Goal: Task Accomplishment & Management: Manage account settings

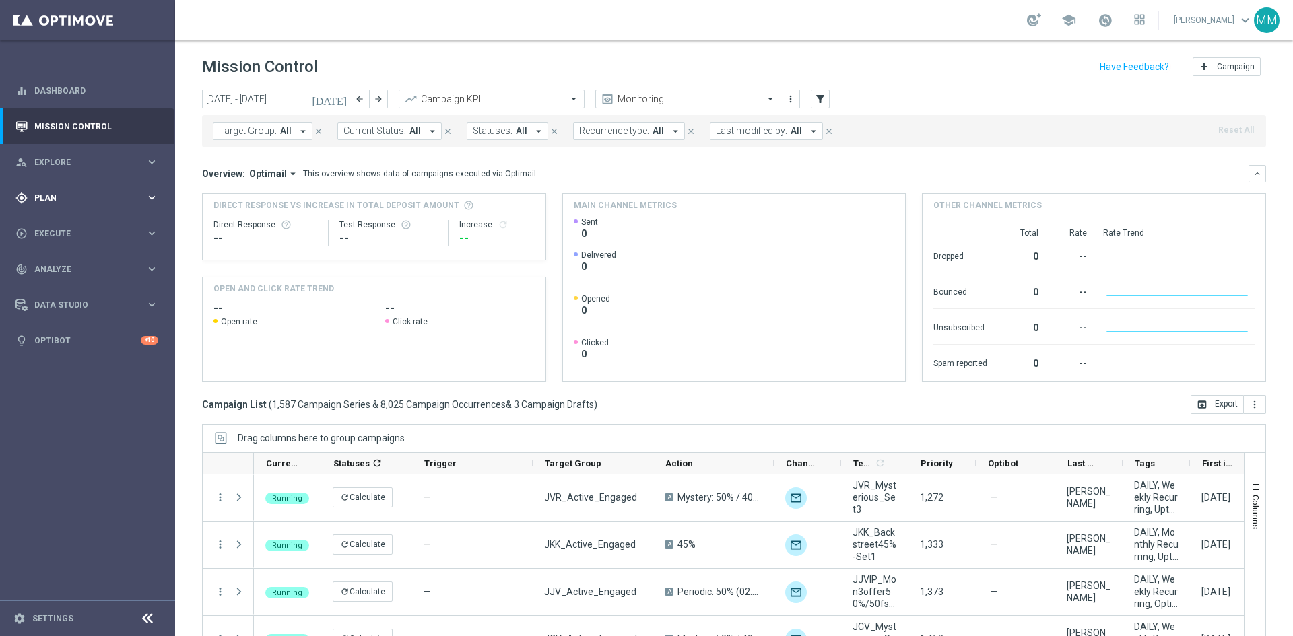
click at [148, 198] on icon "keyboard_arrow_right" at bounding box center [151, 197] width 13 height 13
click at [64, 266] on span "Templates" at bounding box center [84, 266] width 96 height 8
click at [49, 281] on link "Optimail" at bounding box center [91, 286] width 98 height 11
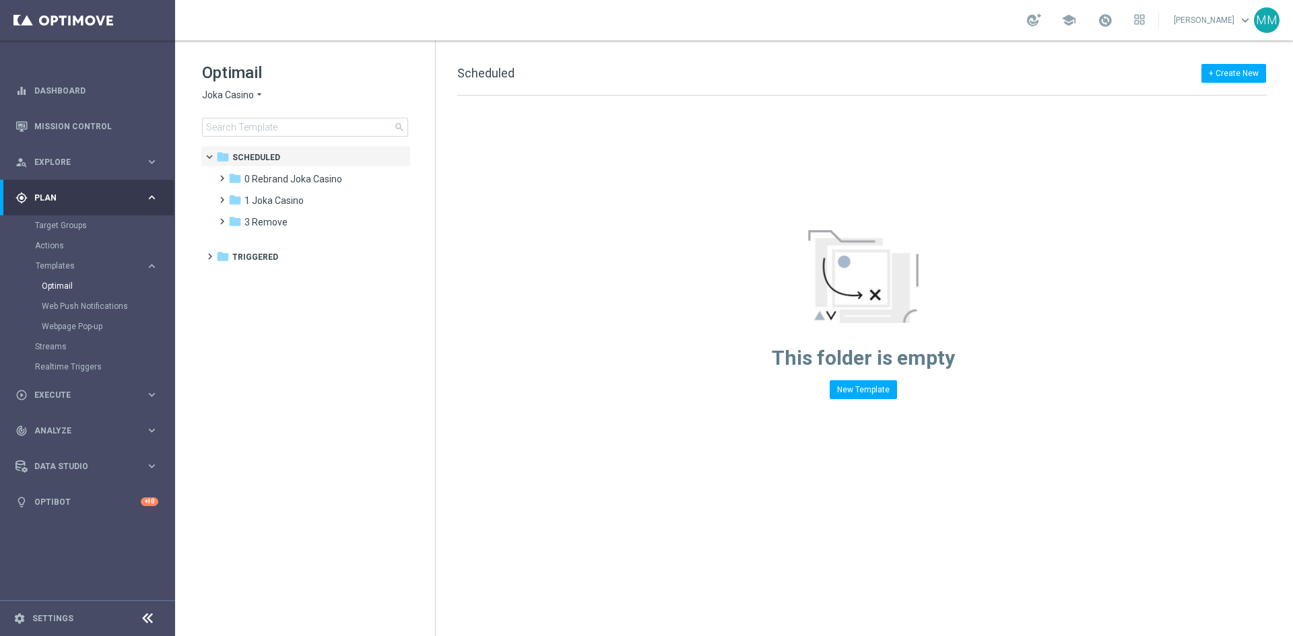
click at [211, 93] on span "Joka Casino" at bounding box center [228, 95] width 52 height 13
click at [262, 160] on div "Casino-Mate" at bounding box center [253, 159] width 101 height 16
click at [254, 170] on div "folder 1 Daily more_vert" at bounding box center [312, 178] width 198 height 22
click at [257, 172] on div "folder 1 Daily" at bounding box center [305, 179] width 155 height 15
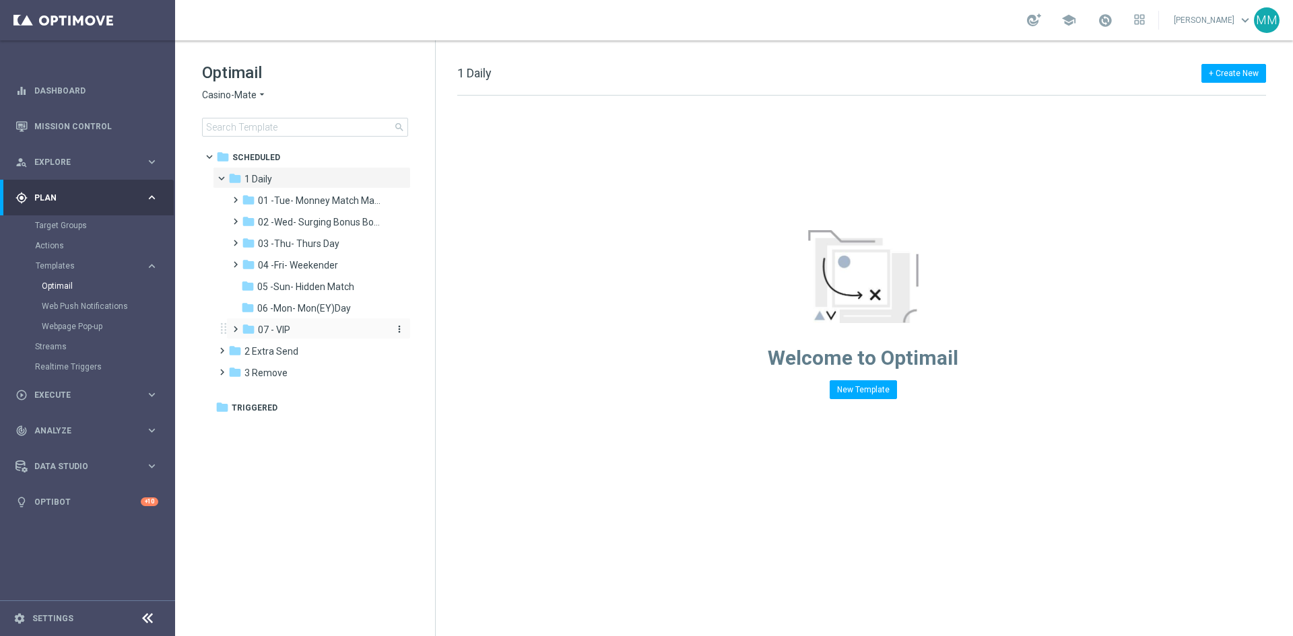
click at [293, 328] on div "folder 07 - VIP" at bounding box center [313, 329] width 143 height 15
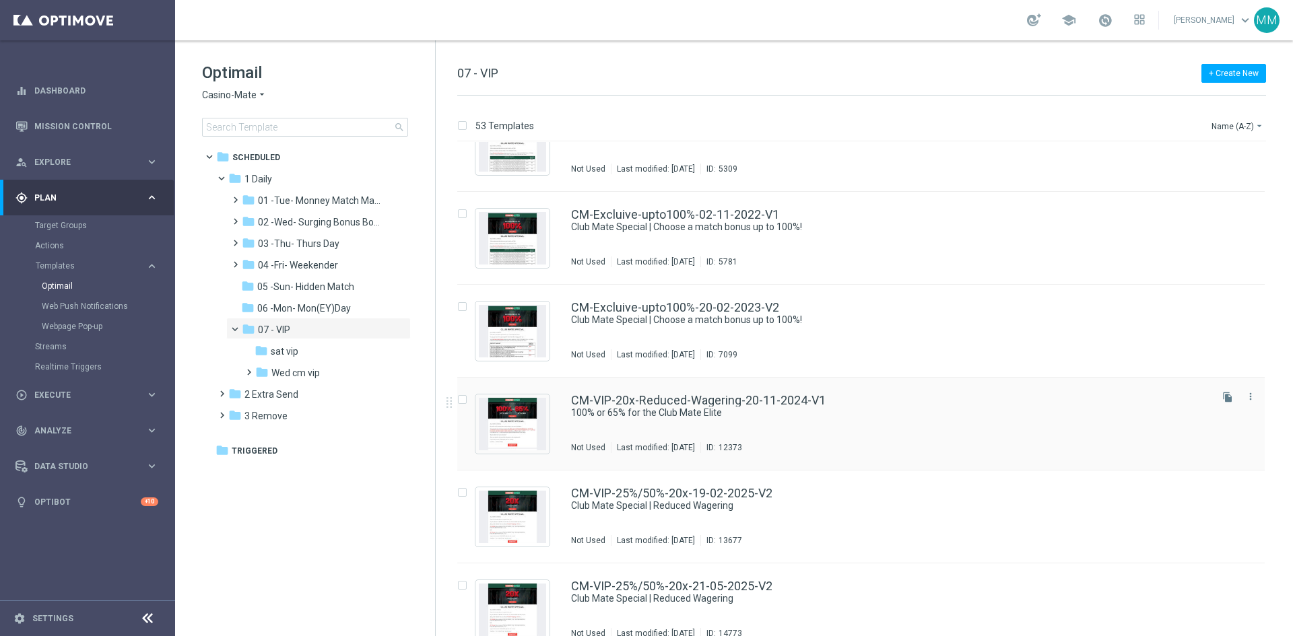
scroll to position [67, 0]
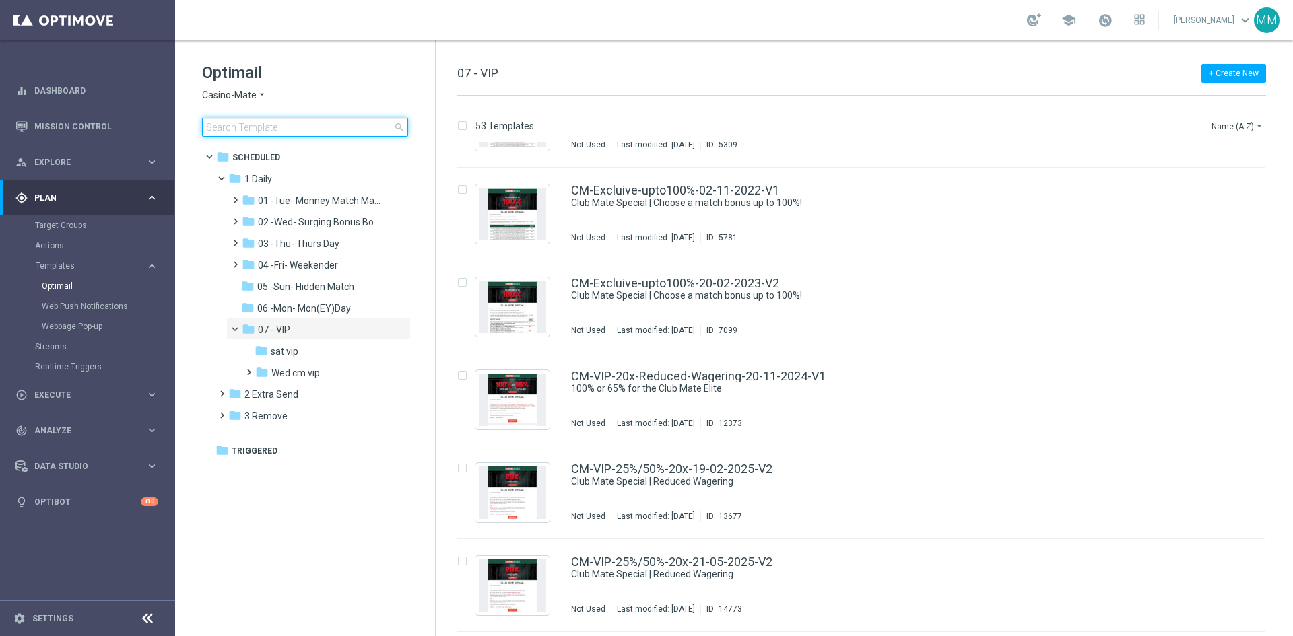
click at [285, 122] on input at bounding box center [305, 127] width 206 height 19
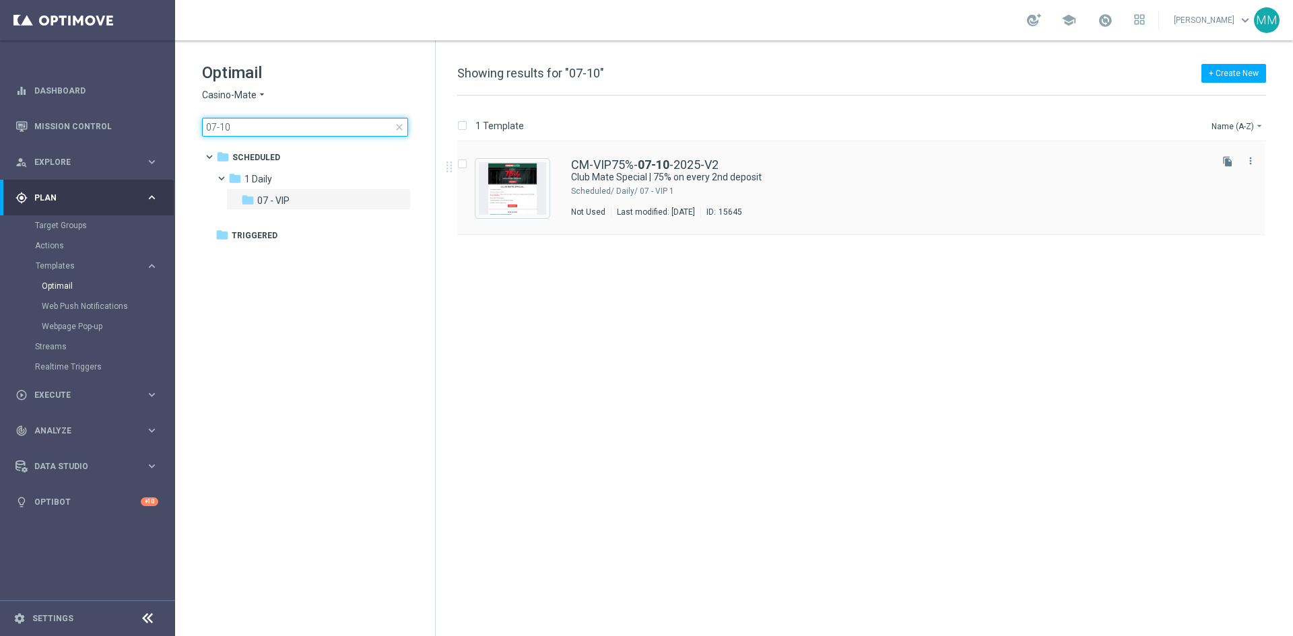
type input "07-10"
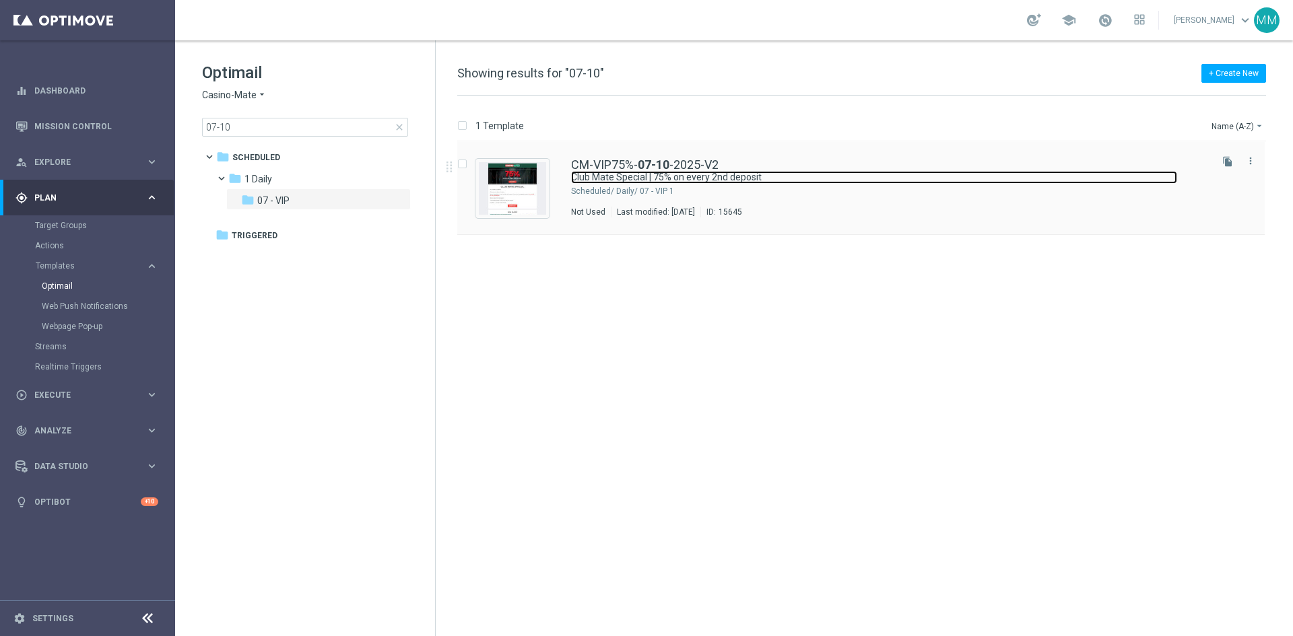
click at [677, 174] on link "Club Mate Special | 75% on every 2nd deposit" at bounding box center [874, 177] width 606 height 13
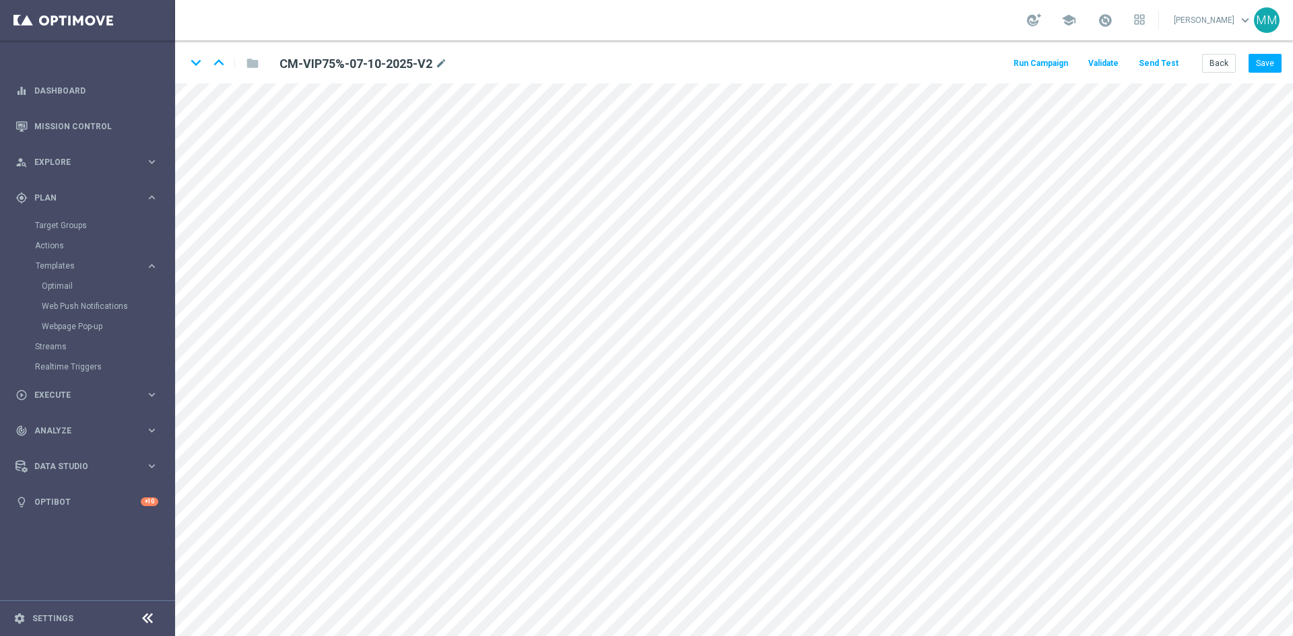
click at [1158, 67] on button "Send Test" at bounding box center [1158, 64] width 44 height 18
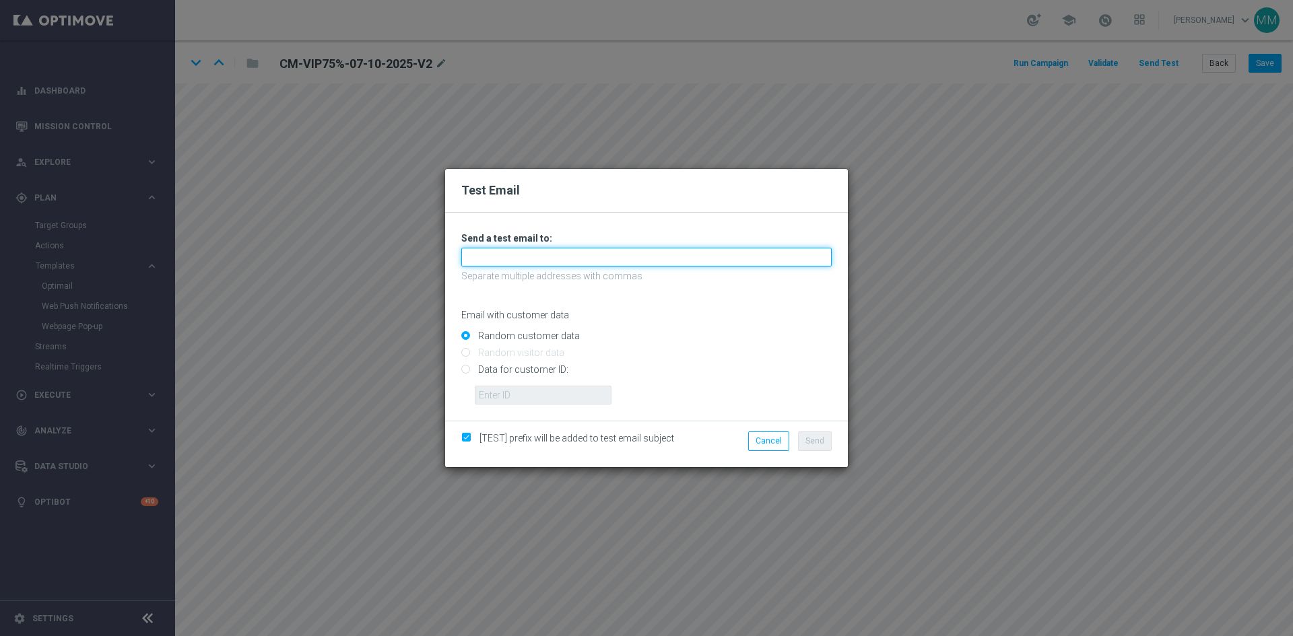
click at [568, 261] on input "text" at bounding box center [646, 257] width 370 height 19
type input "mateigoldmedia@gmail.com"
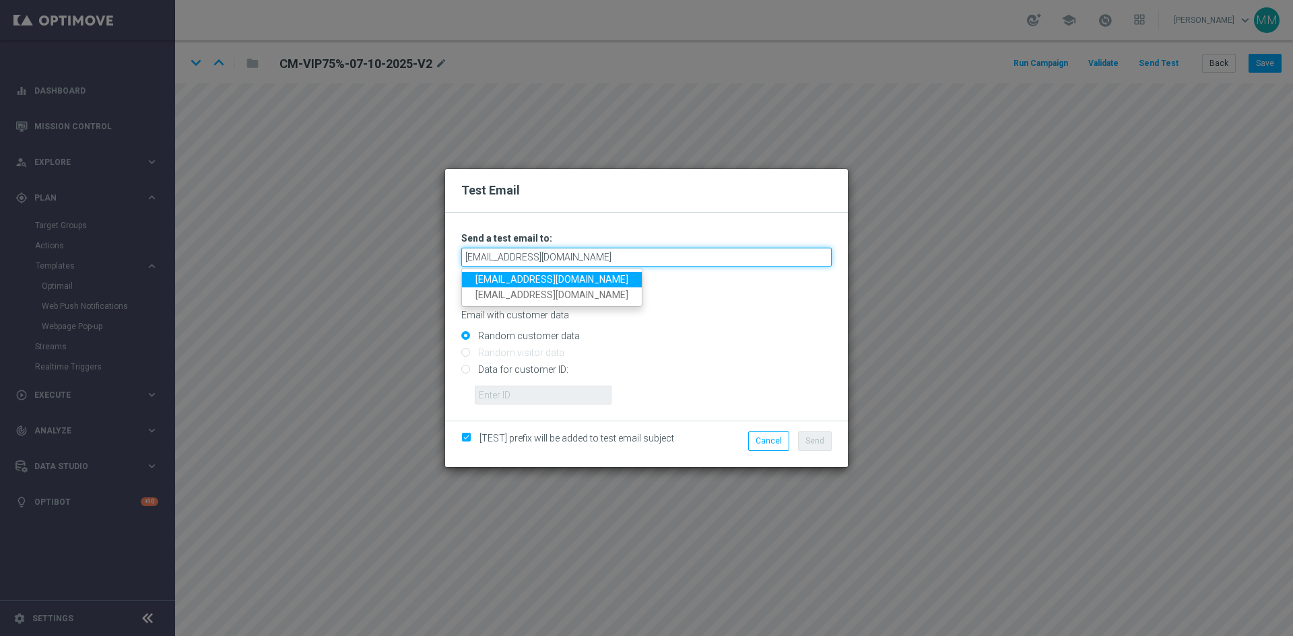
type input "mateigoldmedia@gmail.com"
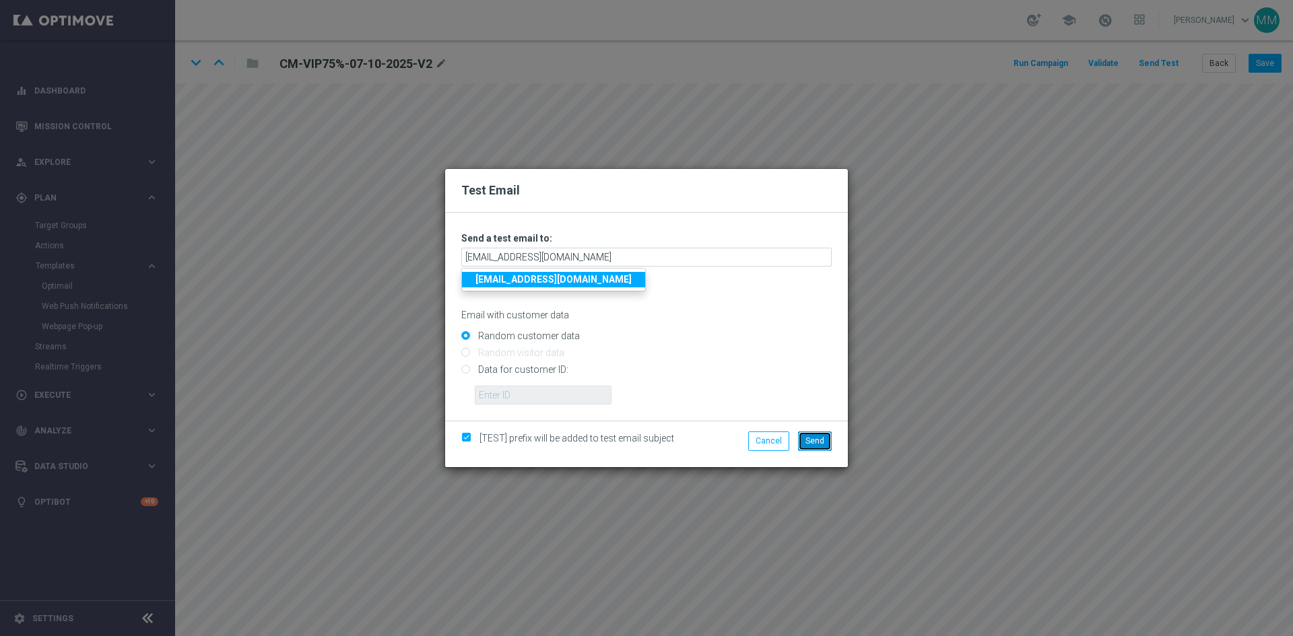
click at [827, 440] on button "Send" at bounding box center [815, 441] width 34 height 19
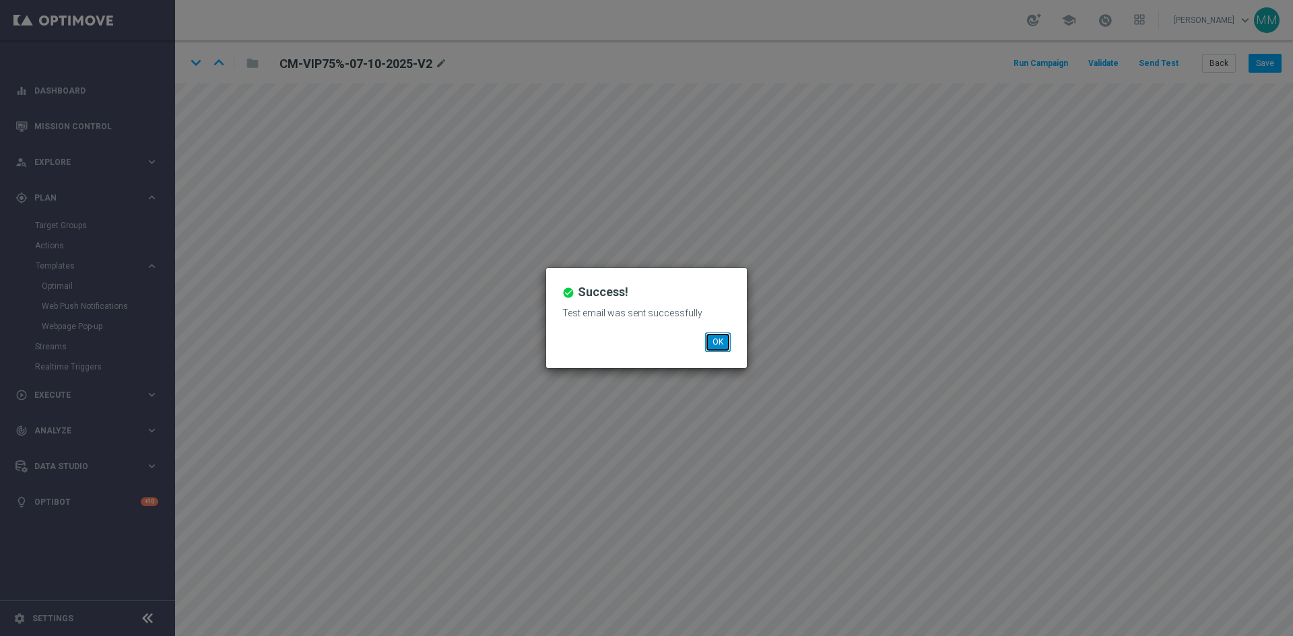
click at [722, 333] on button "OK" at bounding box center [718, 342] width 26 height 19
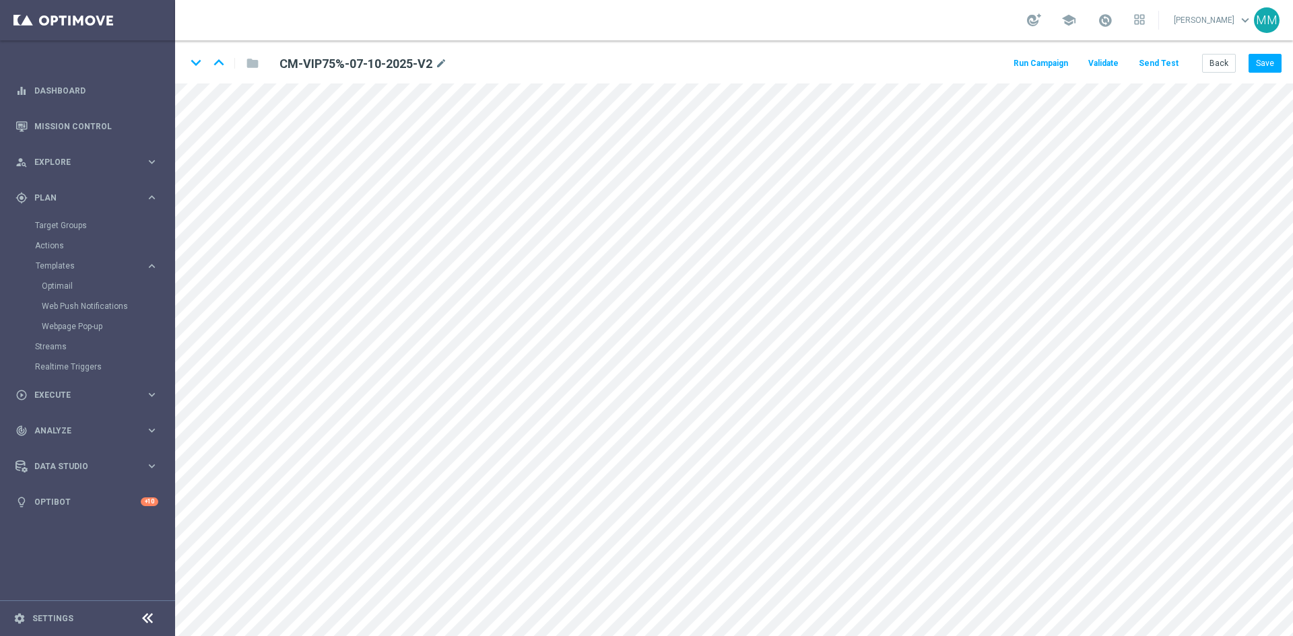
click at [1171, 67] on button "Send Test" at bounding box center [1158, 64] width 44 height 18
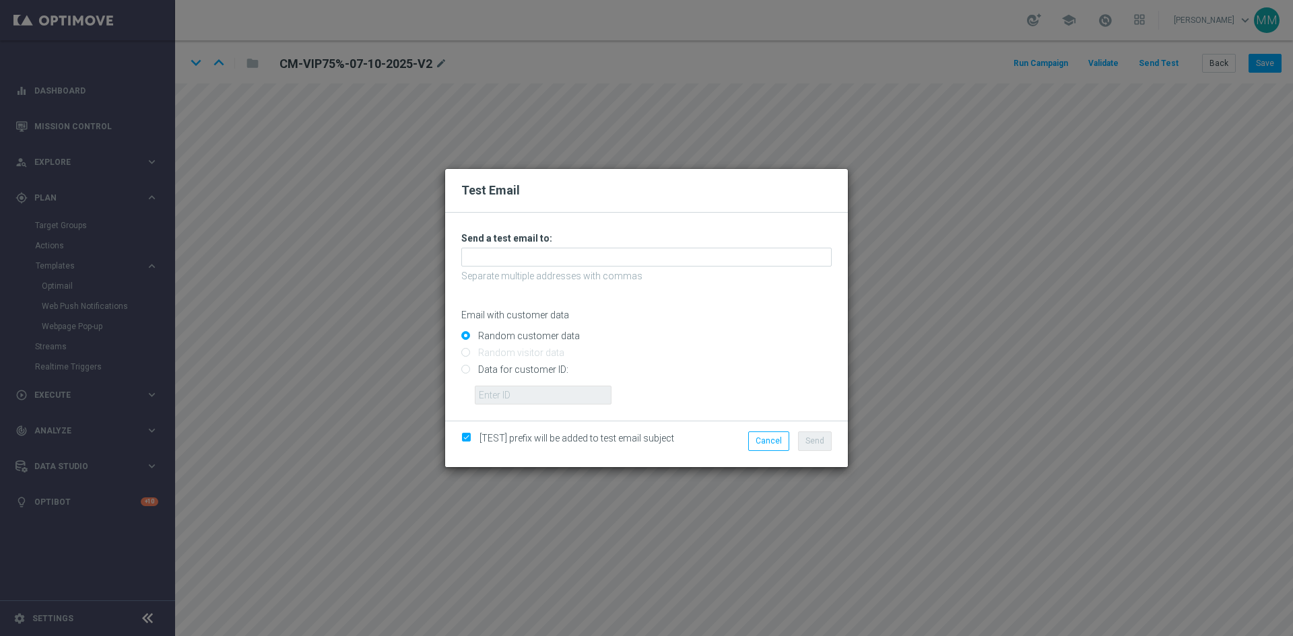
click at [570, 244] on h3 "Send a test email to:" at bounding box center [646, 238] width 370 height 12
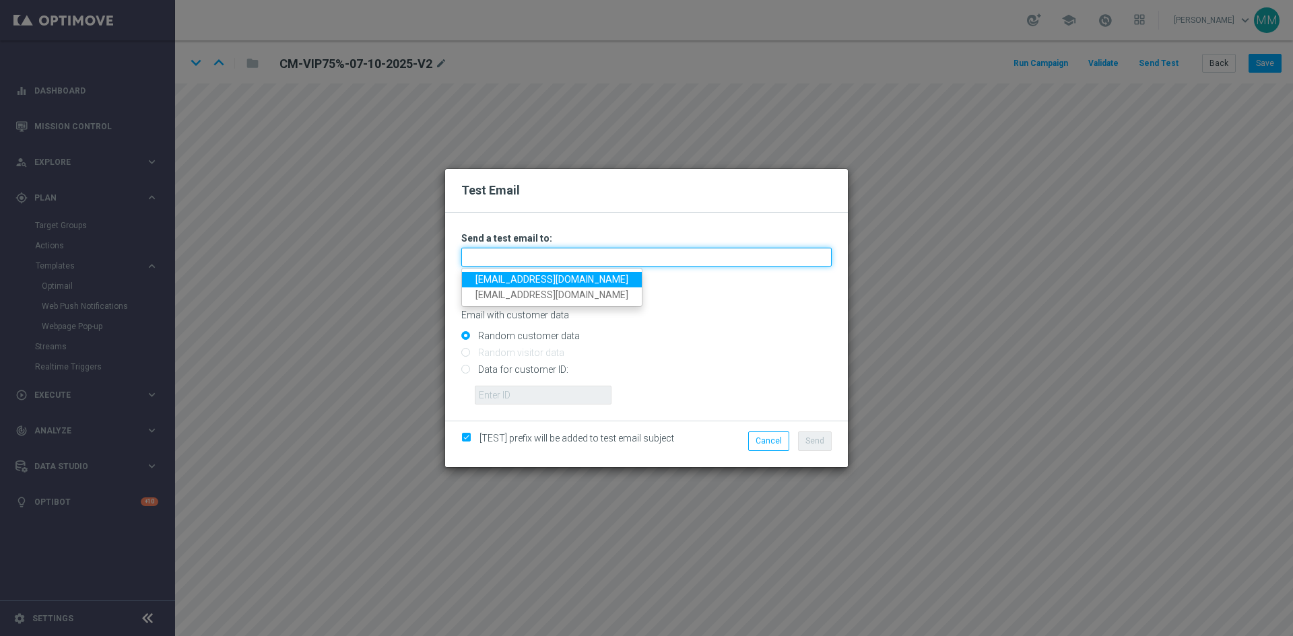
click at [573, 260] on input "text" at bounding box center [646, 257] width 370 height 19
type input "testingalltesting@gmail.com"
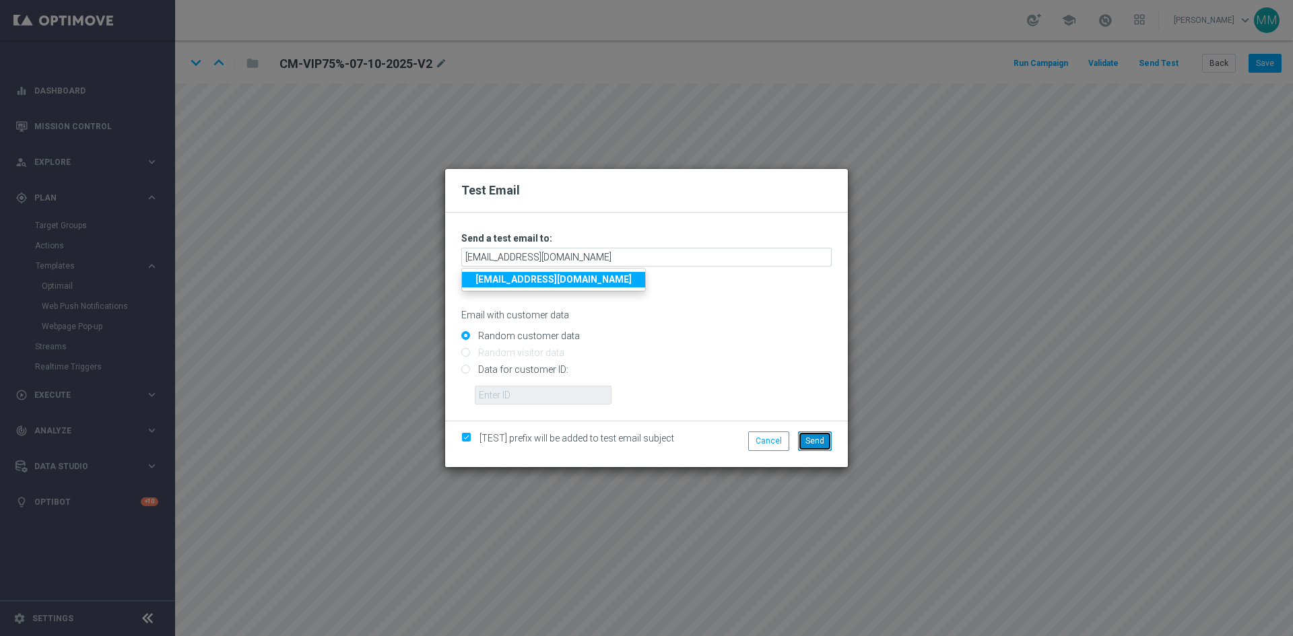
click at [815, 440] on span "Send" at bounding box center [814, 440] width 19 height 9
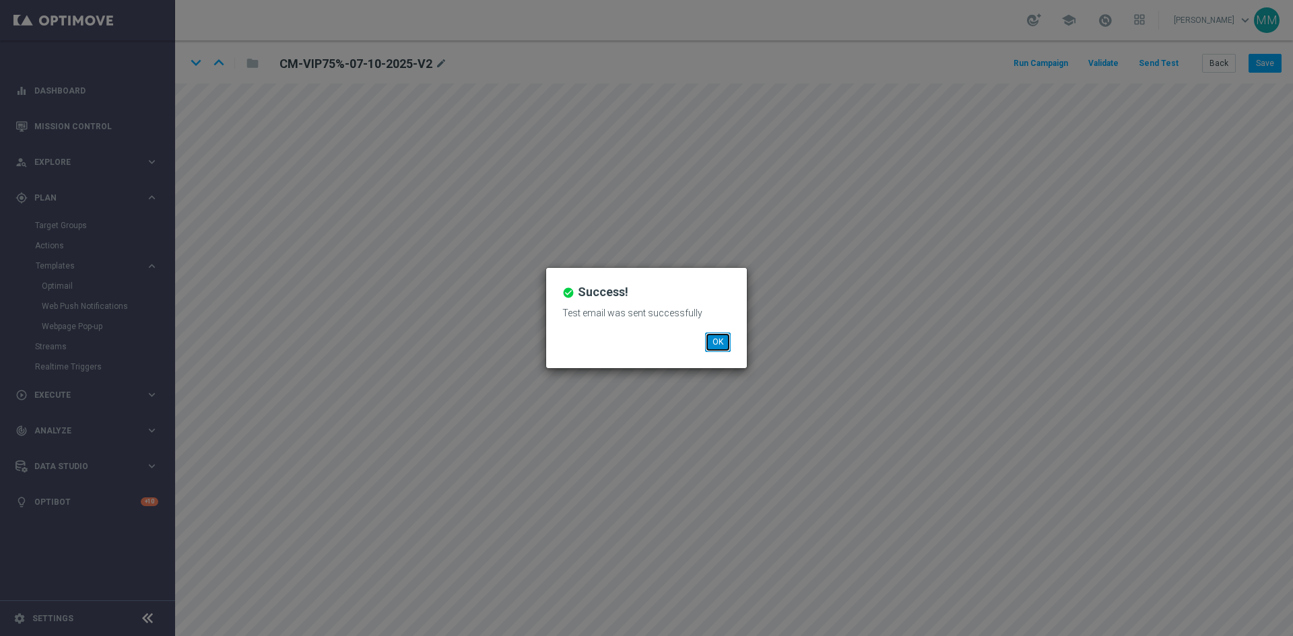
click at [721, 345] on button "OK" at bounding box center [718, 342] width 26 height 19
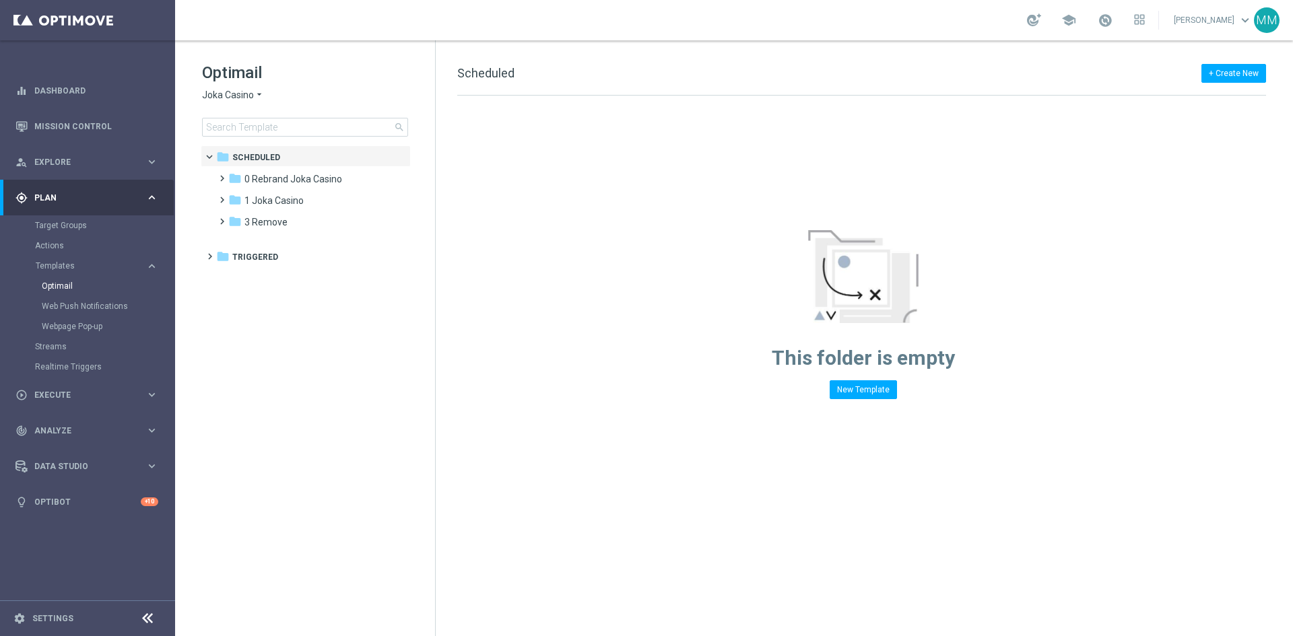
click at [263, 100] on icon "arrow_drop_down" at bounding box center [259, 95] width 11 height 13
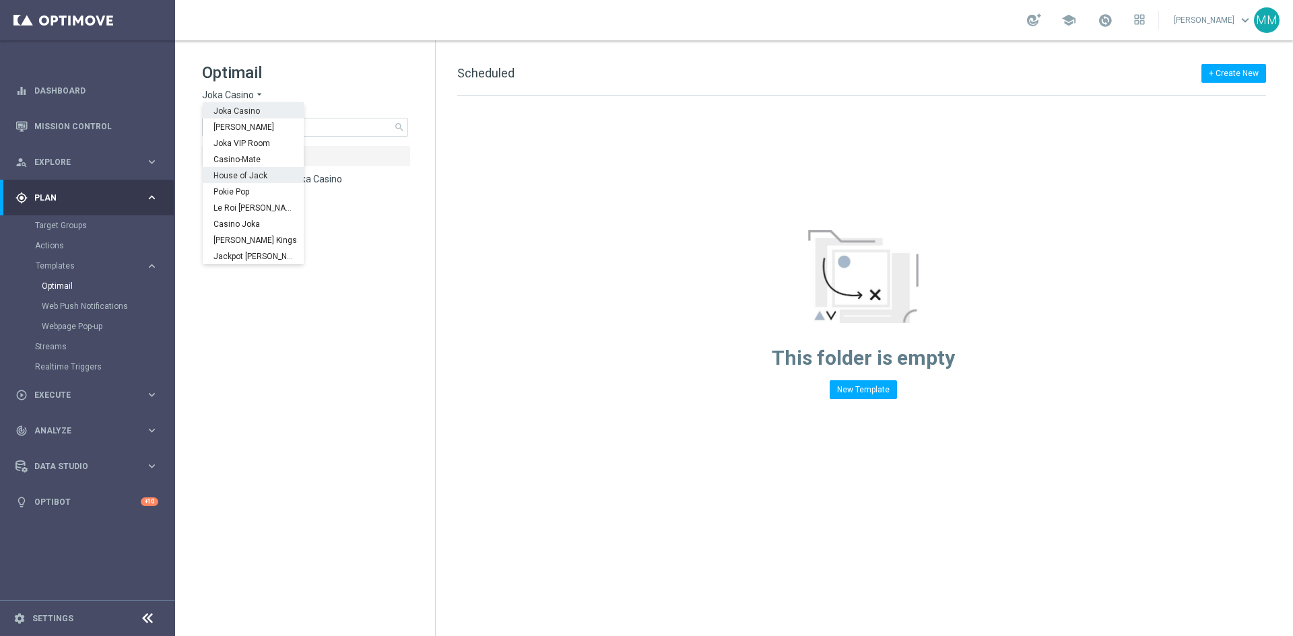
click at [0, 0] on span "House of Jack" at bounding box center [0, 0] width 0 height 0
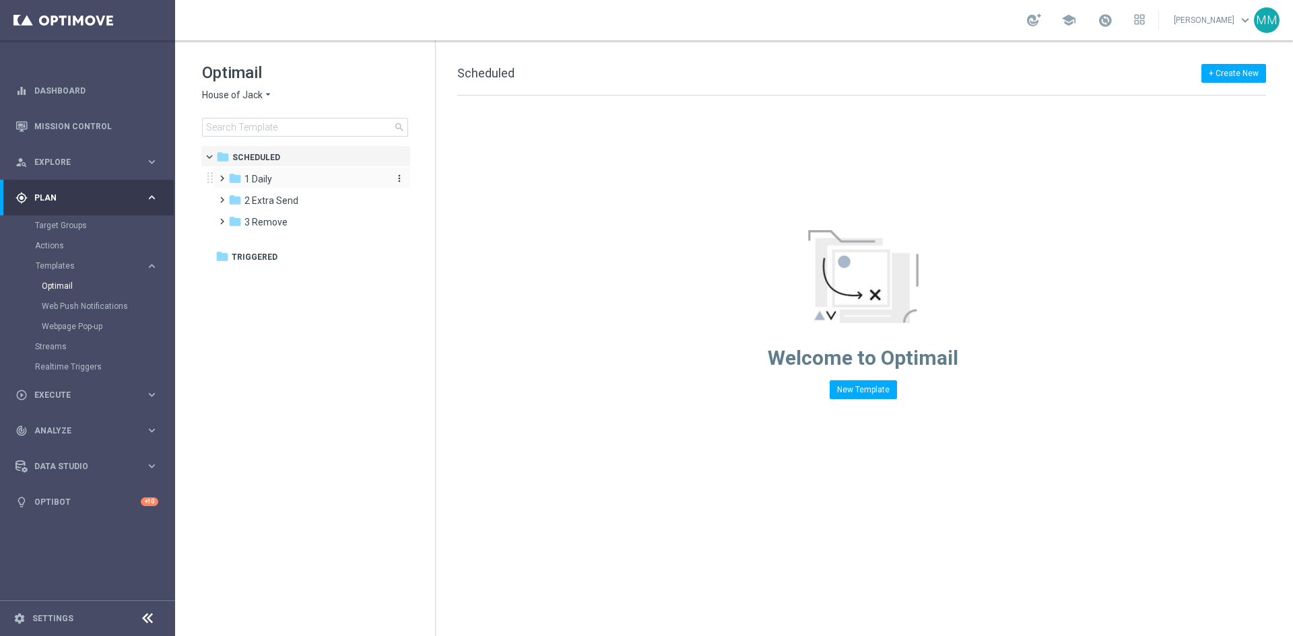
click at [284, 177] on div "folder 1 Daily" at bounding box center [305, 179] width 155 height 15
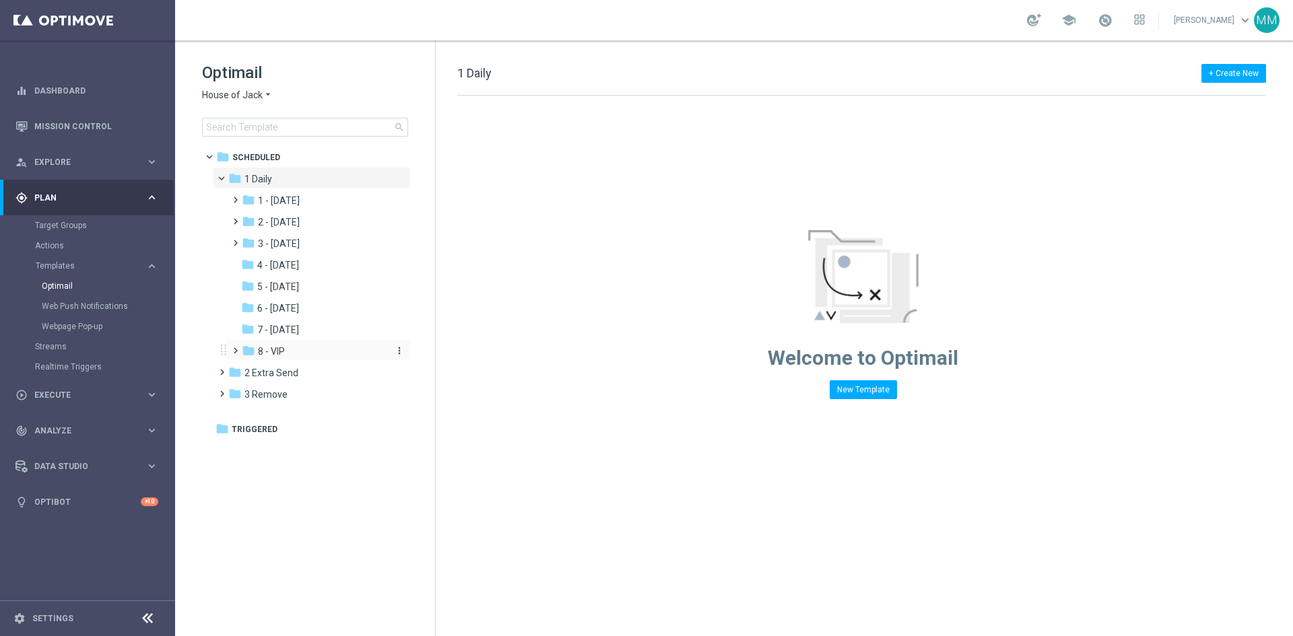
click at [288, 351] on div "folder 8 - VIP" at bounding box center [313, 351] width 143 height 15
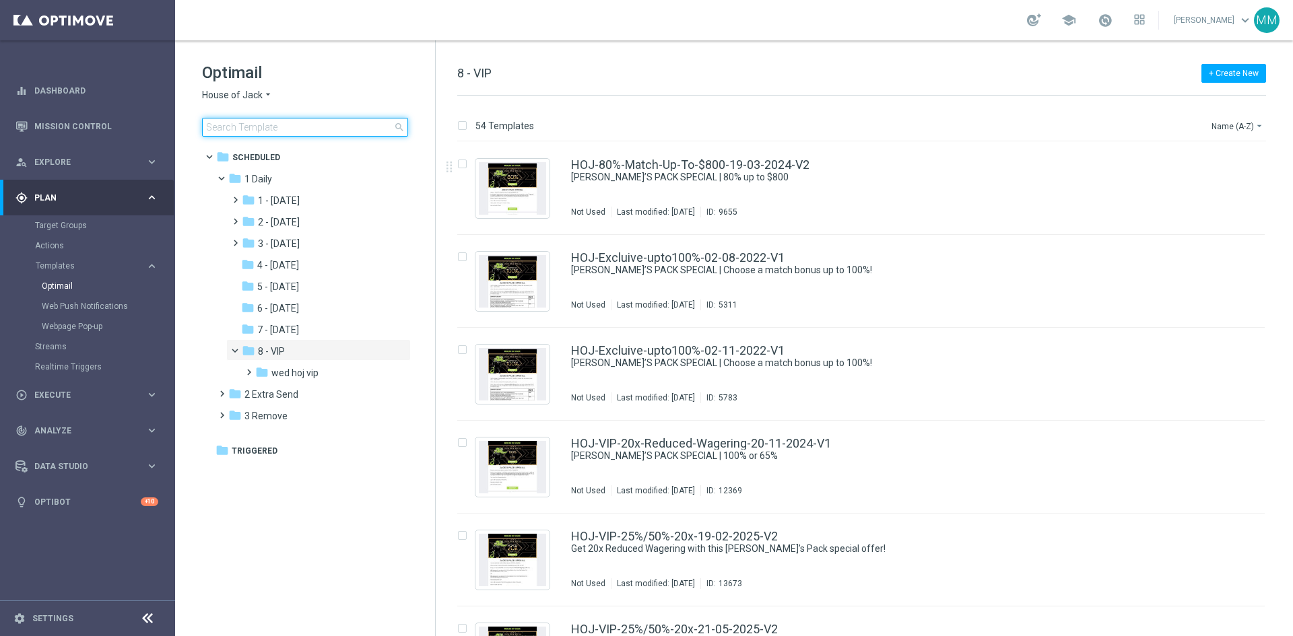
click at [302, 125] on input at bounding box center [305, 127] width 206 height 19
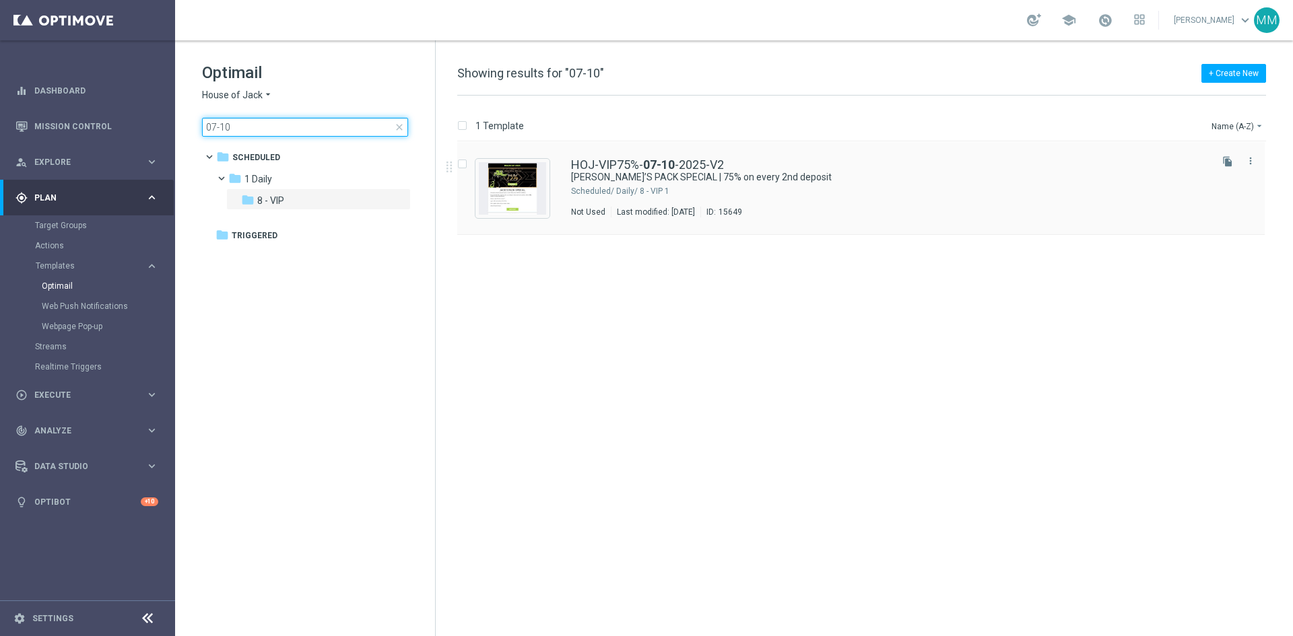
type input "07-10"
click at [649, 184] on div "HOJ-VIP75%- 07-10 -2025-V2 JACK’S PACK SPECIAL | 75% on every 2nd deposit Sched…" at bounding box center [889, 188] width 637 height 59
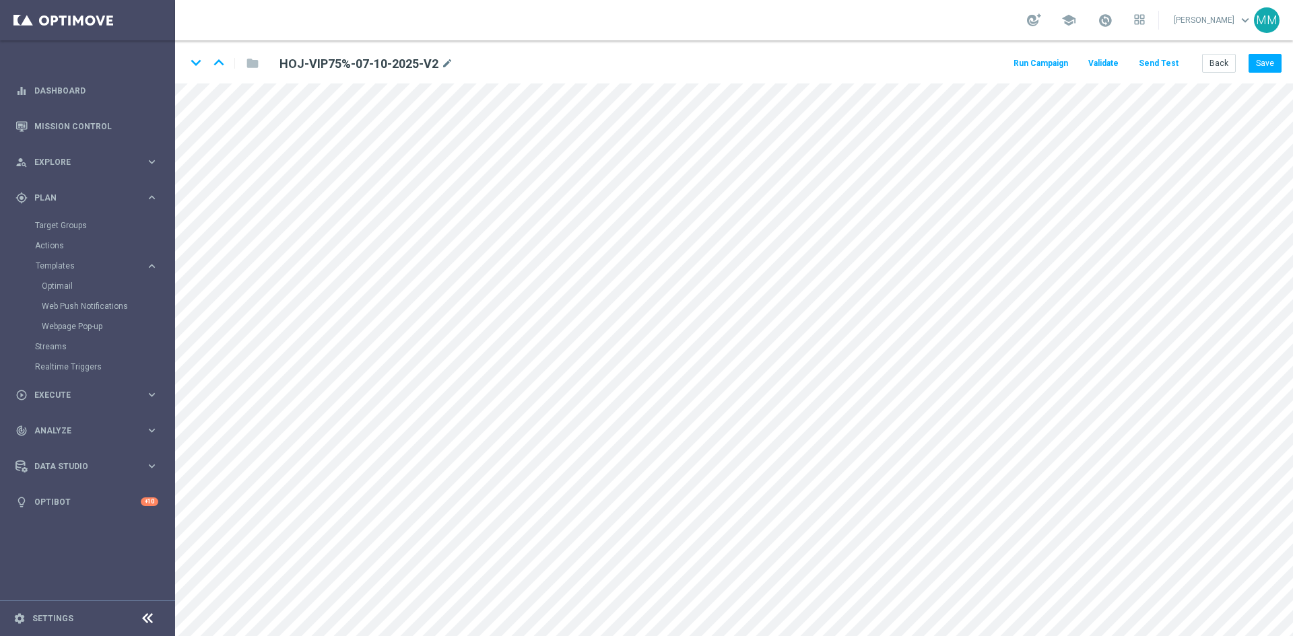
click at [1163, 67] on button "Send Test" at bounding box center [1158, 64] width 44 height 18
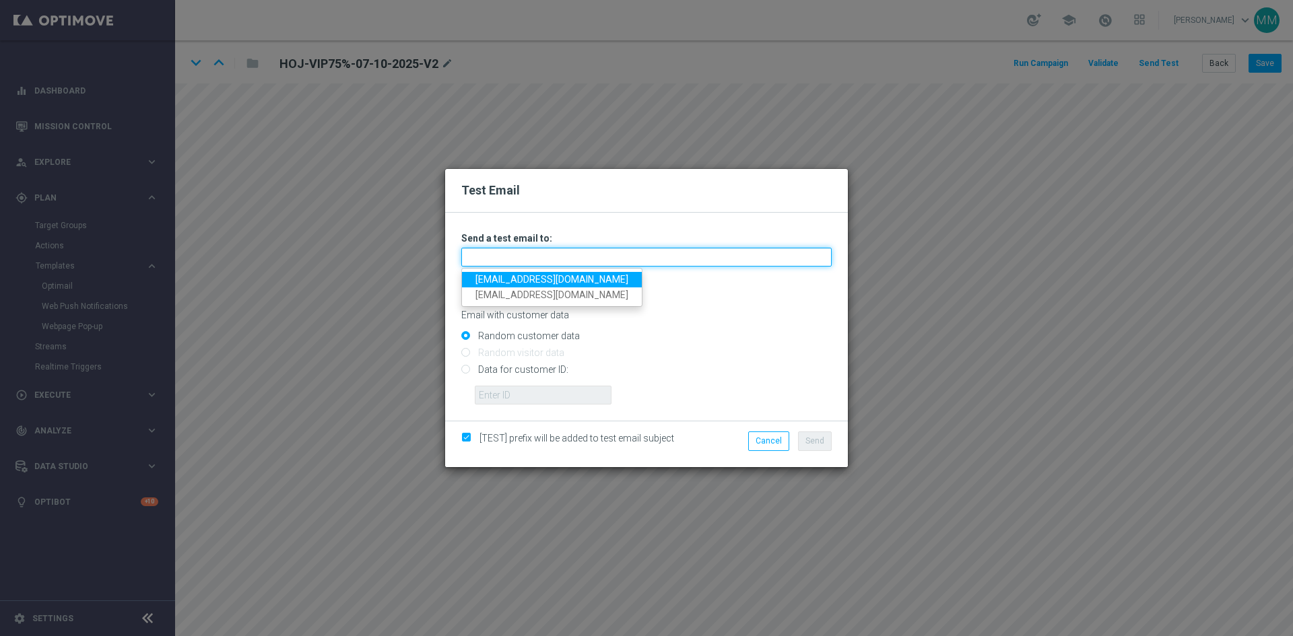
click at [635, 256] on input "text" at bounding box center [646, 257] width 370 height 19
type input "testingalltesting@gmail.com"
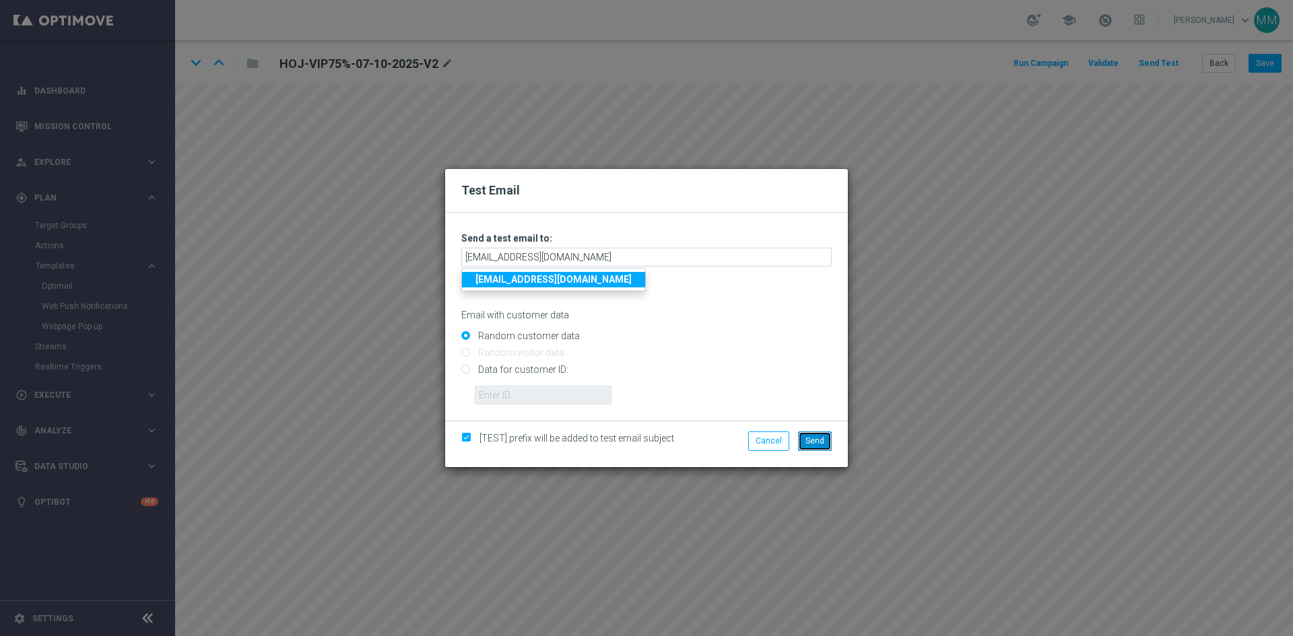
click at [823, 442] on span "Send" at bounding box center [814, 440] width 19 height 9
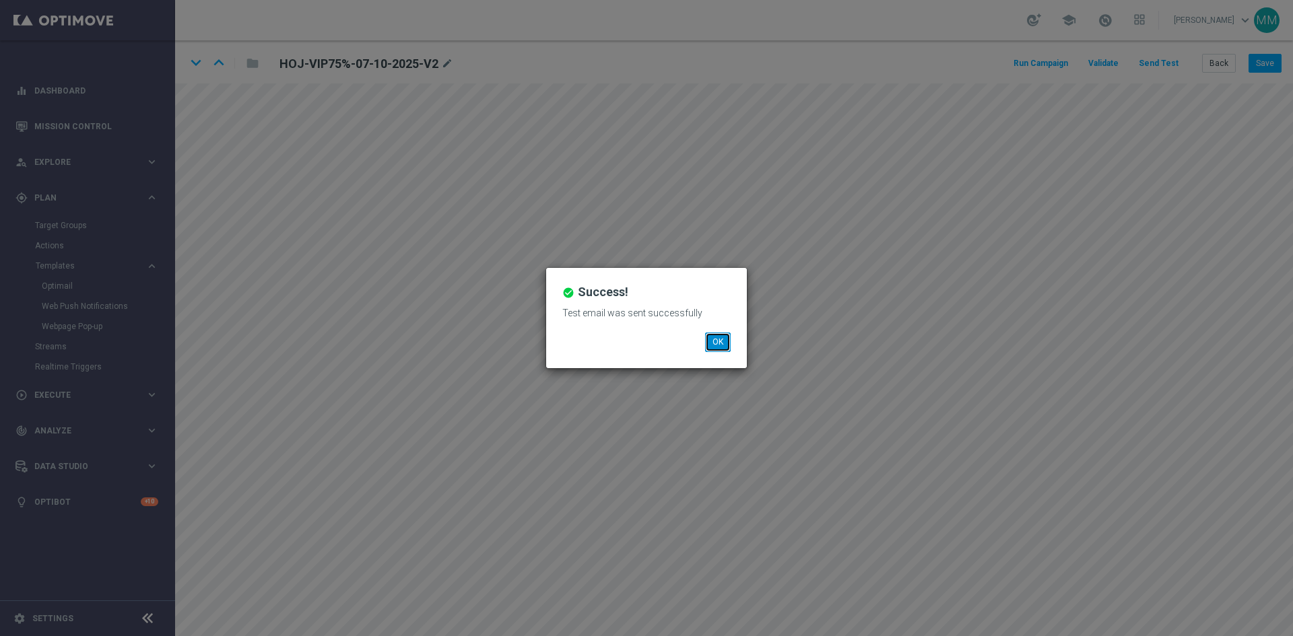
click at [721, 338] on button "OK" at bounding box center [718, 342] width 26 height 19
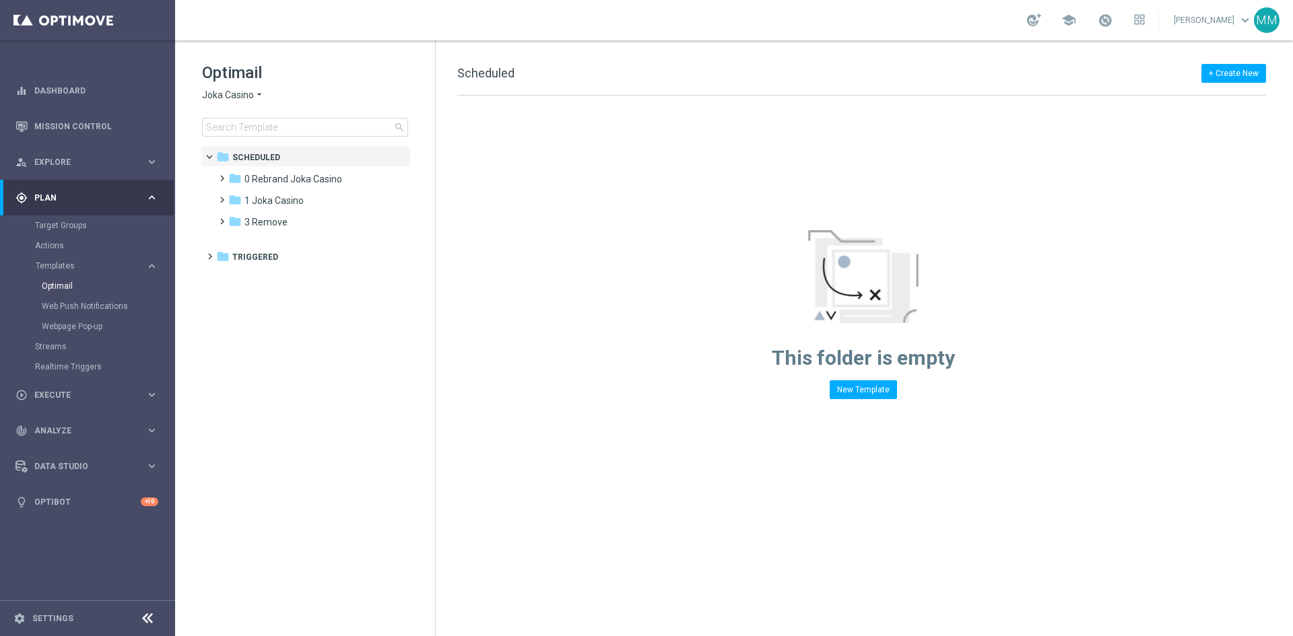
click at [229, 96] on span "Joka Casino" at bounding box center [228, 95] width 52 height 13
click at [258, 198] on div "Pokie Pop" at bounding box center [253, 191] width 101 height 16
click at [288, 178] on div "folder 1 Daily" at bounding box center [305, 179] width 155 height 15
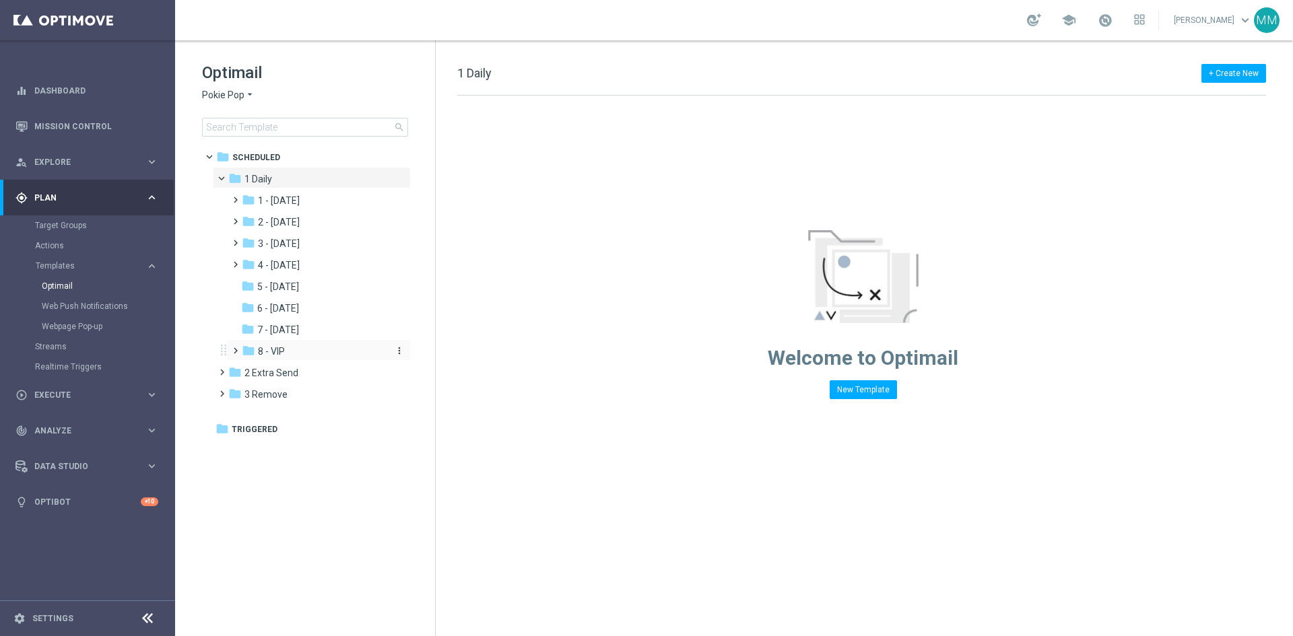
click at [300, 349] on div "folder 8 - VIP" at bounding box center [313, 351] width 143 height 15
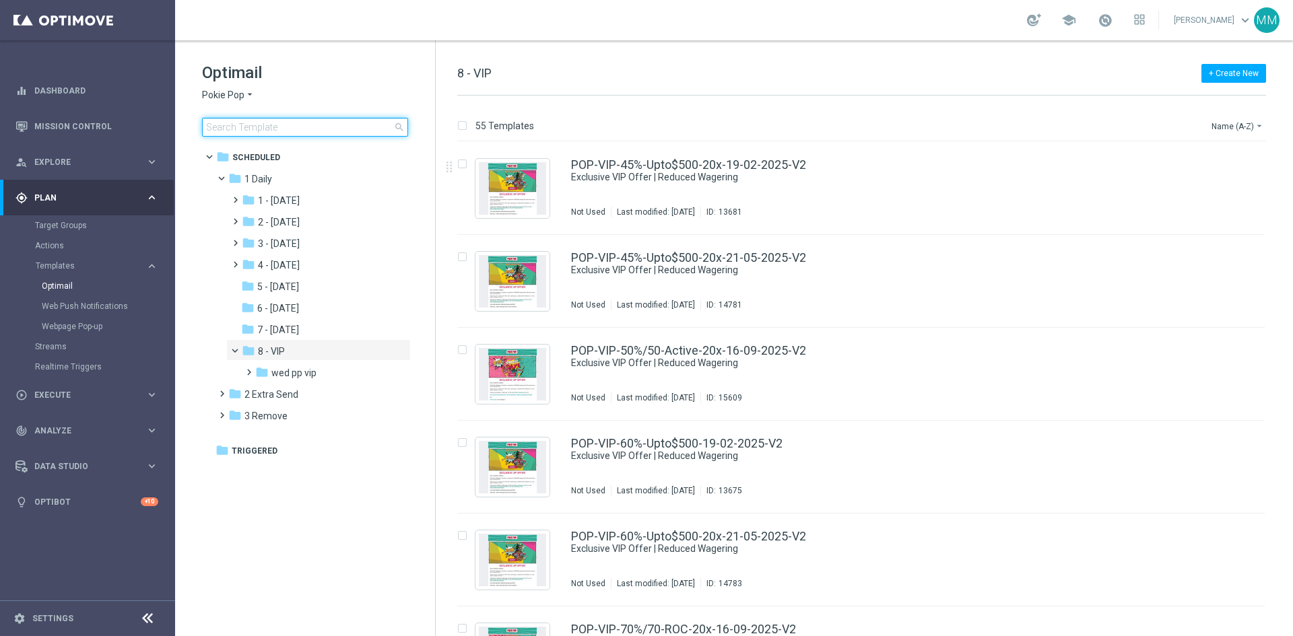
click at [320, 132] on input at bounding box center [305, 127] width 206 height 19
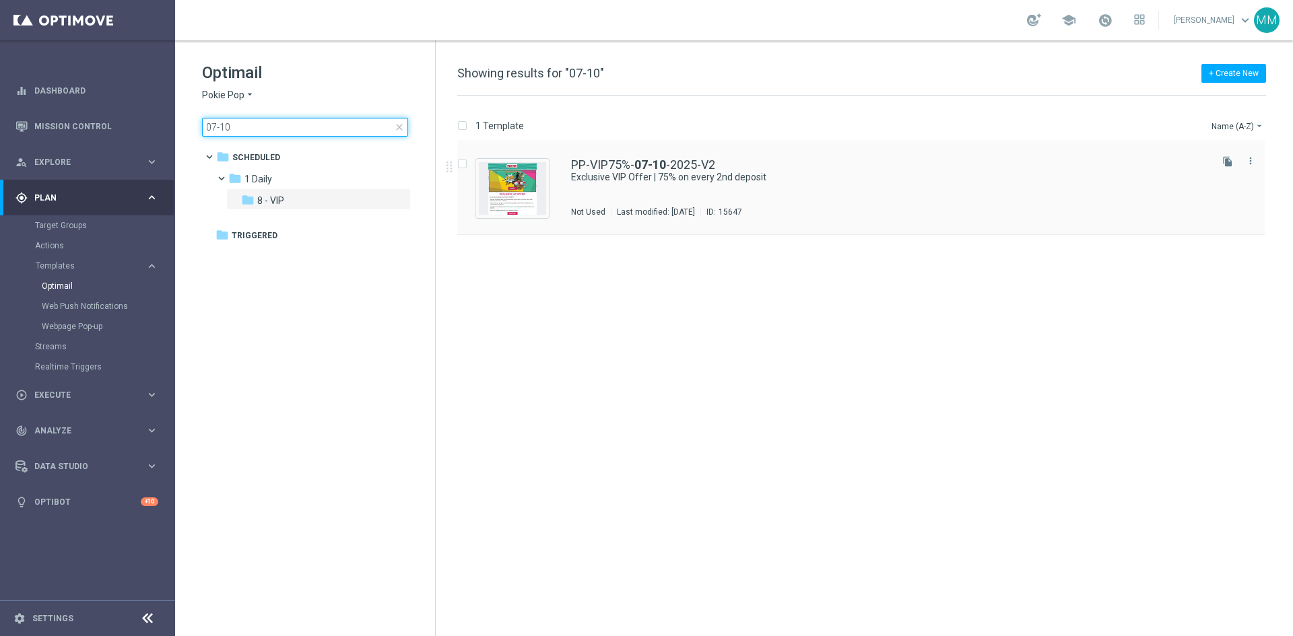
type input "07-10"
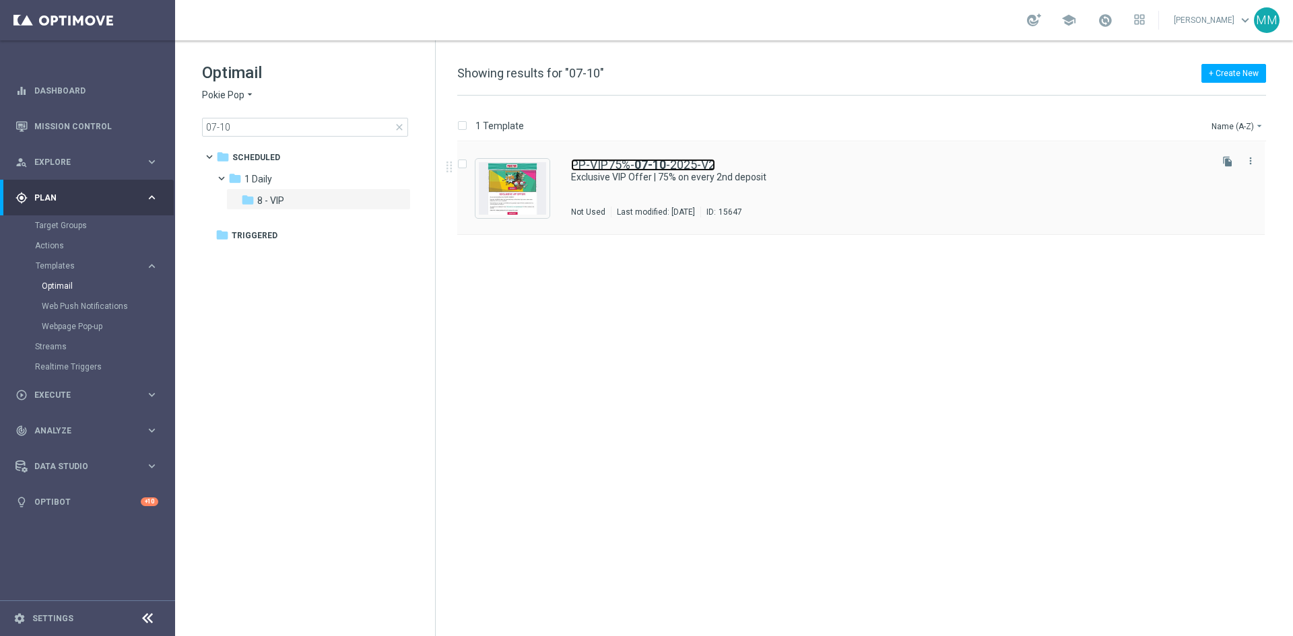
click at [630, 170] on link "PP-VIP75%- 07-10 -2025-V2" at bounding box center [643, 165] width 144 height 12
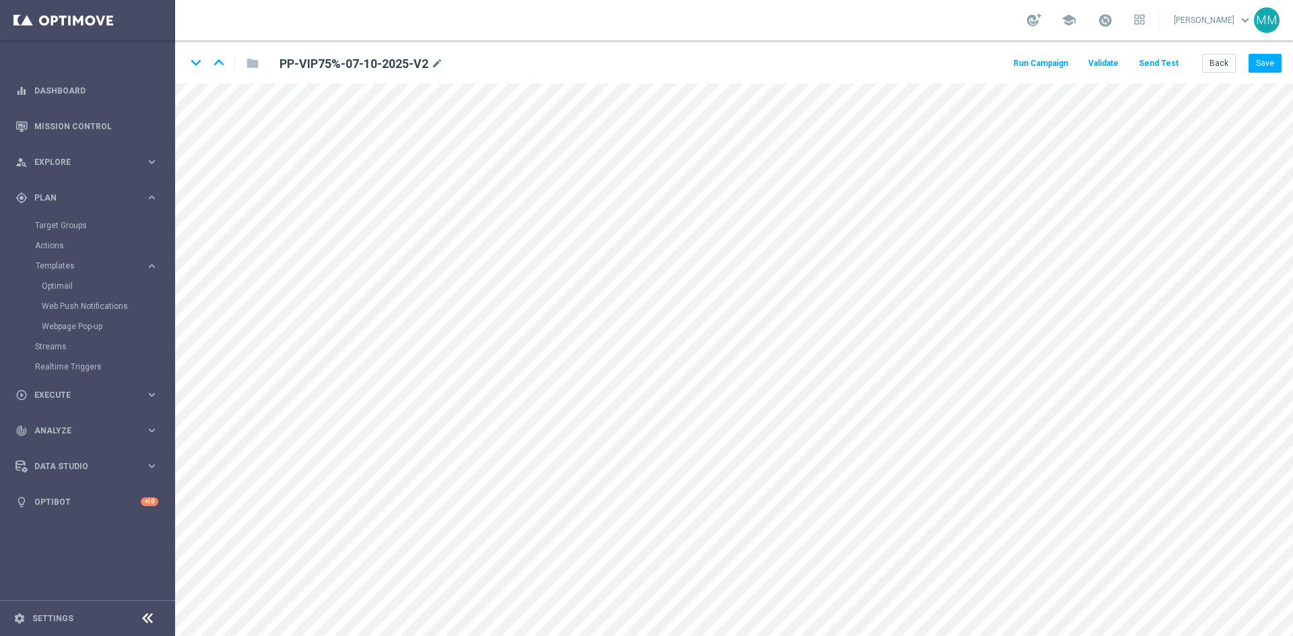
click at [1170, 69] on button "Send Test" at bounding box center [1158, 64] width 44 height 18
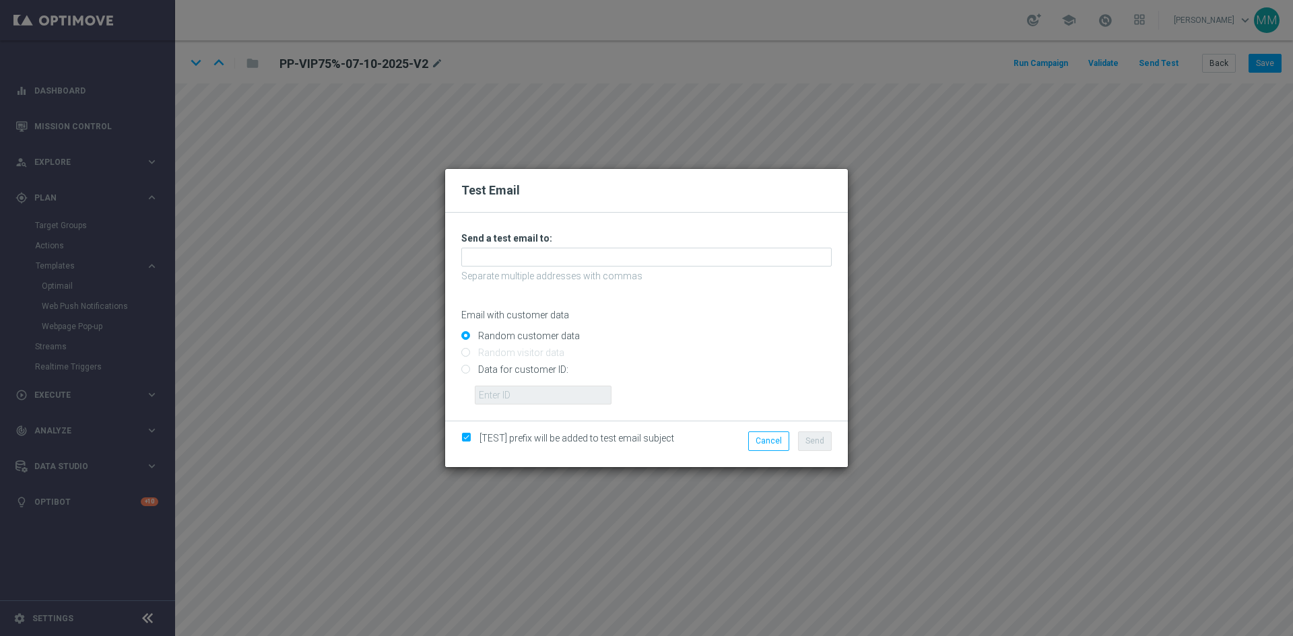
click at [592, 247] on div "Unable to send test email. If this problem persists, contact your CSM for assis…" at bounding box center [646, 318] width 370 height 172
click at [599, 259] on input "text" at bounding box center [646, 257] width 370 height 19
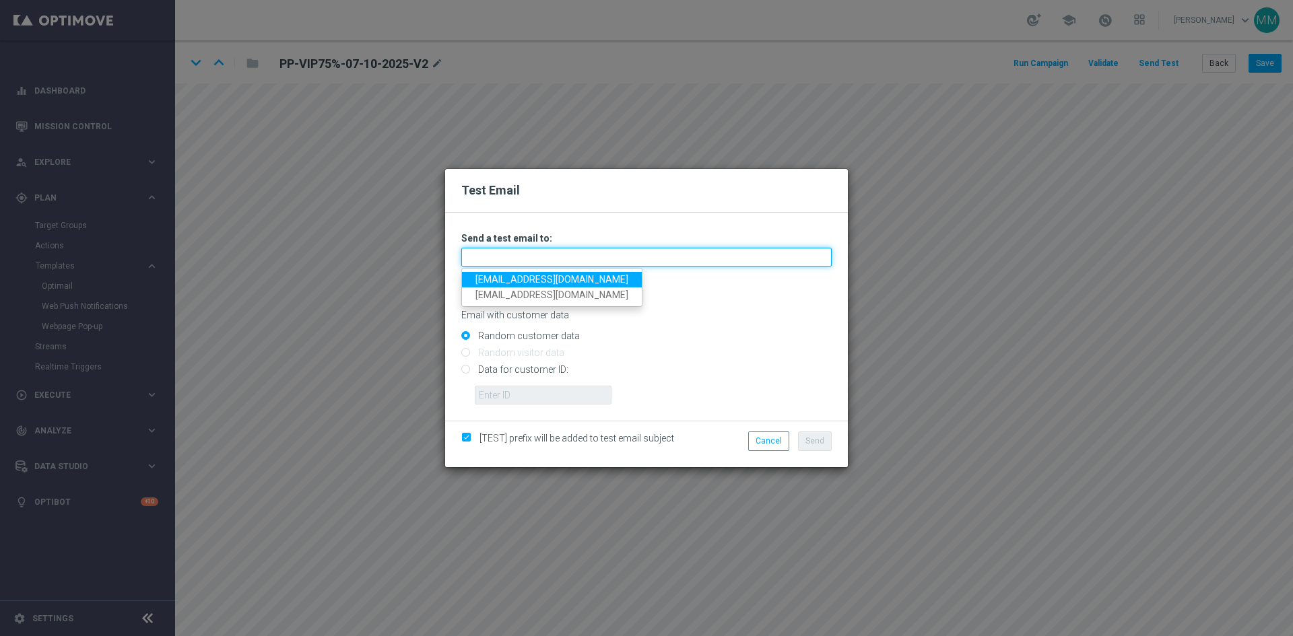
type input "[EMAIL_ADDRESS][DOMAIN_NAME]"
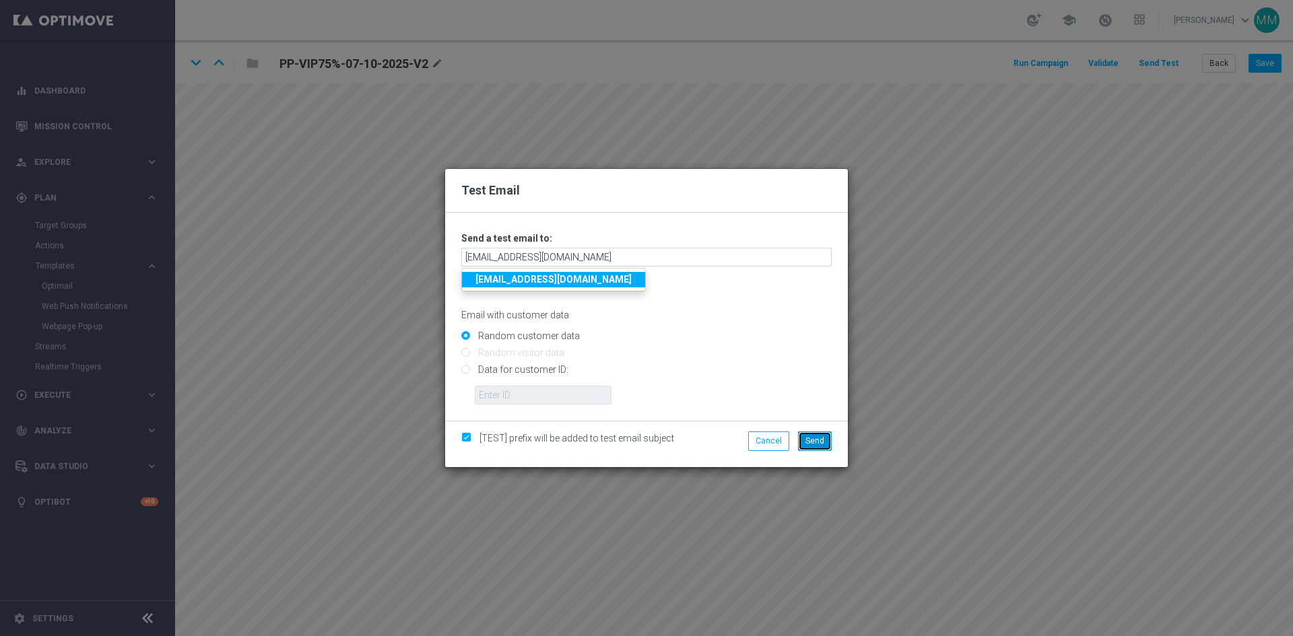
click at [820, 440] on span "Send" at bounding box center [814, 440] width 19 height 9
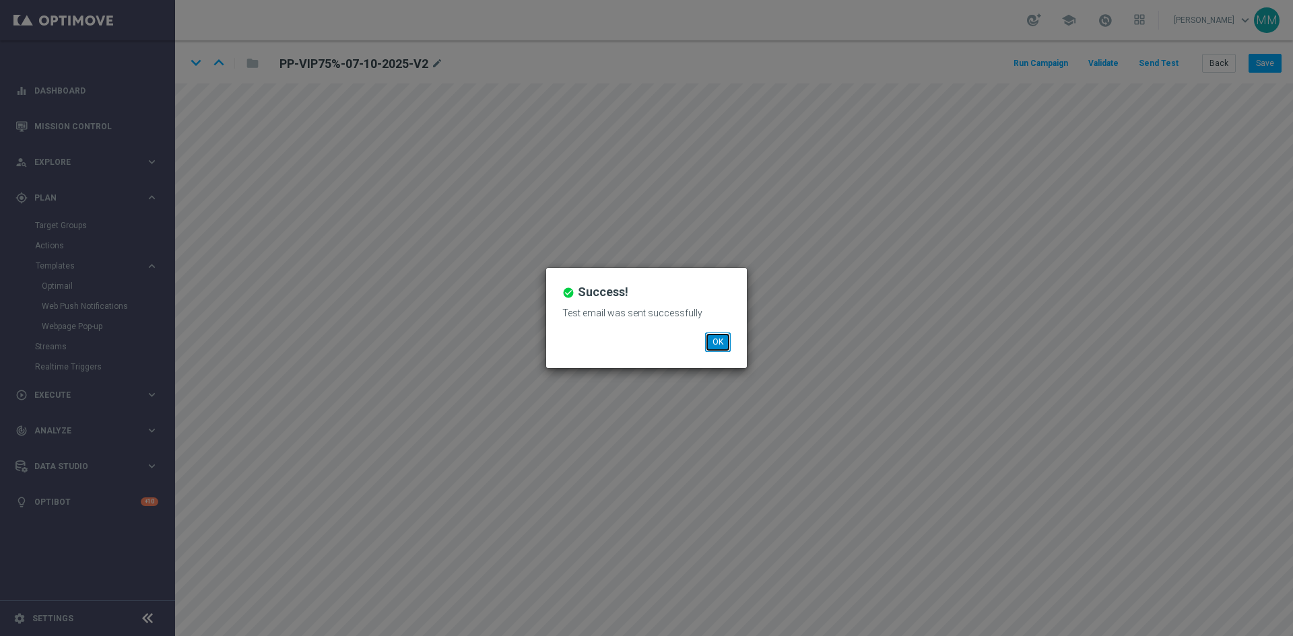
click at [729, 341] on button "OK" at bounding box center [718, 342] width 26 height 19
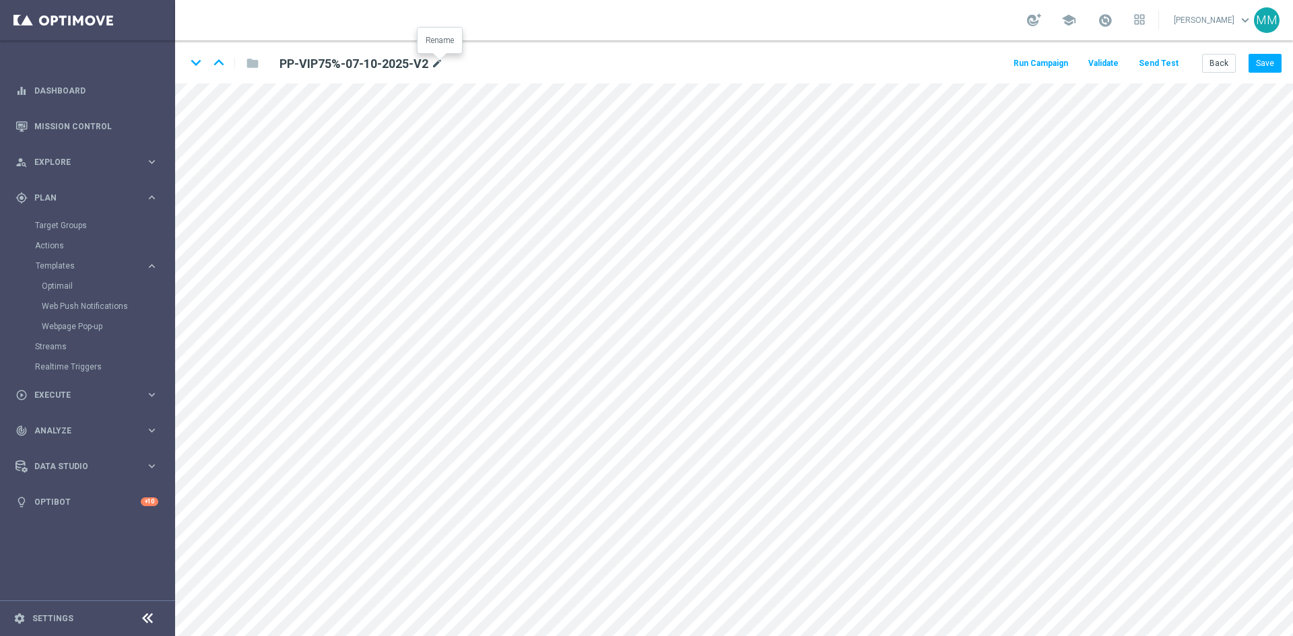
click at [443, 65] on icon "mode_edit" at bounding box center [437, 64] width 12 height 16
click at [1266, 60] on button "Save" at bounding box center [1264, 63] width 33 height 19
click at [1253, 63] on button "Save" at bounding box center [1264, 63] width 33 height 19
click at [1271, 61] on button "Save" at bounding box center [1264, 63] width 33 height 19
click at [1254, 59] on button "Save" at bounding box center [1264, 63] width 33 height 19
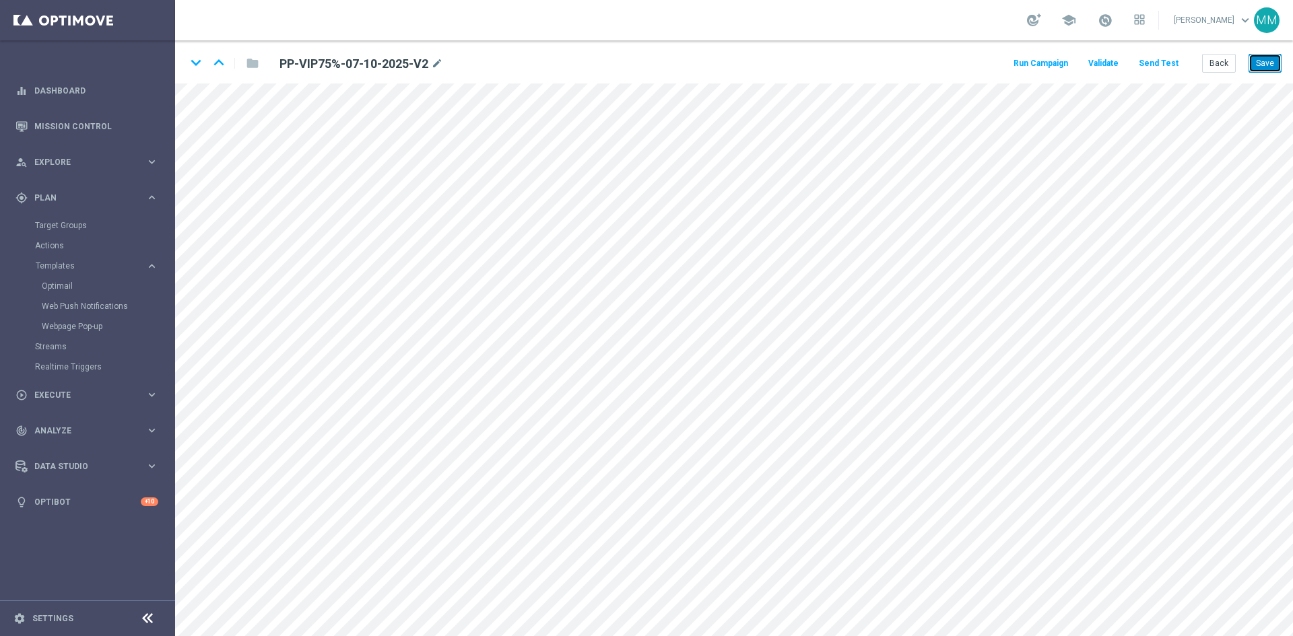
click at [1263, 60] on button "Save" at bounding box center [1264, 63] width 33 height 19
click at [1248, 63] on div "Back Save" at bounding box center [1241, 63] width 79 height 19
click at [1266, 64] on button "Save" at bounding box center [1264, 63] width 33 height 19
click at [1270, 67] on button "Save" at bounding box center [1264, 63] width 33 height 19
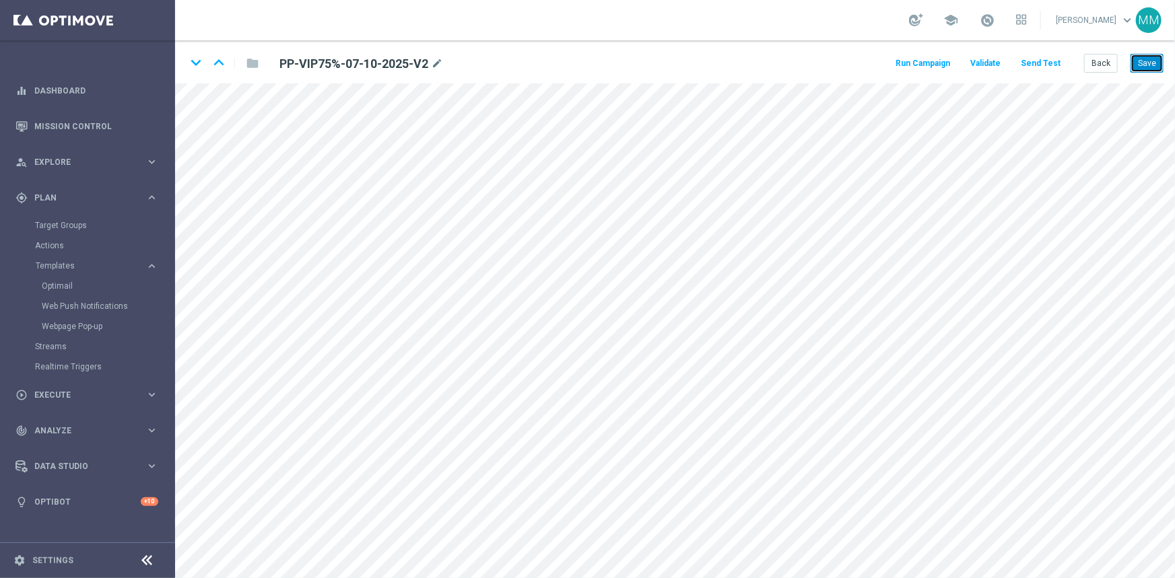
drag, startPoint x: 1140, startPoint y: 64, endPoint x: 1132, endPoint y: 71, distance: 10.5
click at [1139, 64] on button "Save" at bounding box center [1146, 63] width 33 height 19
click at [1151, 61] on button "Save" at bounding box center [1146, 63] width 33 height 19
click at [1054, 61] on button "Send Test" at bounding box center [1041, 64] width 44 height 18
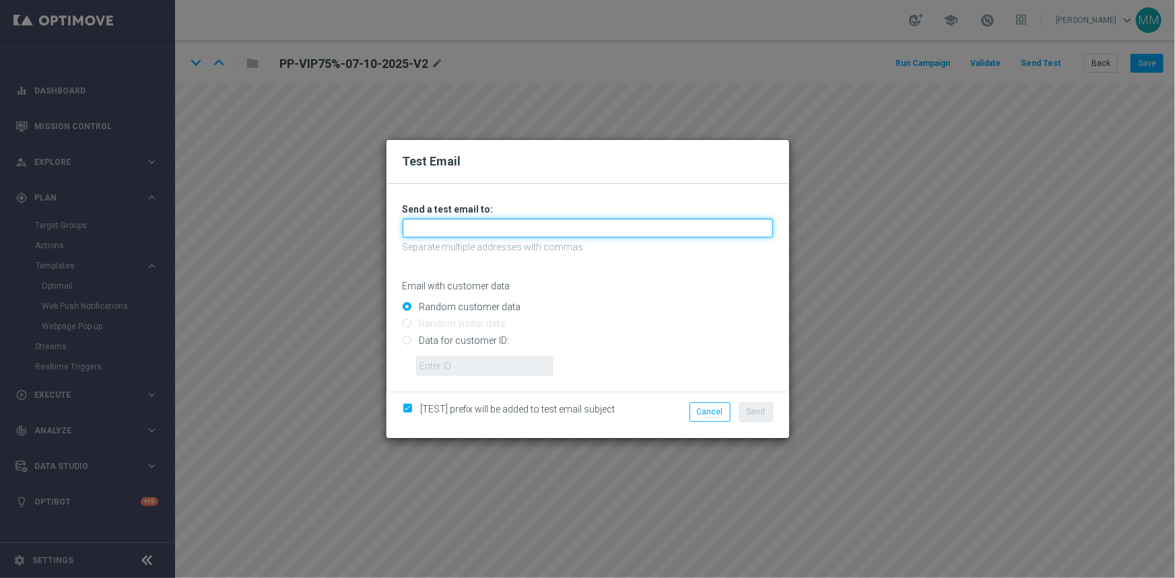
click at [503, 236] on input "text" at bounding box center [588, 228] width 370 height 19
type input "[EMAIL_ADDRESS][DOMAIN_NAME]"
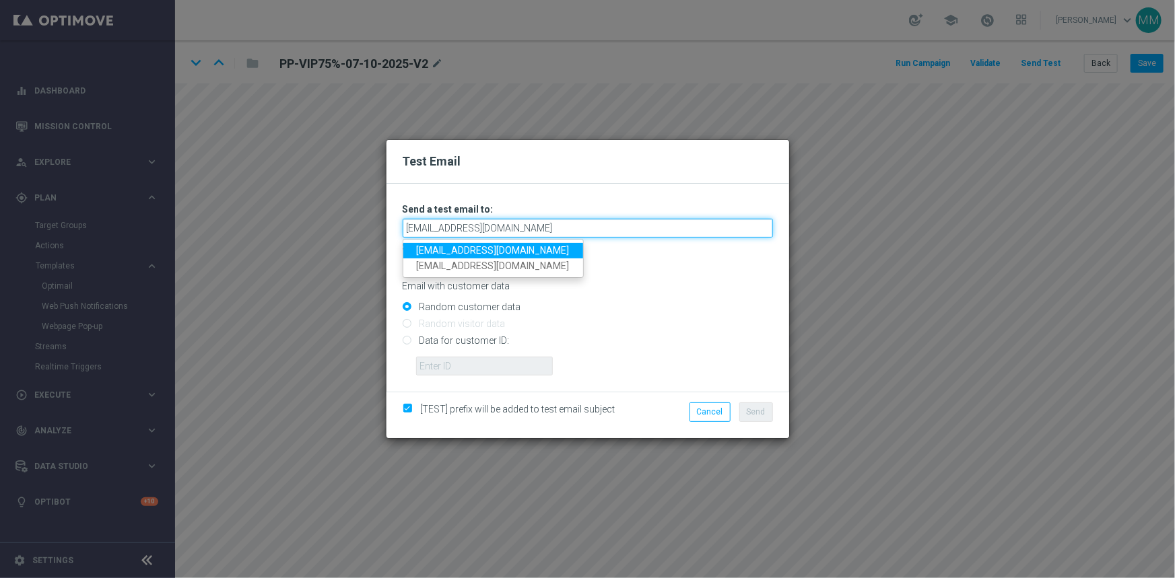
type input "[EMAIL_ADDRESS][DOMAIN_NAME]"
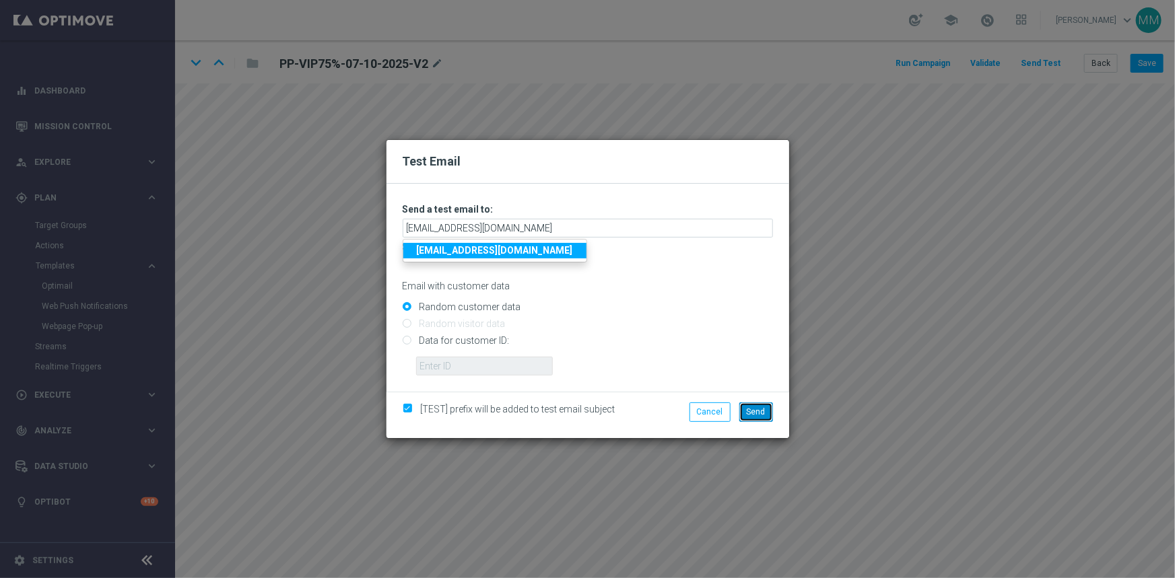
click at [763, 411] on span "Send" at bounding box center [756, 411] width 19 height 9
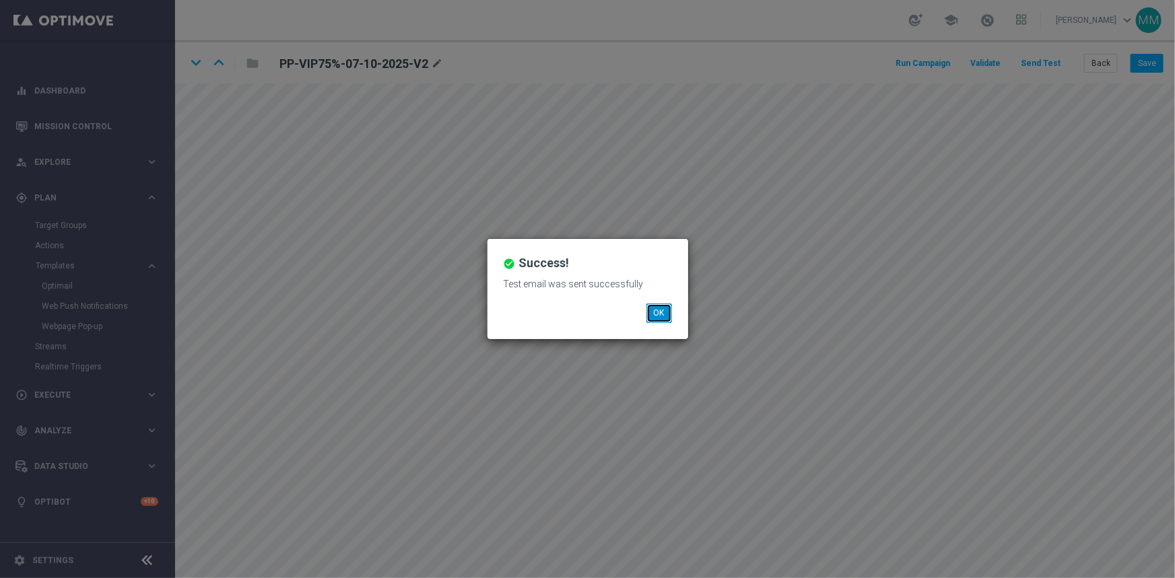
click at [660, 316] on button "OK" at bounding box center [659, 313] width 26 height 19
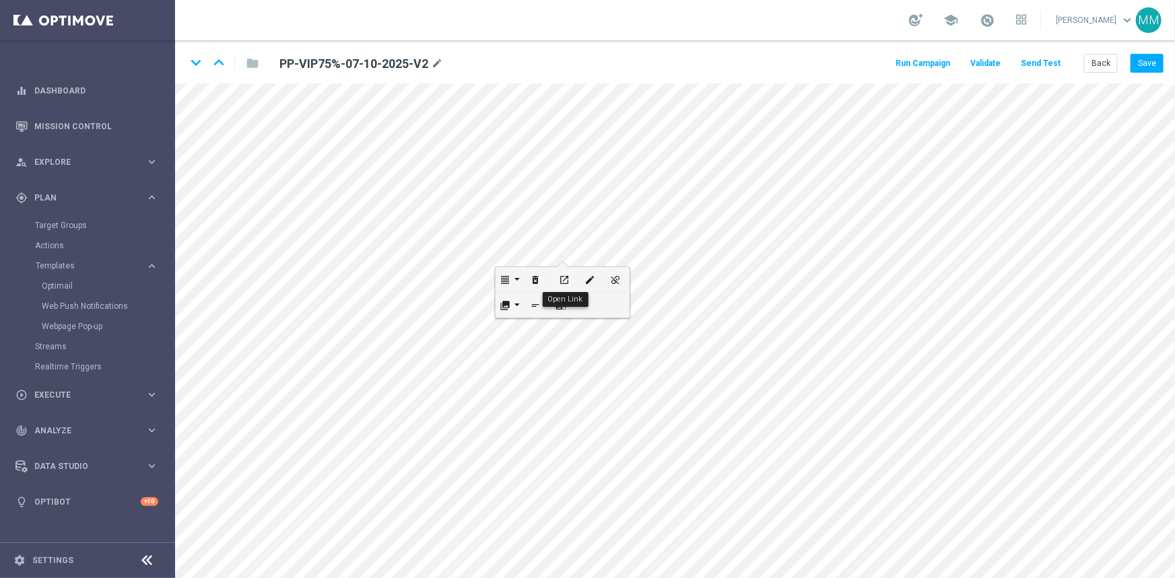
click at [562, 270] on button "open_in_new" at bounding box center [564, 279] width 26 height 25
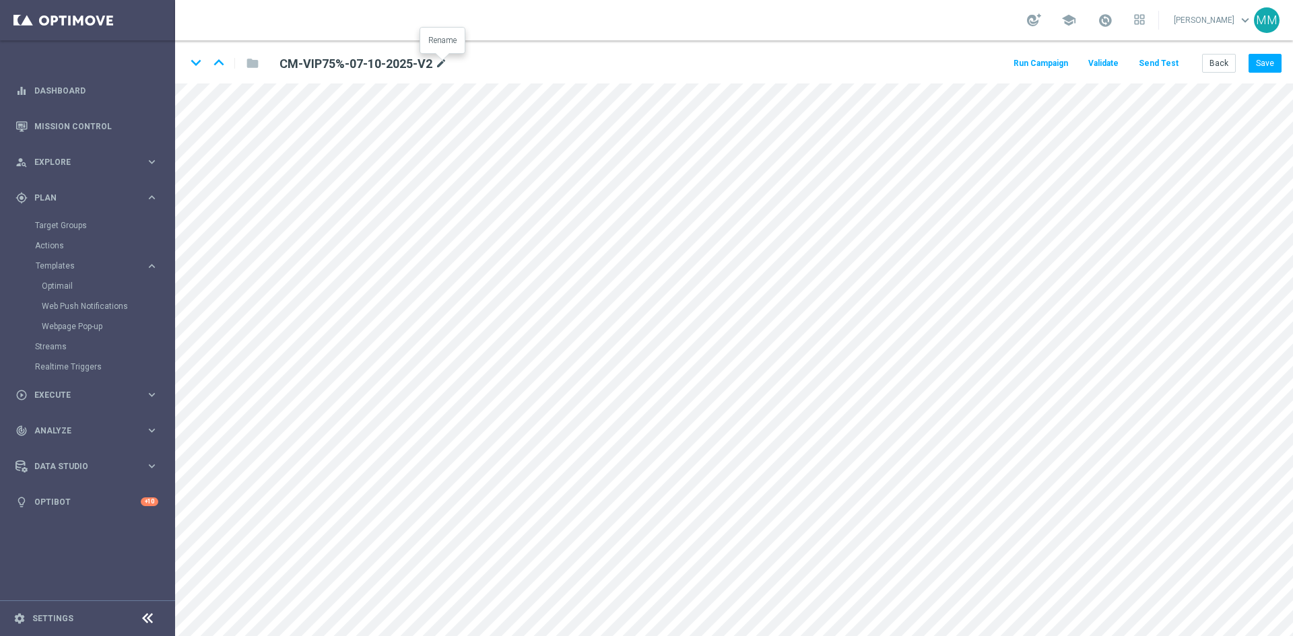
click at [445, 62] on icon "mode_edit" at bounding box center [441, 64] width 12 height 16
click at [1250, 64] on button "Save" at bounding box center [1264, 63] width 33 height 19
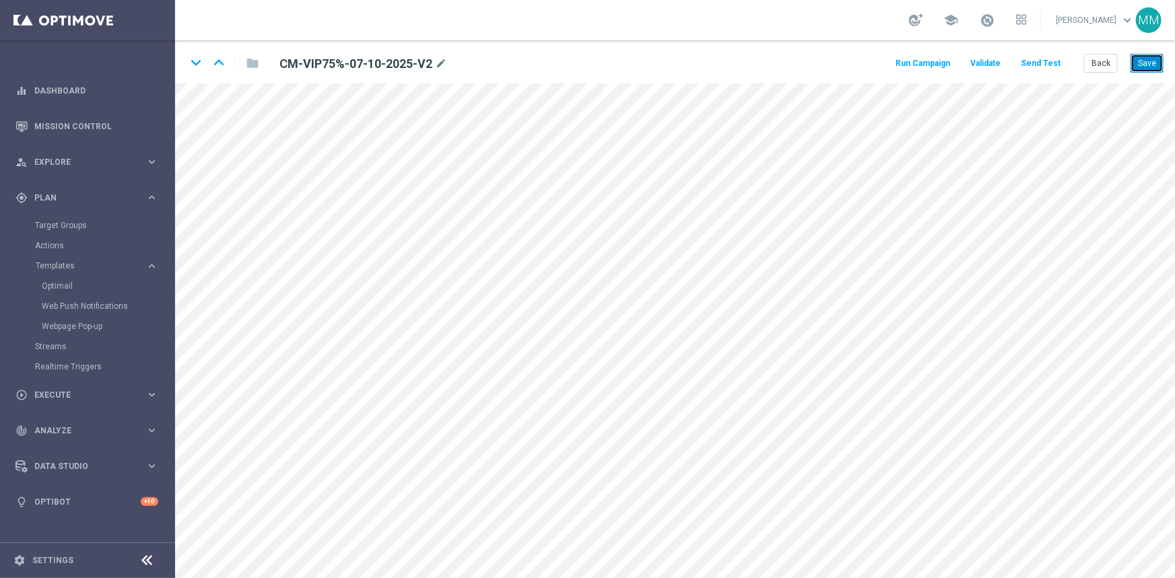
drag, startPoint x: 1146, startPoint y: 60, endPoint x: 1153, endPoint y: 73, distance: 14.8
click at [1151, 62] on button "Save" at bounding box center [1146, 63] width 33 height 19
click at [1151, 69] on button "Save" at bounding box center [1146, 63] width 33 height 19
click at [1148, 60] on button "Save" at bounding box center [1146, 63] width 33 height 19
click at [1142, 57] on button "Save" at bounding box center [1146, 63] width 33 height 19
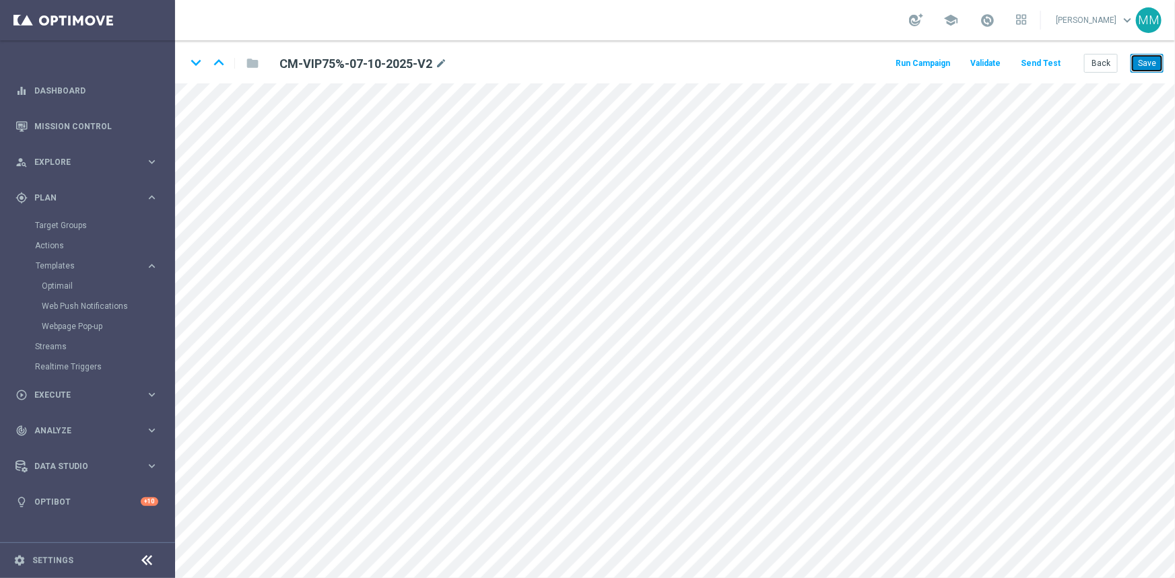
click at [1153, 63] on button "Save" at bounding box center [1146, 63] width 33 height 19
click at [1136, 56] on button "Save" at bounding box center [1146, 63] width 33 height 19
click at [1098, 56] on button "Back" at bounding box center [1101, 63] width 34 height 19
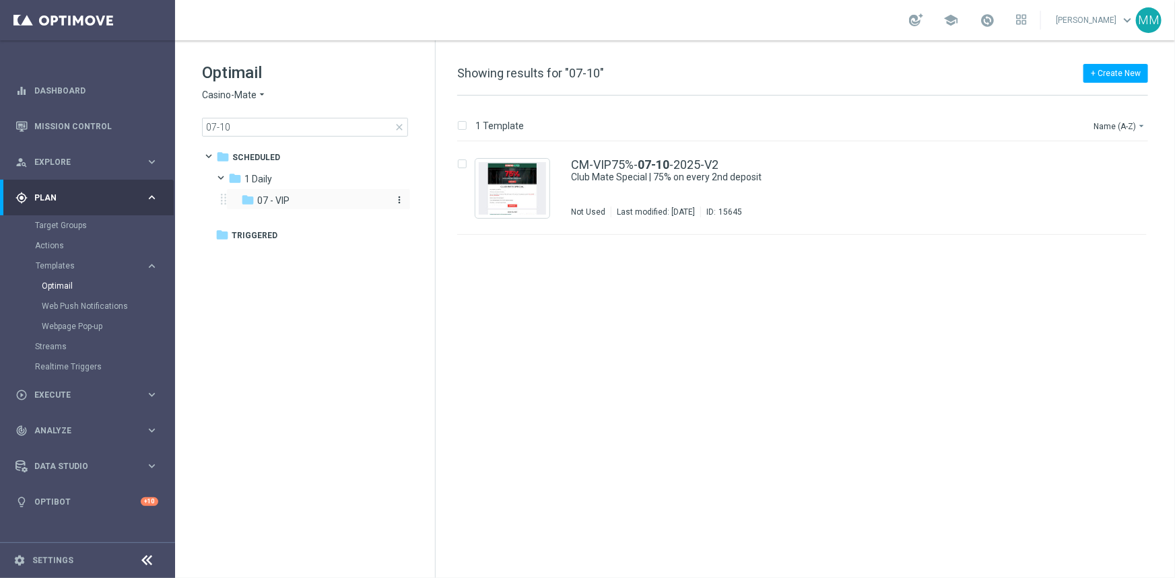
click at [278, 201] on span "07 - VIP" at bounding box center [273, 201] width 32 height 12
click at [405, 125] on input "07-10" at bounding box center [305, 127] width 206 height 19
click at [398, 128] on span "close" at bounding box center [399, 127] width 11 height 11
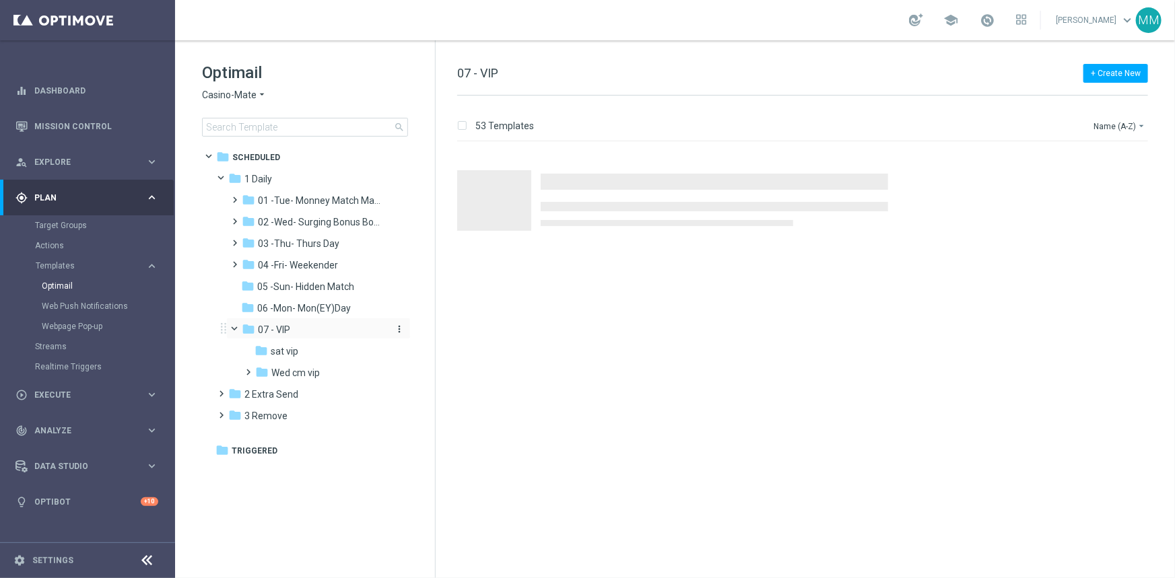
click at [285, 330] on span "07 - VIP" at bounding box center [274, 330] width 32 height 12
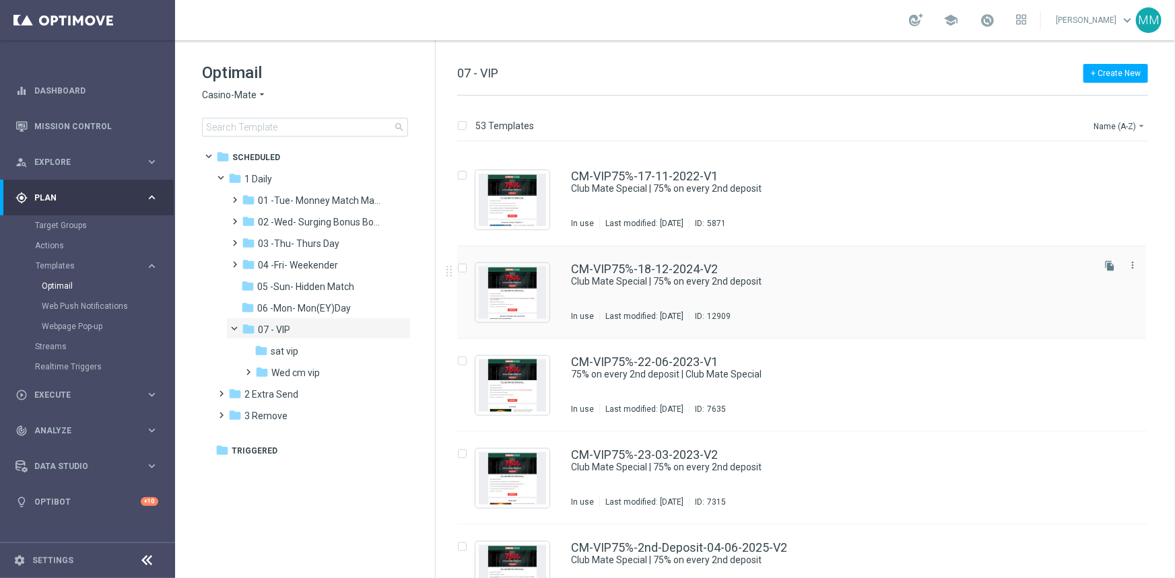
scroll to position [3351, 0]
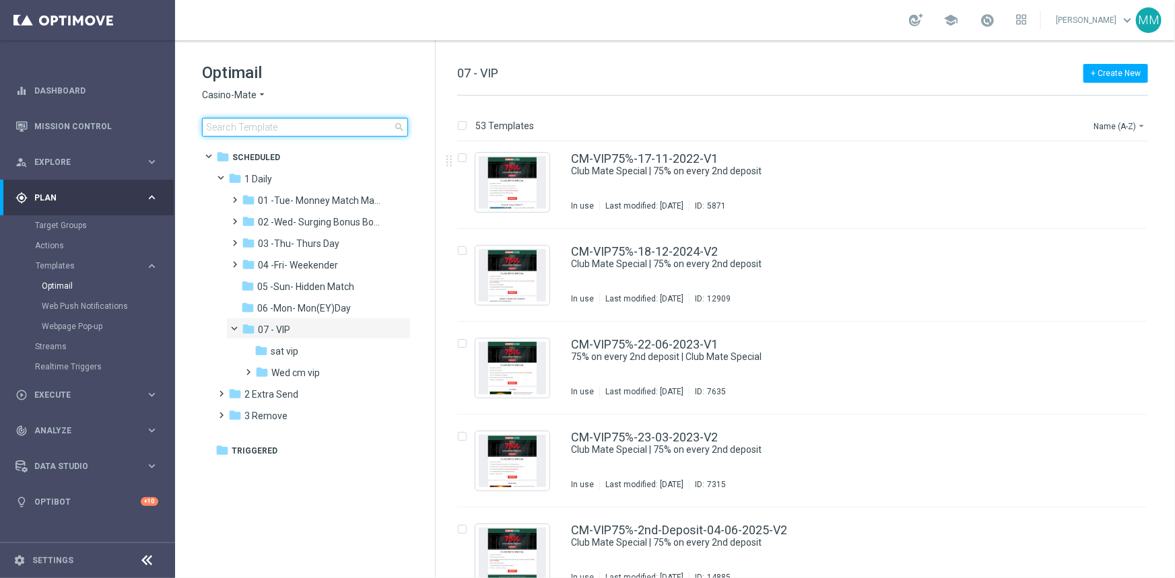
click at [304, 129] on input at bounding box center [305, 127] width 206 height 19
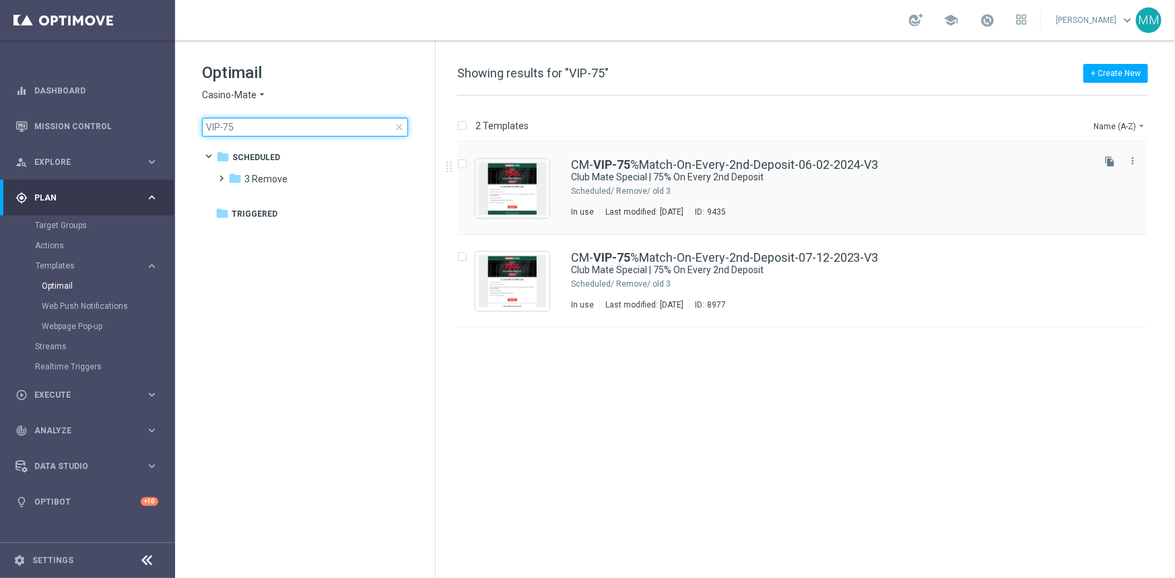
type input "VIP-75"
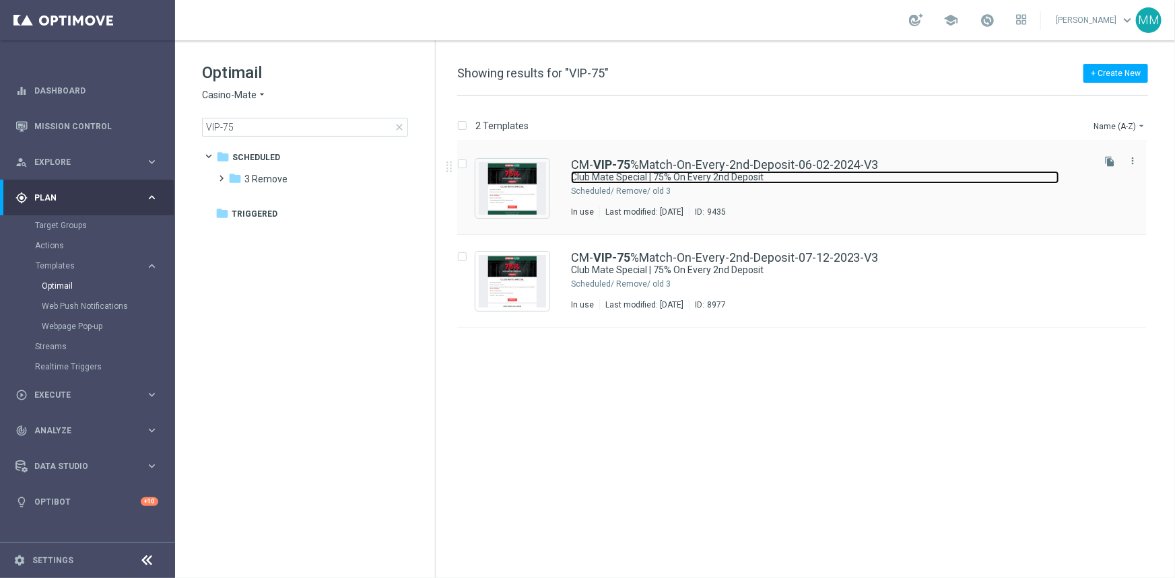
click at [683, 175] on link "Club Mate Special | 75% On Every 2nd Deposit" at bounding box center [815, 177] width 488 height 13
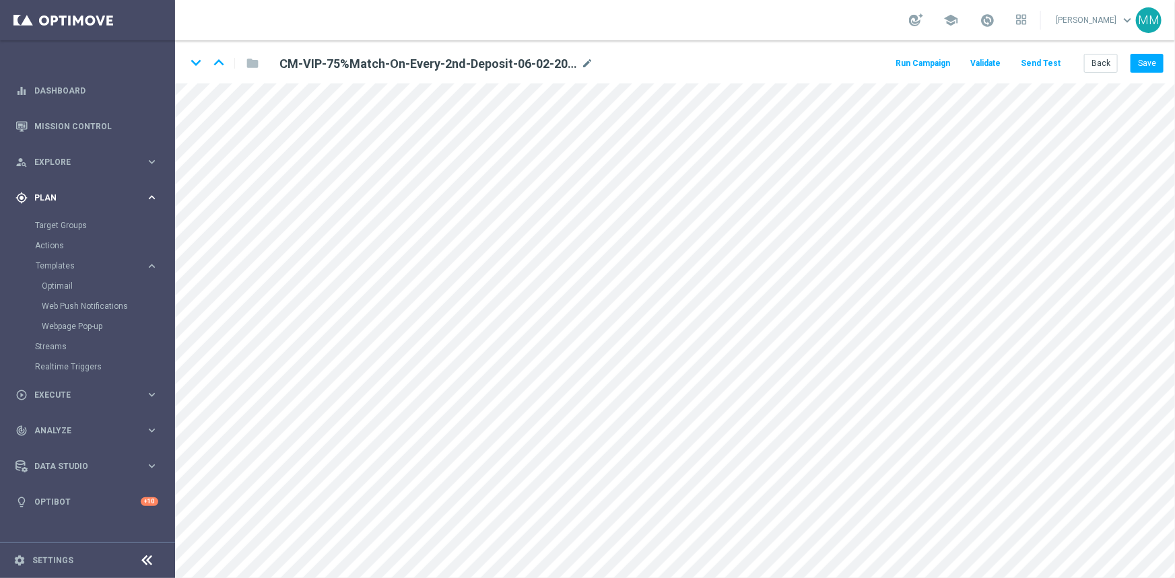
click at [145, 190] on div "gps_fixed Plan keyboard_arrow_right" at bounding box center [87, 198] width 174 height 36
click at [153, 196] on icon "keyboard_arrow_right" at bounding box center [151, 197] width 13 height 13
click at [68, 287] on link "Optimail" at bounding box center [91, 286] width 98 height 11
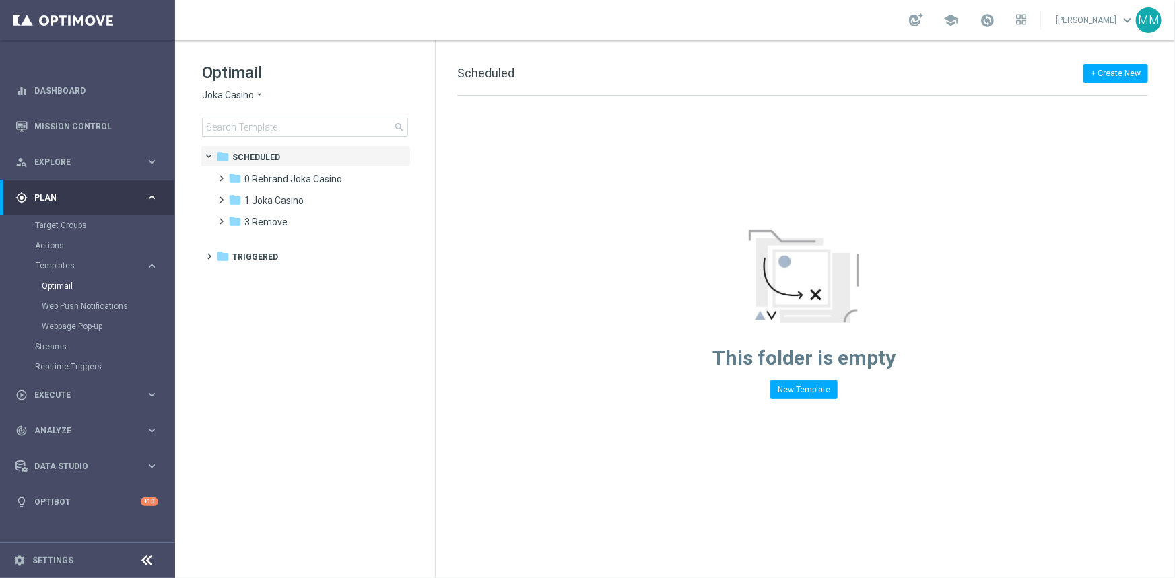
click at [225, 101] on span "Joka Casino" at bounding box center [228, 95] width 52 height 13
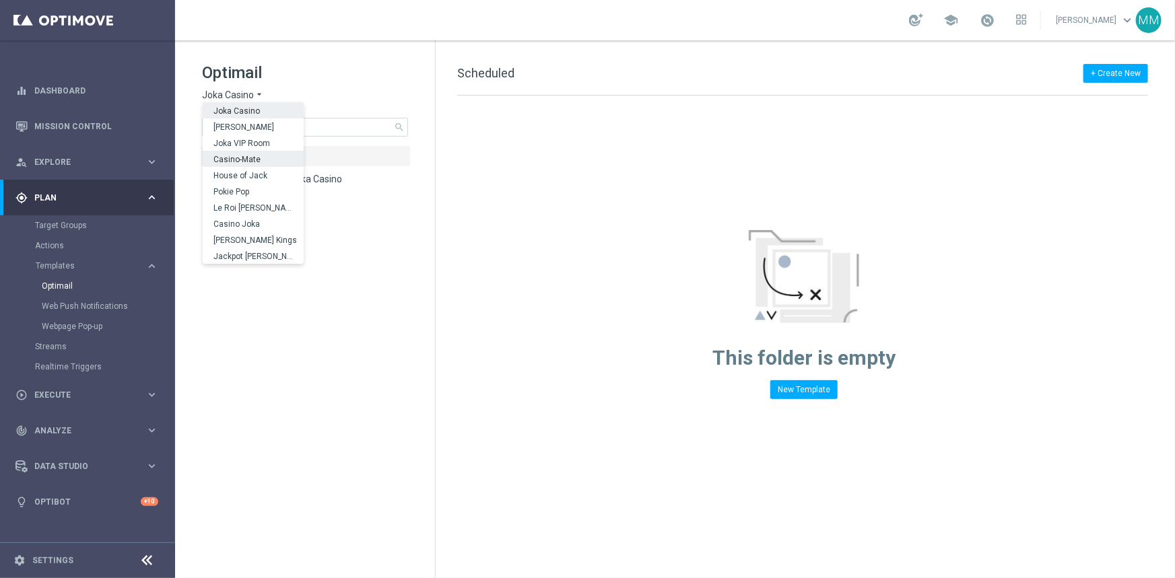
click at [0, 0] on span "Casino-Mate" at bounding box center [0, 0] width 0 height 0
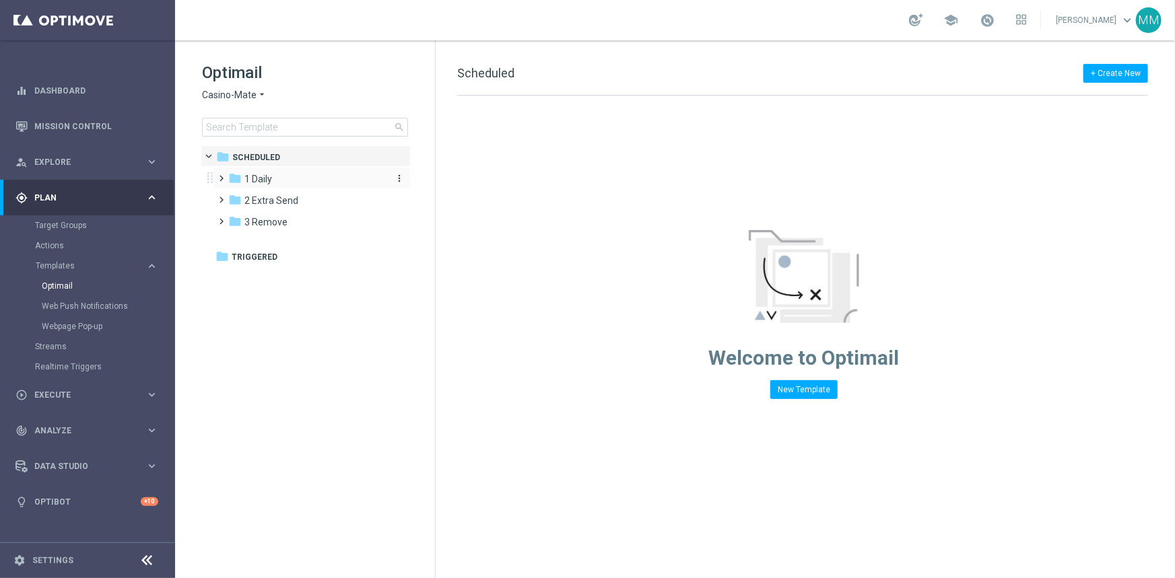
click at [269, 182] on span "1 Daily" at bounding box center [258, 179] width 28 height 12
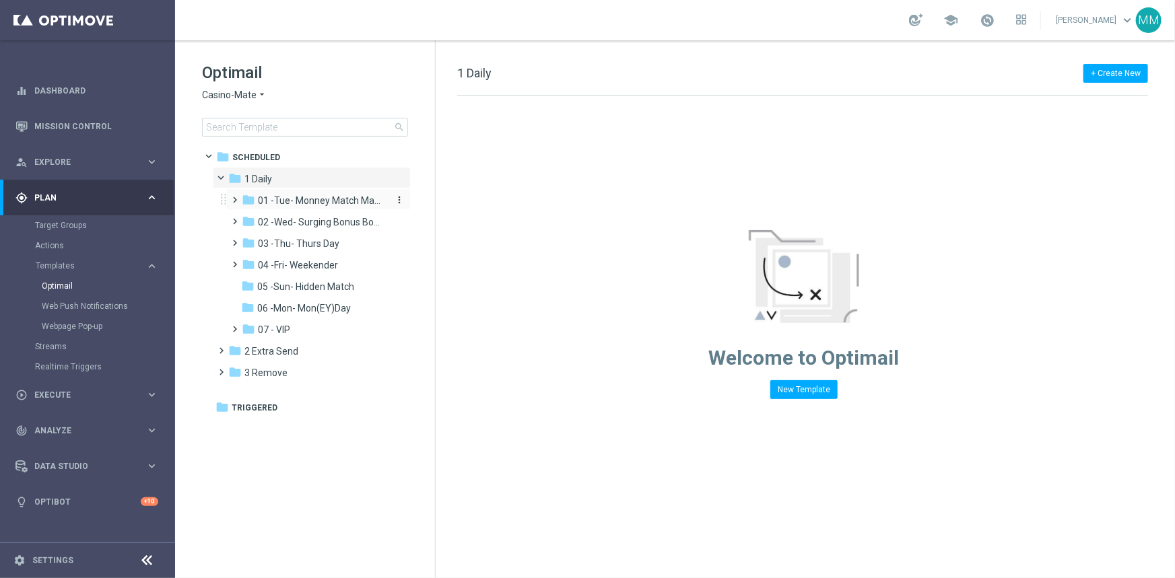
click at [333, 202] on span "01 -Tue- Monney Match Maker" at bounding box center [321, 201] width 127 height 12
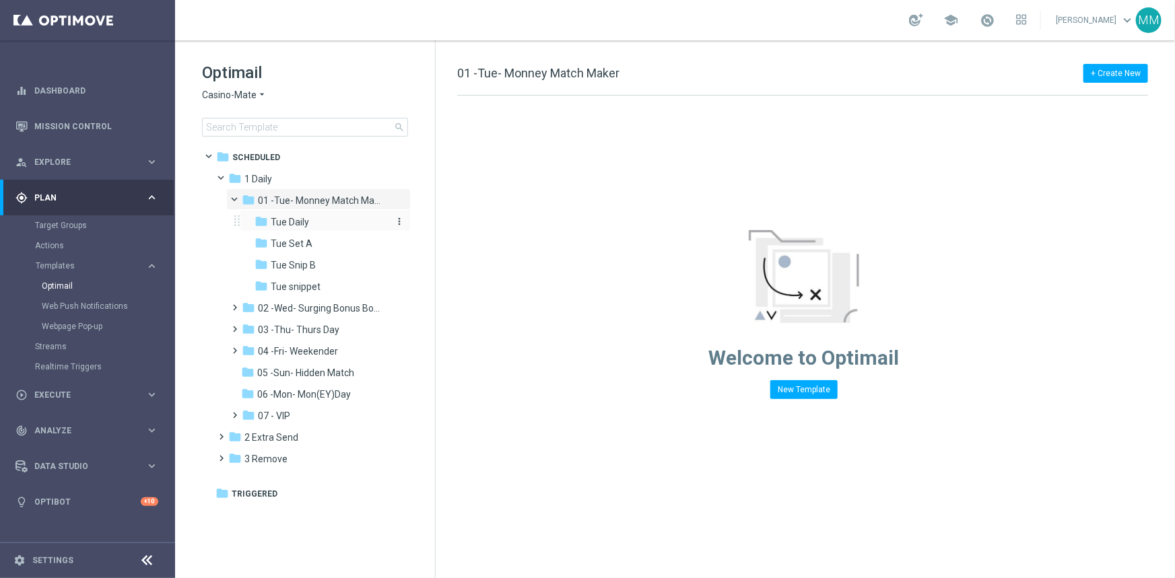
click at [298, 224] on span "Tue Daily" at bounding box center [290, 222] width 38 height 12
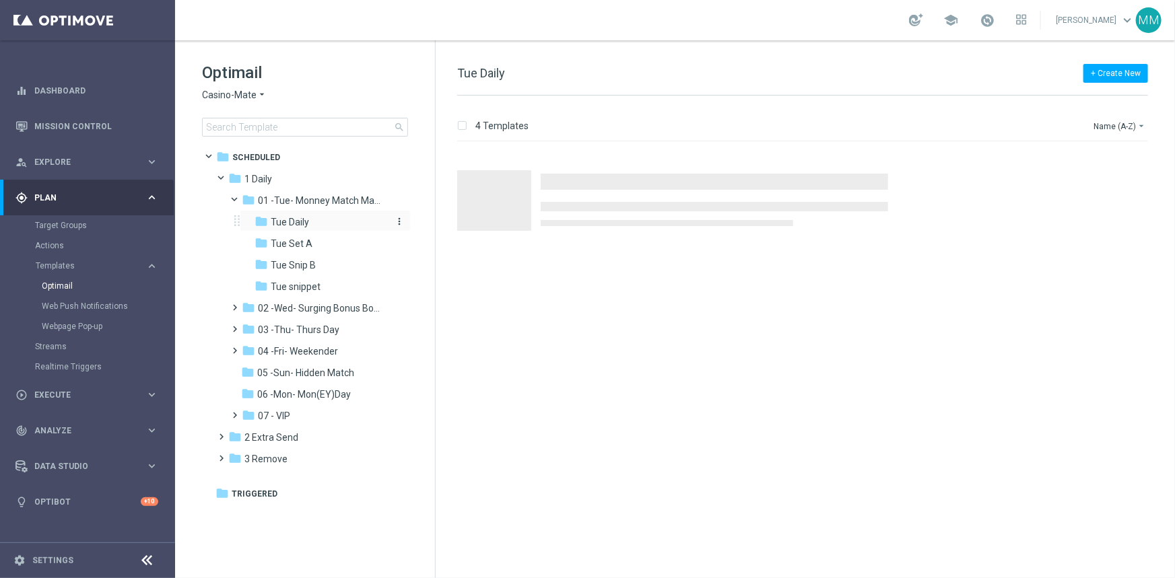
click at [298, 229] on div "folder Tue Daily" at bounding box center [320, 222] width 133 height 15
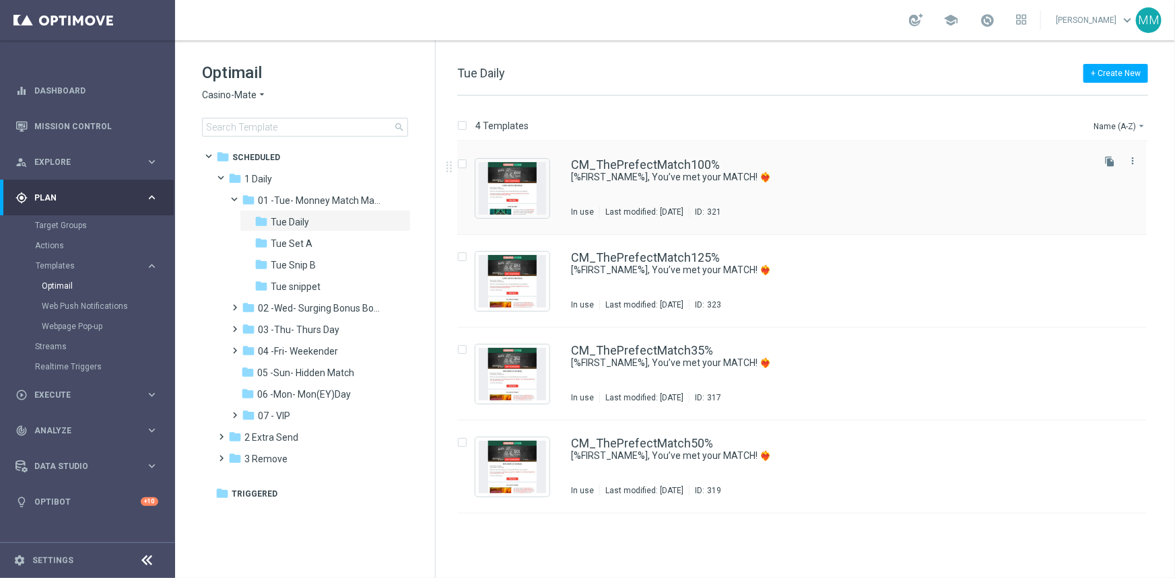
click at [664, 184] on div "CM_ThePrefectMatch100% [%FIRST_NAME%], You’ve met your MATCH! ❤️‍🔥 In use Last …" at bounding box center [830, 188] width 519 height 59
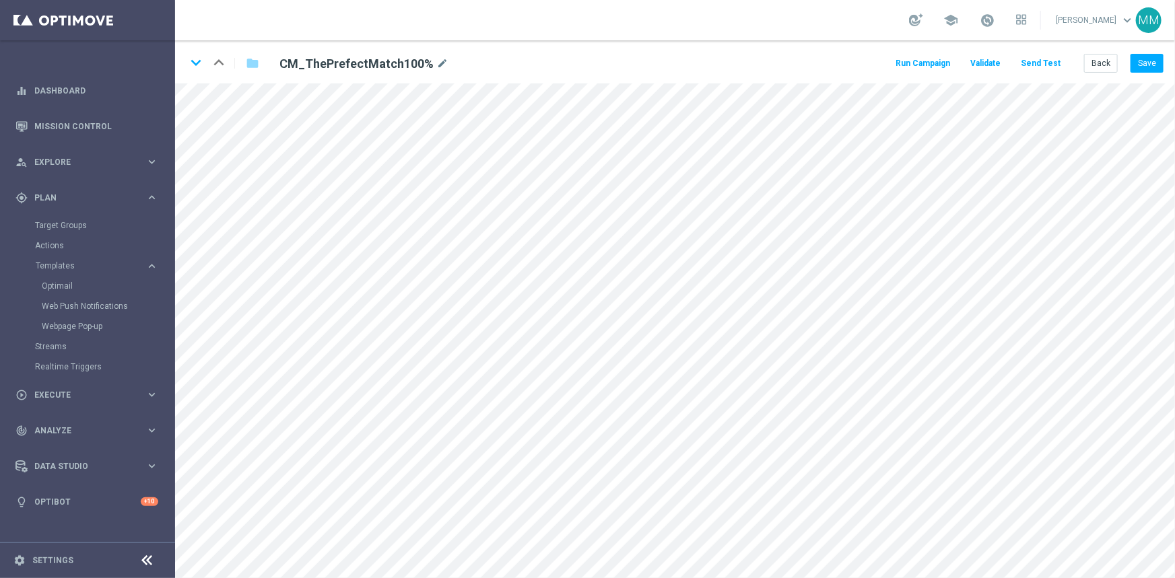
click at [1103, 73] on div "keyboard_arrow_down keyboard_arrow_up folder CM_ThePrefectMatch100% mode_edit R…" at bounding box center [675, 61] width 1000 height 43
click at [1100, 68] on button "Back" at bounding box center [1101, 63] width 34 height 19
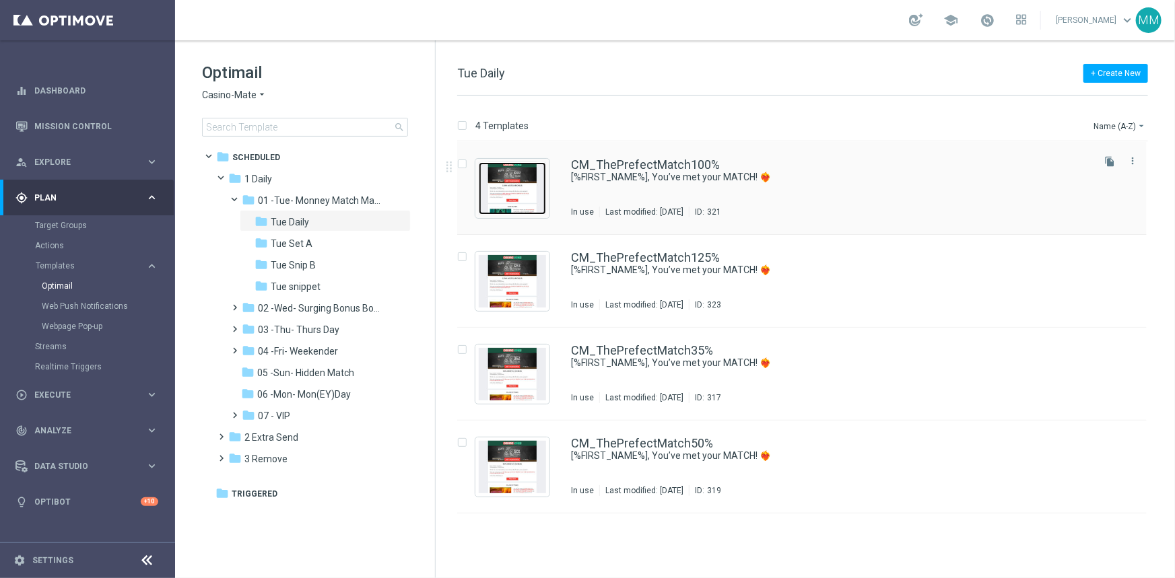
click at [531, 194] on img "Press SPACE to select this row." at bounding box center [512, 188] width 67 height 53
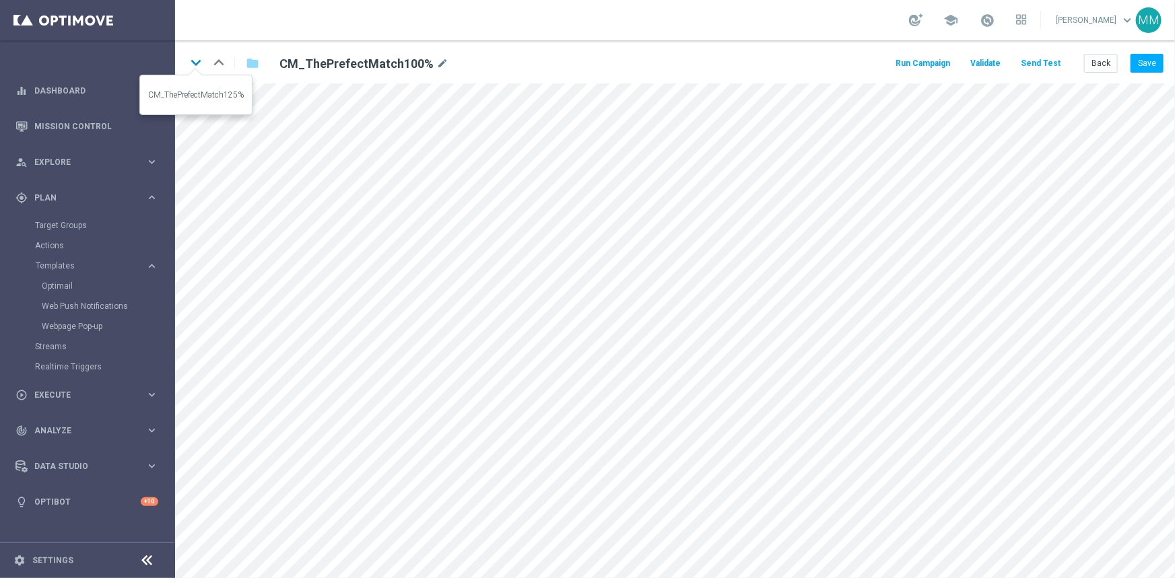
click at [192, 61] on icon "keyboard_arrow_down" at bounding box center [196, 63] width 20 height 20
click at [1097, 65] on button "Back" at bounding box center [1101, 63] width 34 height 19
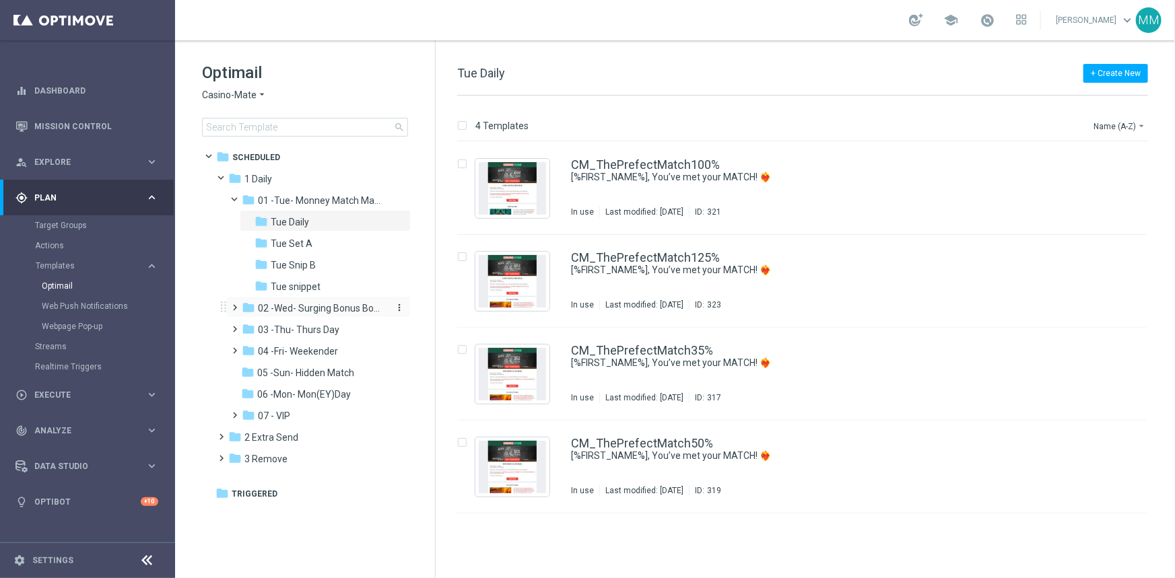
click at [306, 304] on span "02 -Wed- Surging Bonus Booster" at bounding box center [321, 308] width 127 height 12
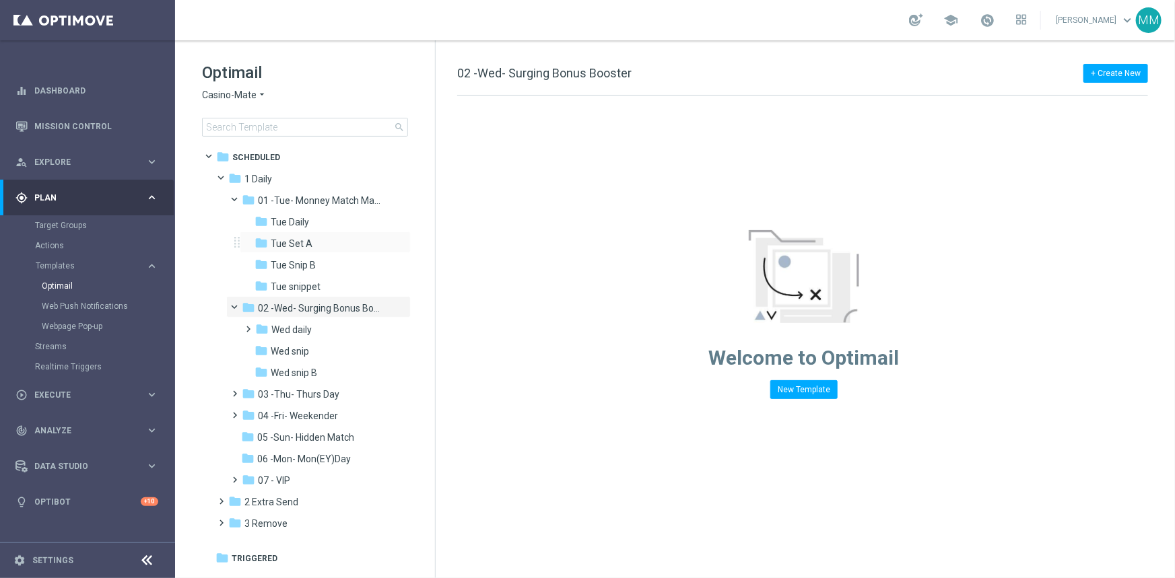
click at [341, 232] on div "folder Tue Set A more_vert" at bounding box center [325, 243] width 171 height 22
click at [343, 219] on div "folder Tue Daily" at bounding box center [320, 222] width 133 height 15
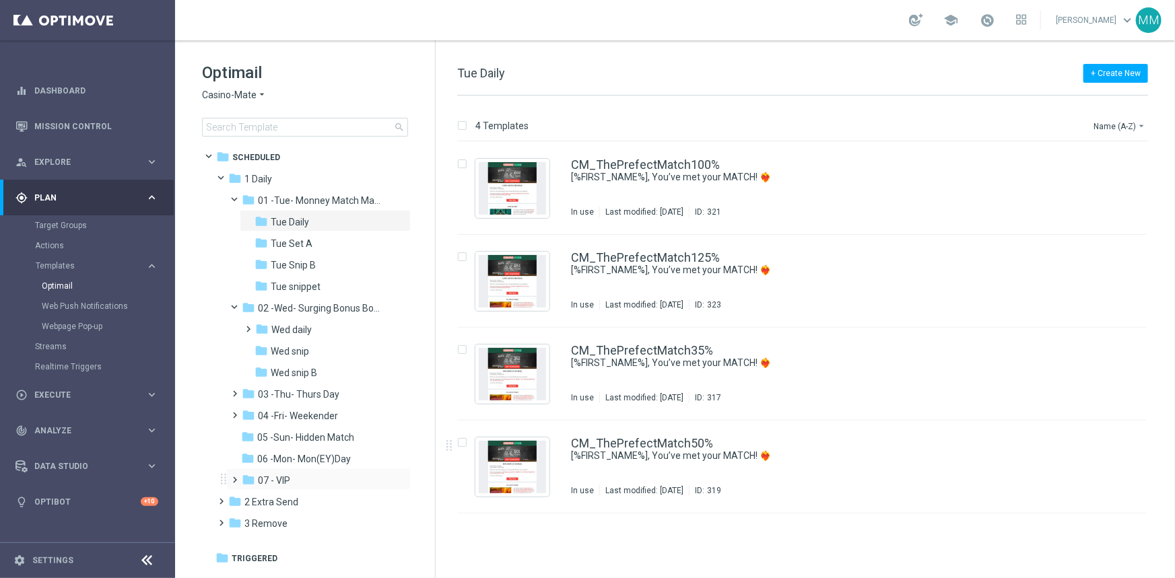
click at [234, 473] on span at bounding box center [233, 473] width 6 height 5
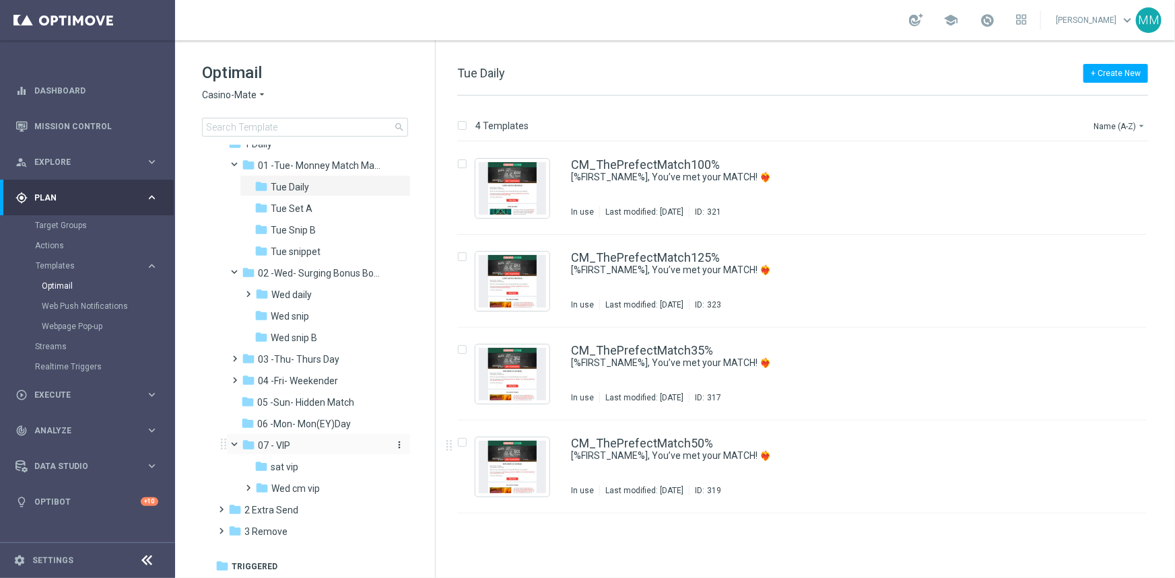
click at [290, 443] on span "07 - VIP" at bounding box center [274, 446] width 32 height 12
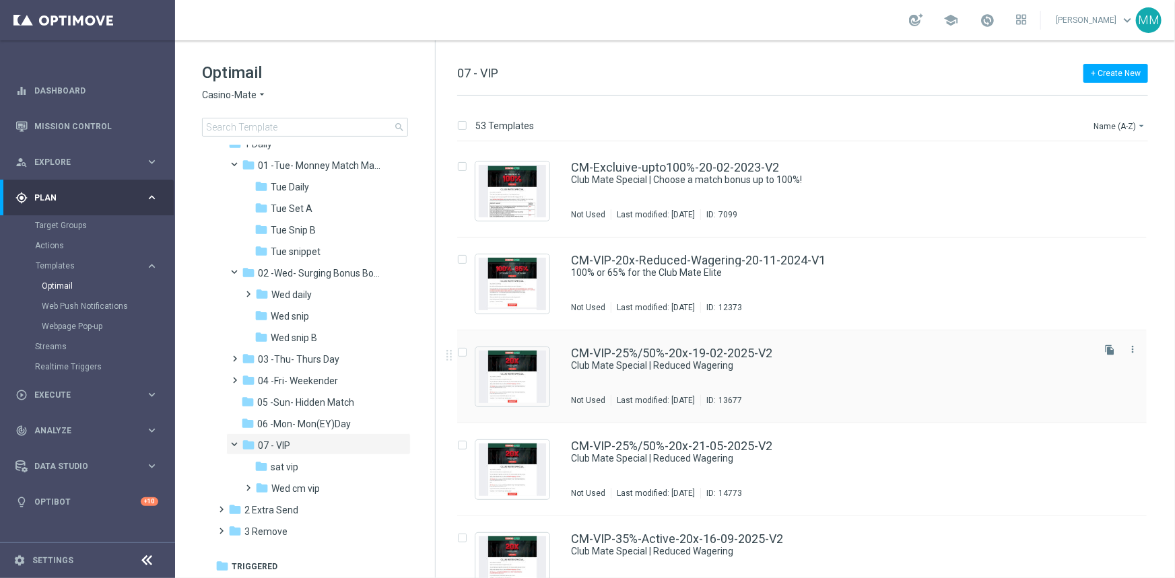
scroll to position [428, 0]
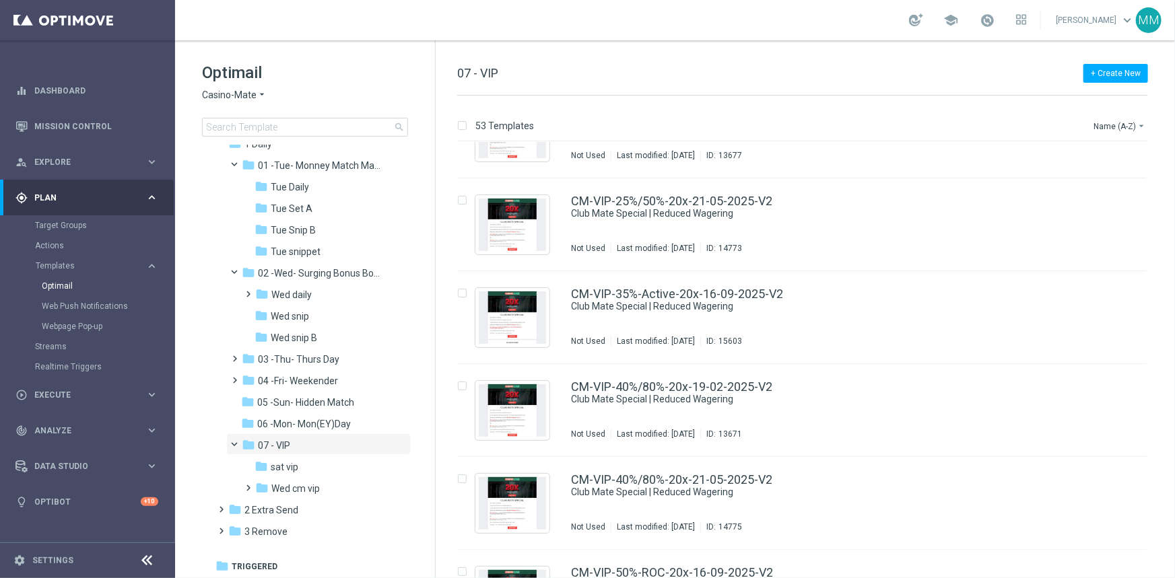
click at [312, 137] on div "Optimail Casino-Mate arrow_drop_down × Casino-Mate search folder 1 Folder folde…" at bounding box center [305, 132] width 260 height 185
click at [310, 122] on input at bounding box center [305, 127] width 206 height 19
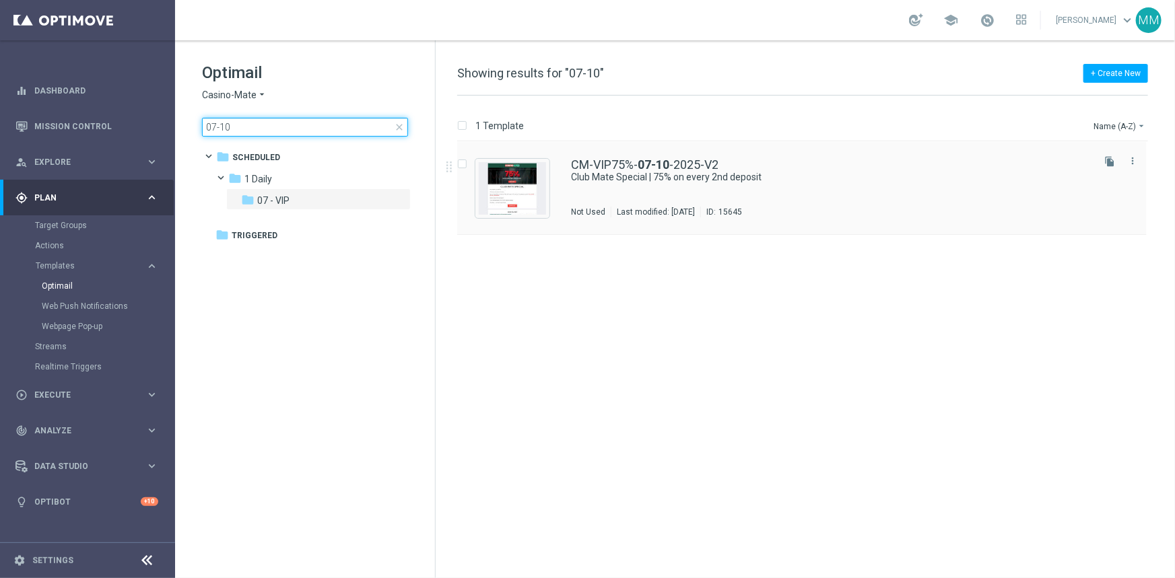
type input "07-10"
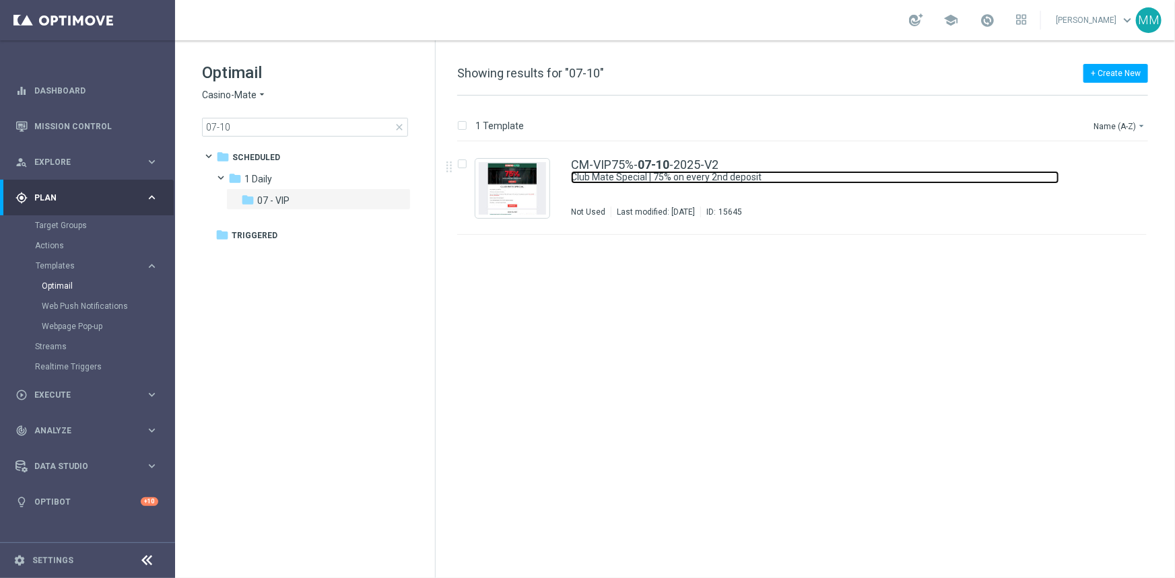
click at [617, 172] on link "Club Mate Special | 75% on every 2nd deposit" at bounding box center [815, 177] width 488 height 13
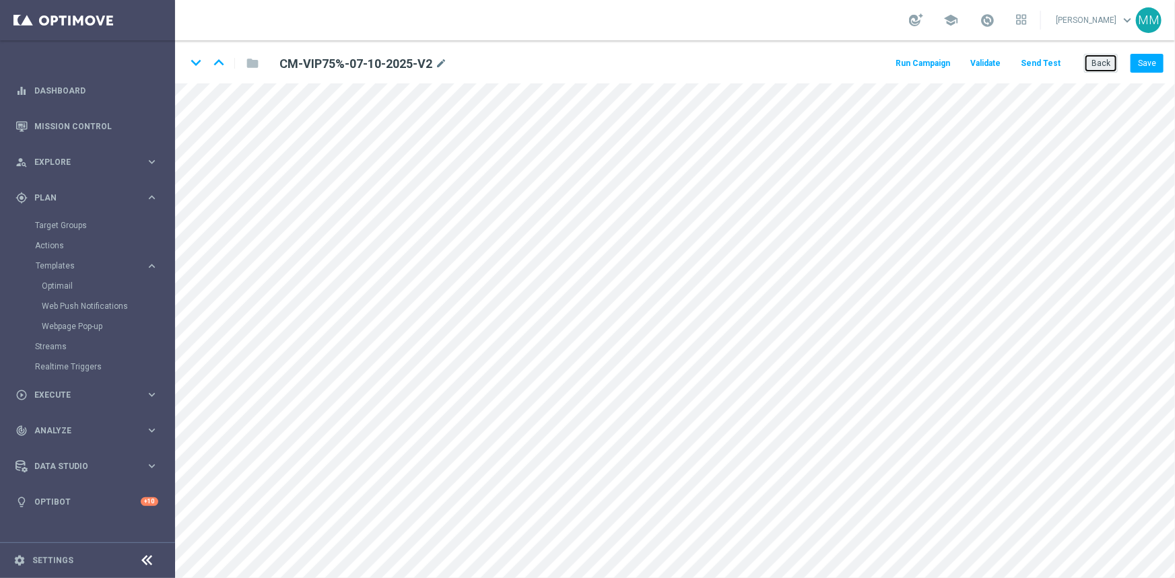
click at [1101, 54] on button "Back" at bounding box center [1101, 63] width 34 height 19
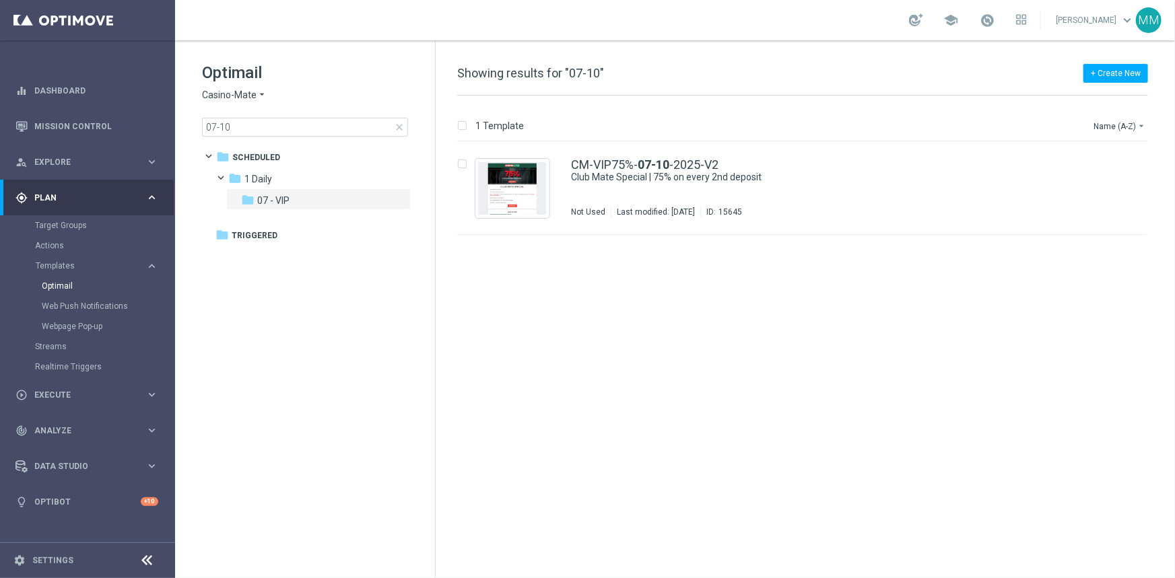
click at [399, 126] on span "close" at bounding box center [399, 127] width 11 height 11
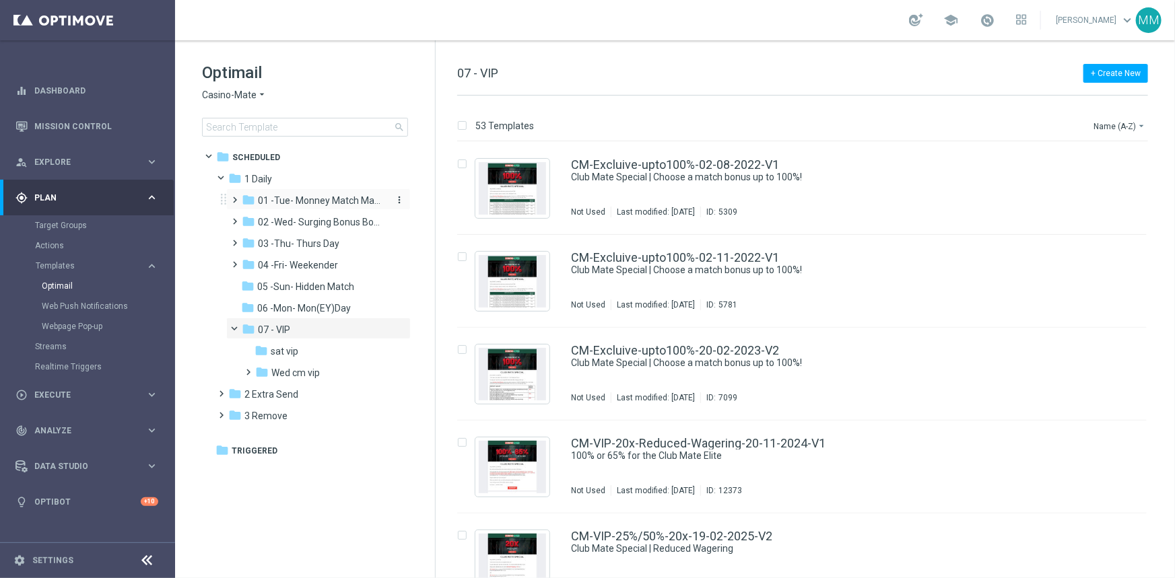
click at [325, 199] on span "01 -Tue- Monney Match Maker" at bounding box center [321, 201] width 127 height 12
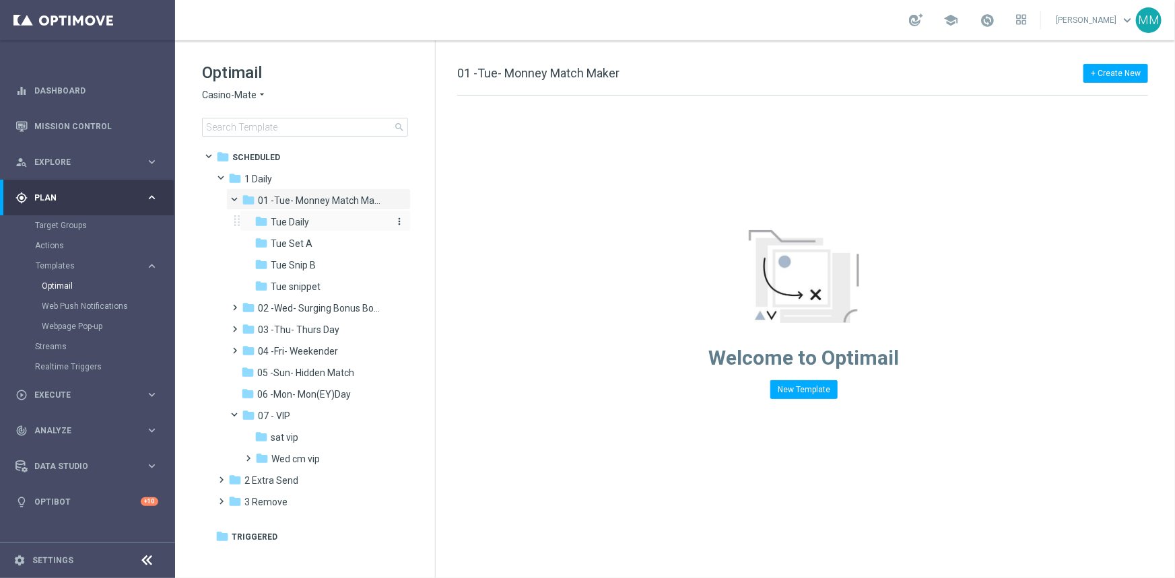
click at [306, 224] on span "Tue Daily" at bounding box center [290, 222] width 38 height 12
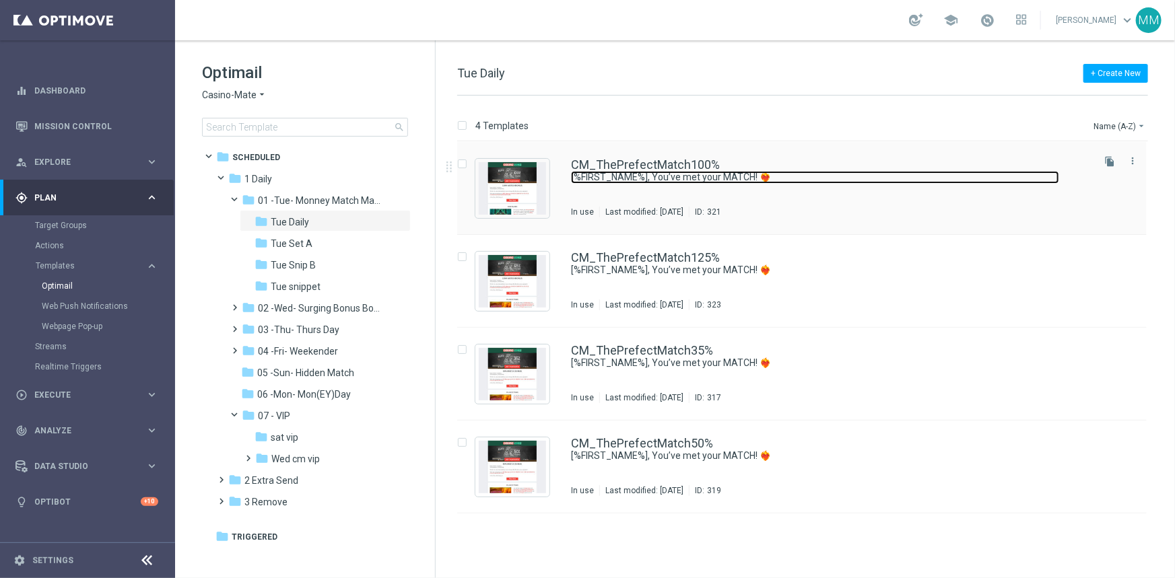
click at [698, 182] on link "[%FIRST_NAME%], You’ve met your MATCH! ❤️‍🔥" at bounding box center [815, 177] width 488 height 13
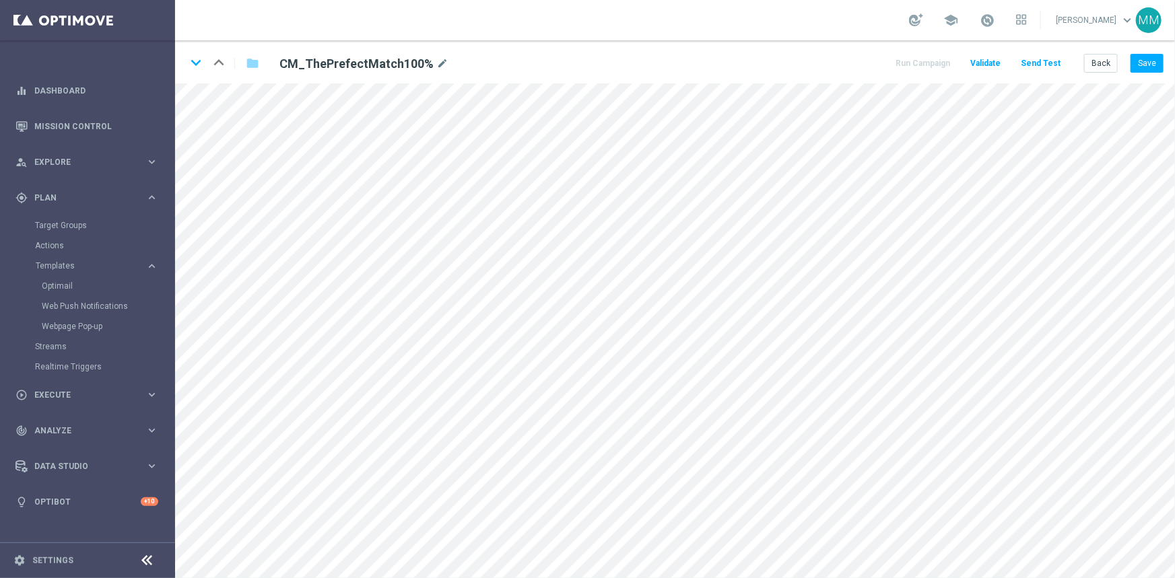
click at [1099, 73] on div "keyboard_arrow_down keyboard_arrow_up folder CM_ThePrefectMatch100% mode_edit R…" at bounding box center [675, 61] width 1000 height 43
click at [1095, 63] on button "Back" at bounding box center [1101, 63] width 34 height 19
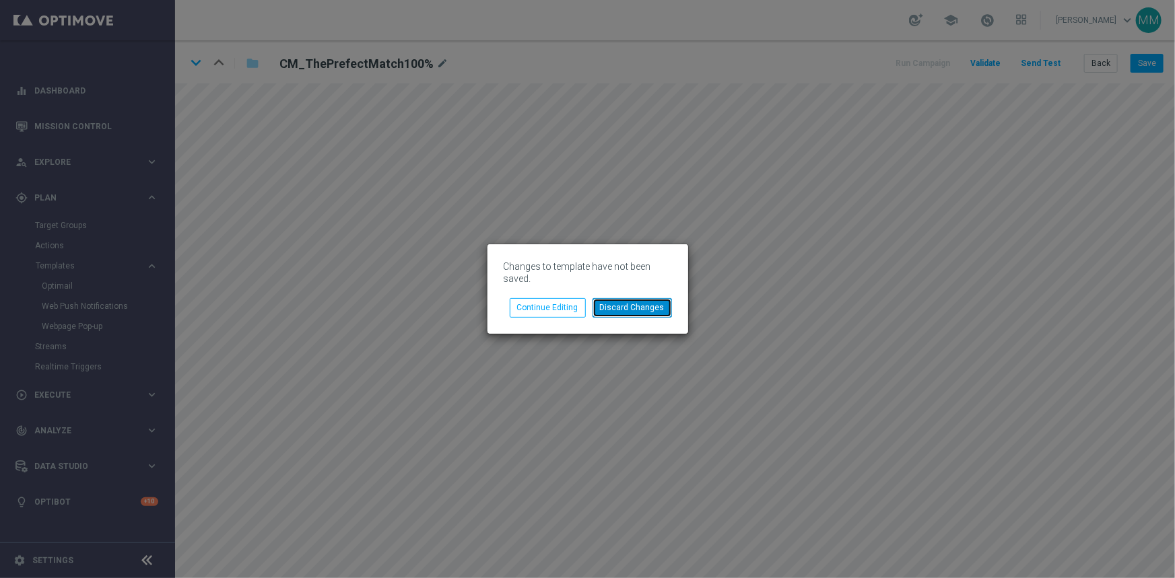
click at [646, 312] on button "Discard Changes" at bounding box center [631, 307] width 79 height 19
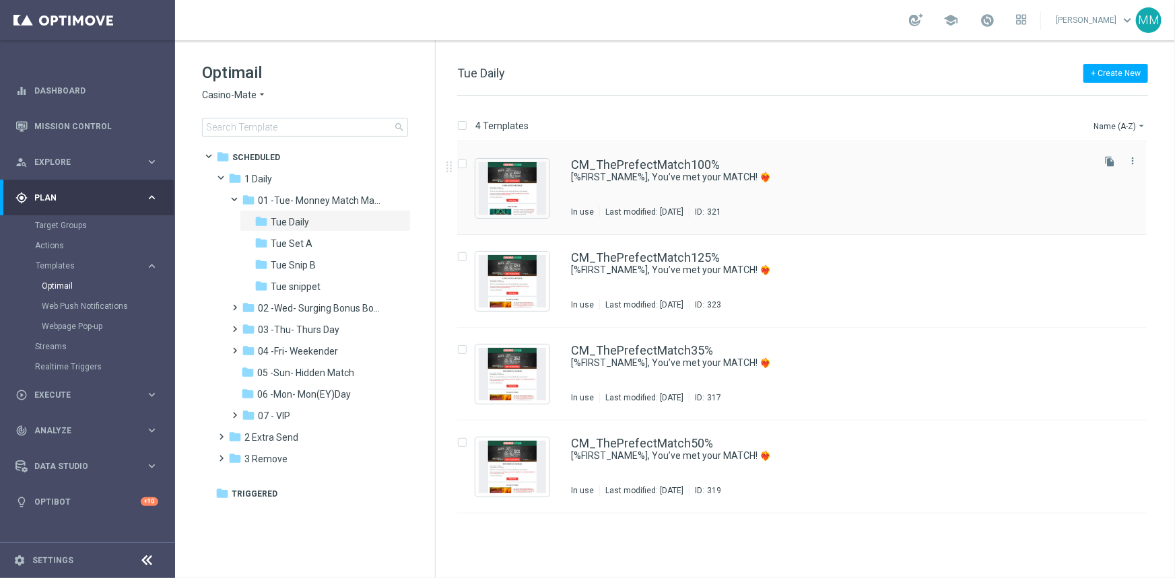
click at [666, 186] on div "CM_ThePrefectMatch100% [%FIRST_NAME%], You’ve met your MATCH! ❤️‍🔥 In use Last …" at bounding box center [830, 188] width 519 height 59
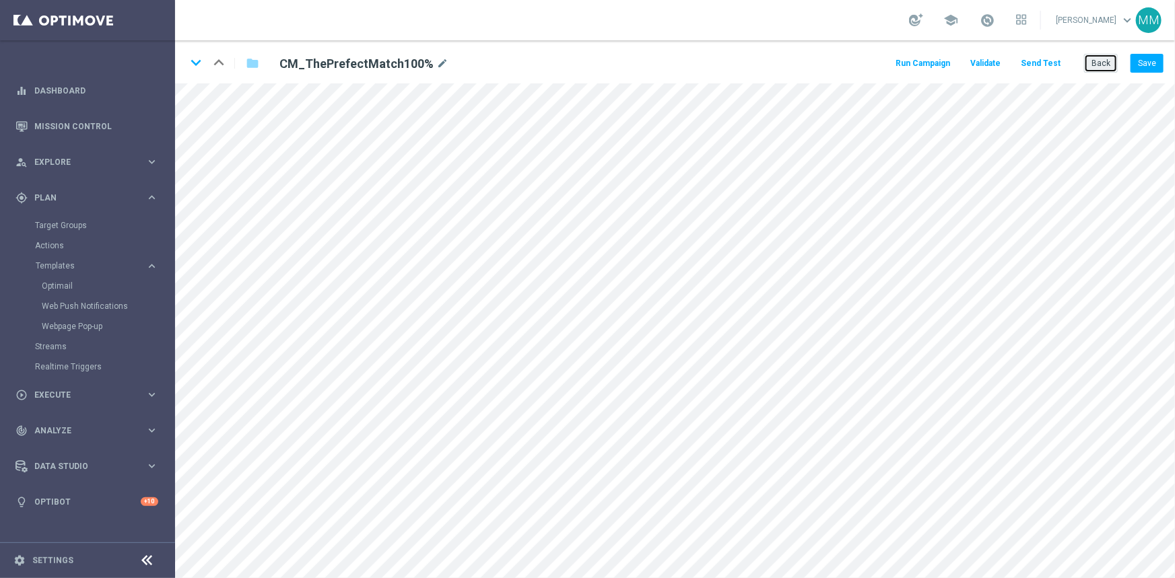
click at [1102, 60] on button "Back" at bounding box center [1101, 63] width 34 height 19
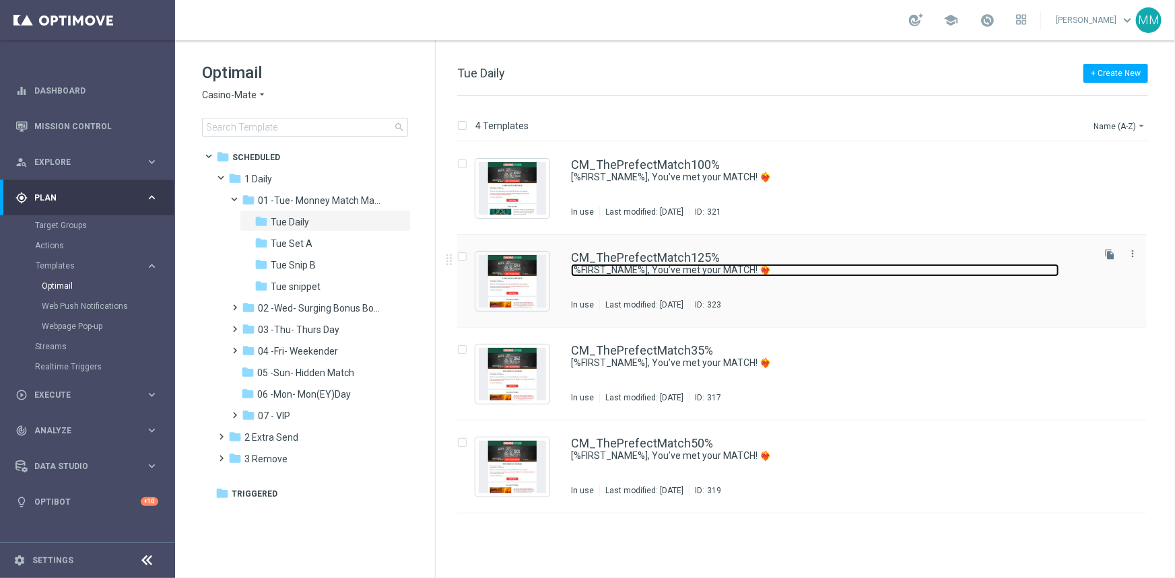
click at [621, 267] on link "[%FIRST_NAME%], You’ve met your MATCH! ❤️‍🔥" at bounding box center [815, 270] width 488 height 13
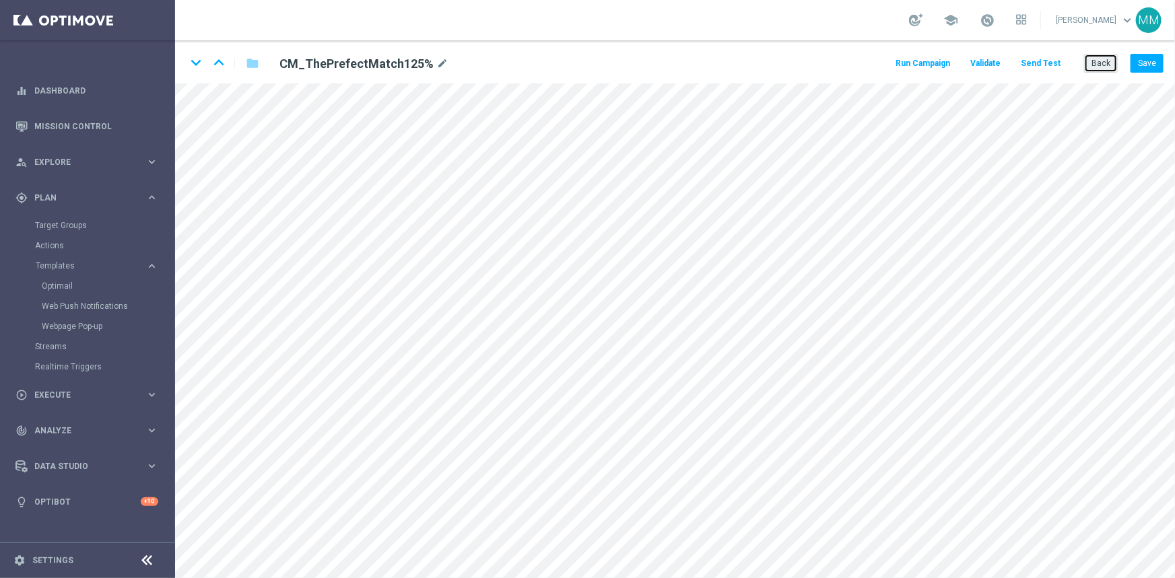
click at [1095, 65] on button "Back" at bounding box center [1101, 63] width 34 height 19
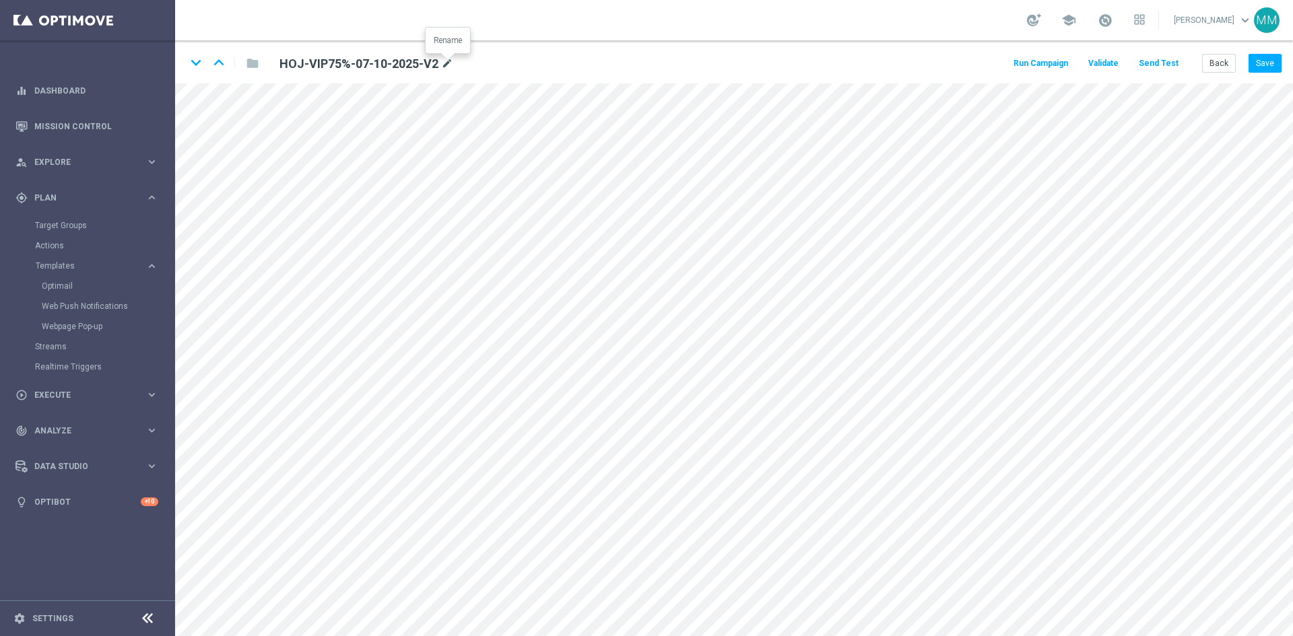
click at [453, 58] on icon "mode_edit" at bounding box center [447, 64] width 12 height 16
click at [211, 81] on div "keyboard_arrow_down keyboard_arrow_up folder HOJ-VIP75%-07-10-2025-V2 mode_edit…" at bounding box center [734, 61] width 1118 height 43
click at [1258, 65] on button "Save" at bounding box center [1264, 63] width 33 height 19
click at [1258, 66] on button "Save" at bounding box center [1264, 63] width 33 height 19
click at [1250, 64] on button "Save" at bounding box center [1264, 63] width 33 height 19
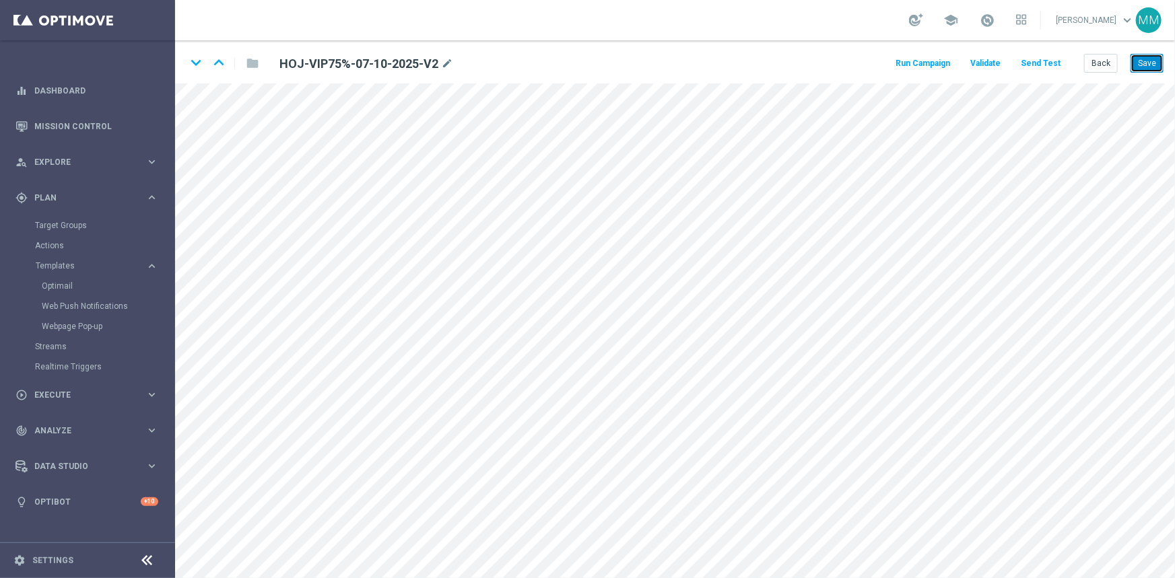
click at [1133, 64] on button "Save" at bounding box center [1146, 63] width 33 height 19
click at [1149, 60] on button "Save" at bounding box center [1146, 63] width 33 height 19
click at [1157, 65] on button "Save" at bounding box center [1146, 63] width 33 height 19
click at [1153, 68] on button "Save" at bounding box center [1146, 63] width 33 height 19
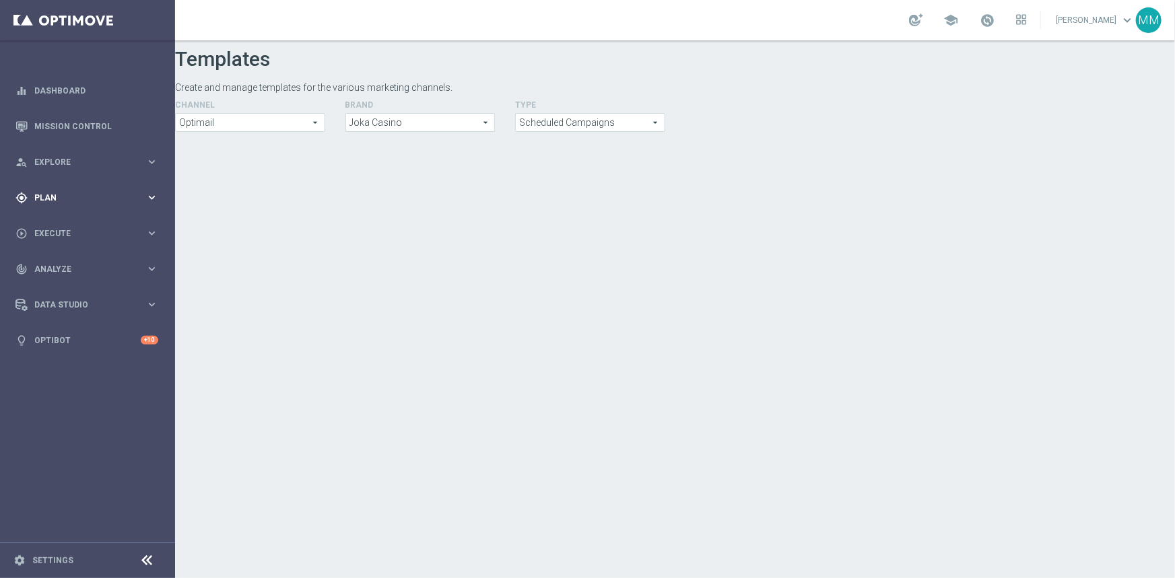
click at [150, 195] on icon "keyboard_arrow_right" at bounding box center [151, 197] width 13 height 13
click at [63, 267] on span "Templates" at bounding box center [84, 266] width 96 height 8
click at [64, 283] on link "Optimail" at bounding box center [91, 286] width 98 height 11
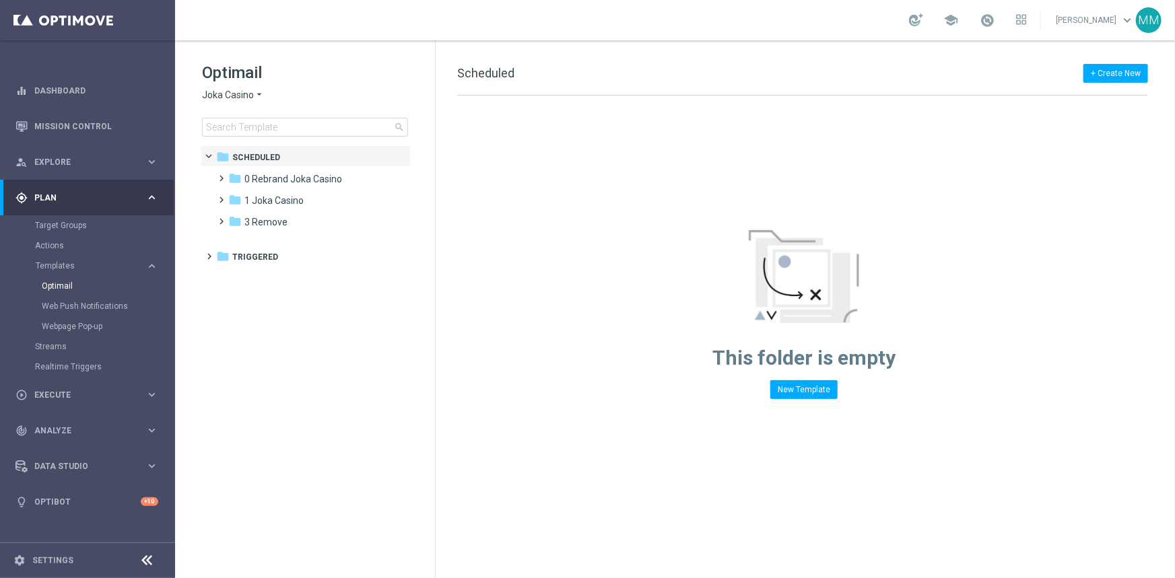
click at [236, 94] on span "Joka Casino" at bounding box center [228, 95] width 52 height 13
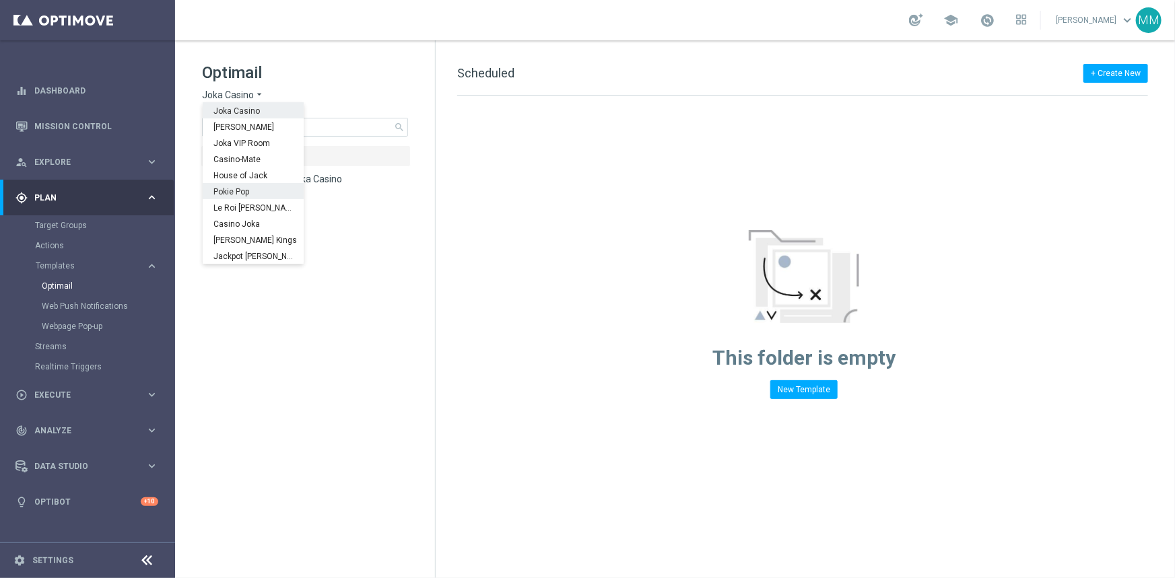
click at [0, 0] on span "Pokie Pop" at bounding box center [0, 0] width 0 height 0
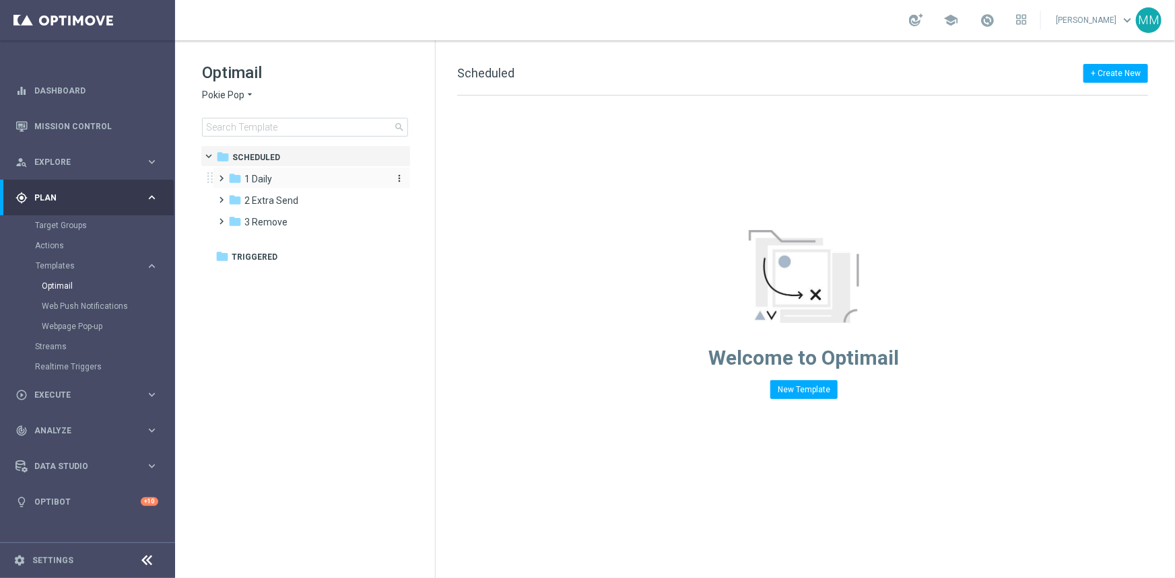
click at [269, 183] on span "1 Daily" at bounding box center [258, 179] width 28 height 12
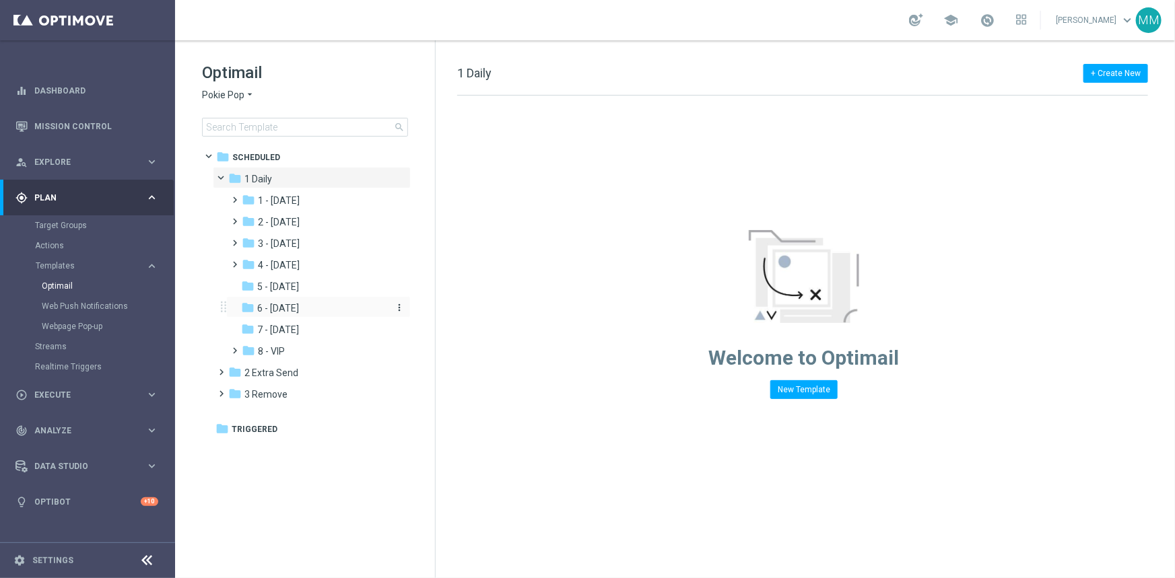
click at [276, 304] on span "6 - Sunday" at bounding box center [278, 308] width 42 height 12
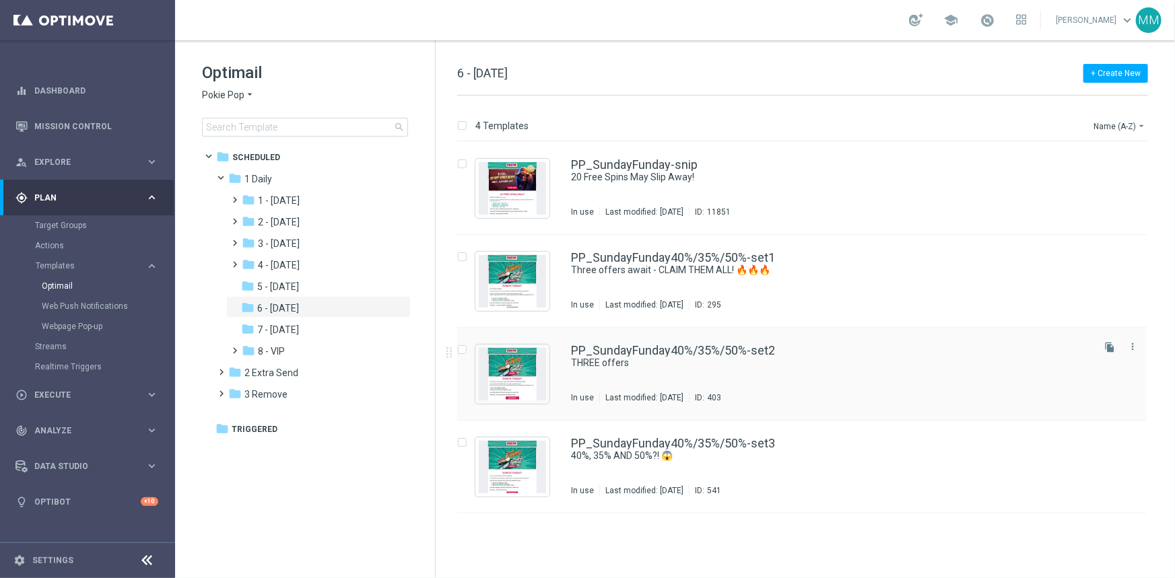
click at [663, 394] on div "Last modified: Wednesday, October 1, 2025" at bounding box center [644, 398] width 89 height 11
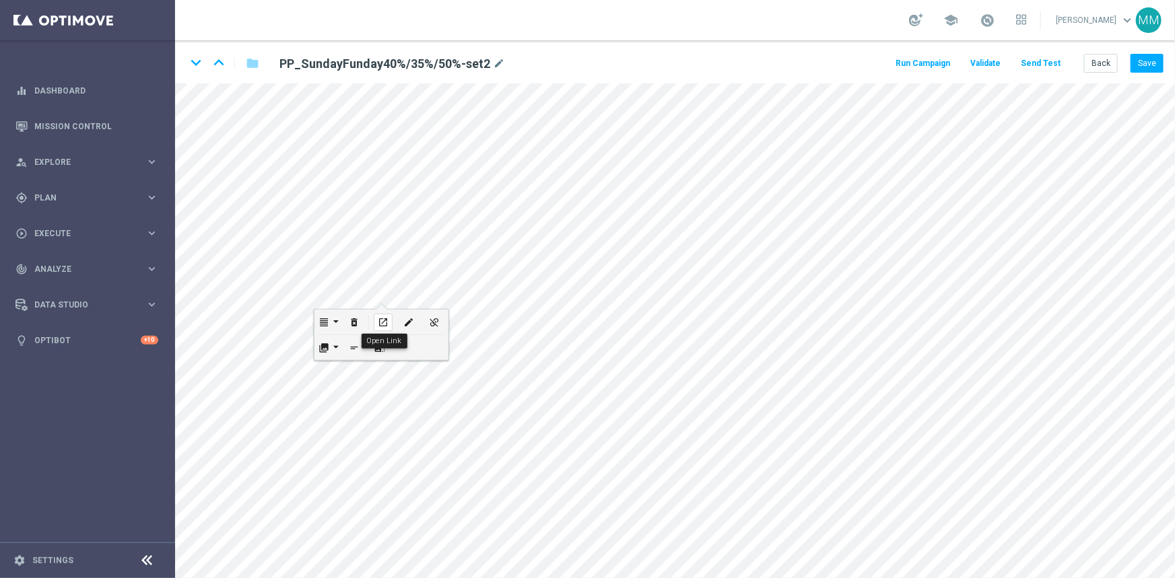
click at [384, 322] on icon "open_in_new" at bounding box center [383, 322] width 10 height 11
click at [1104, 61] on button "Back" at bounding box center [1101, 63] width 34 height 19
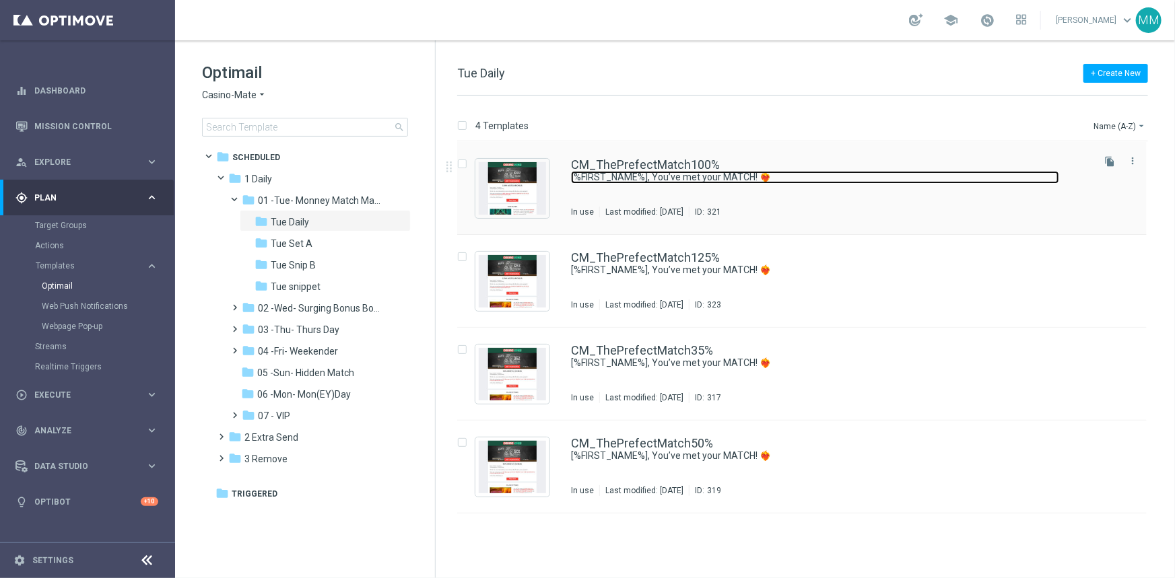
click at [653, 181] on link "[%FIRST_NAME%], You’ve met your MATCH! ❤️‍🔥" at bounding box center [815, 177] width 488 height 13
